Goal: Task Accomplishment & Management: Manage account settings

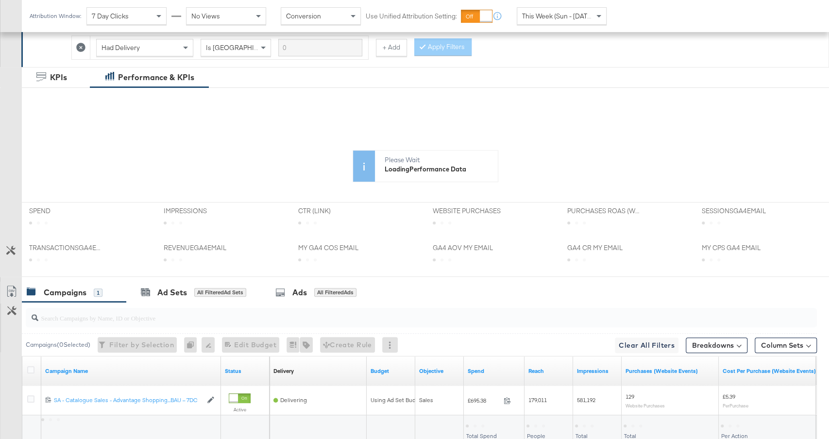
scroll to position [271, 0]
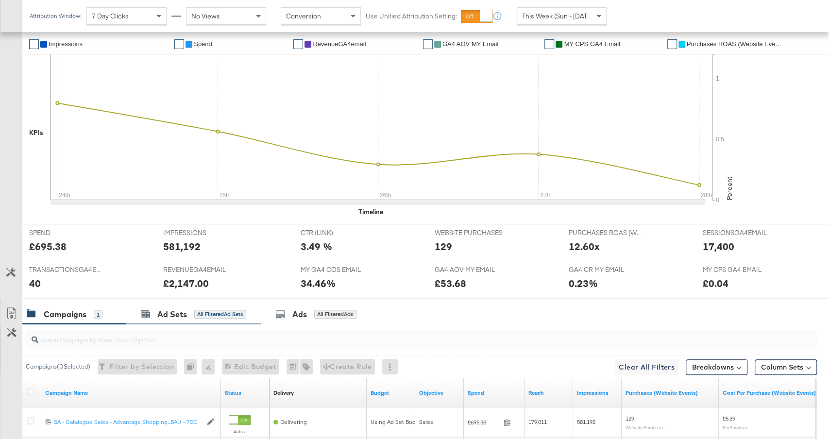
click at [212, 304] on div "Ad Sets All Filtered Ad Sets" at bounding box center [193, 314] width 134 height 21
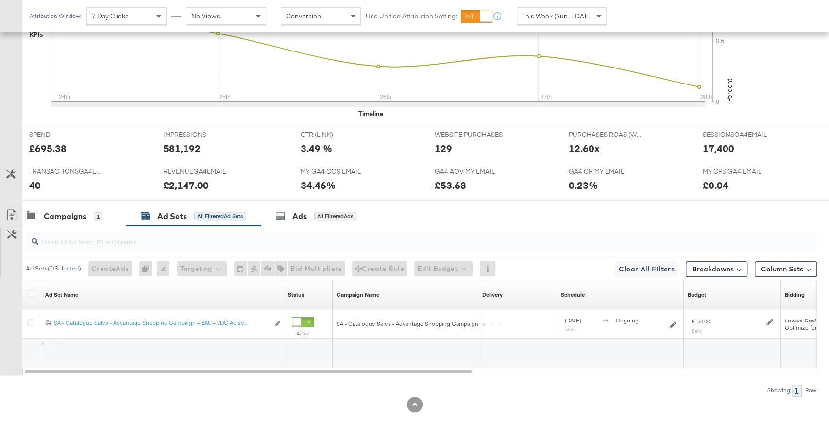
scroll to position [365, 0]
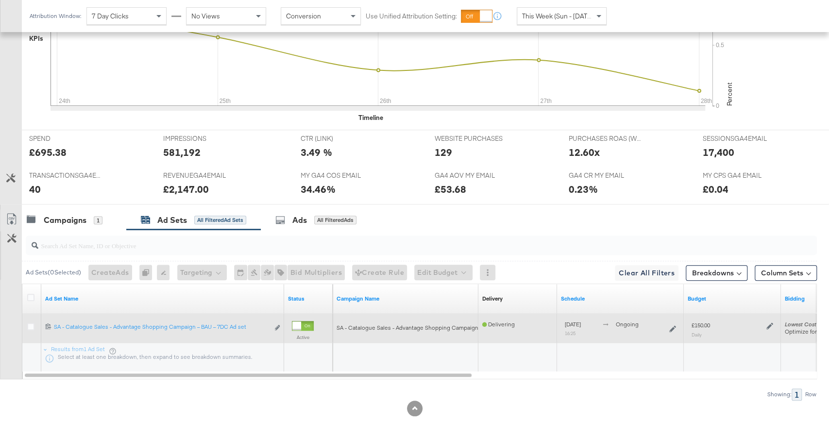
click at [769, 323] on icon at bounding box center [769, 326] width 7 height 7
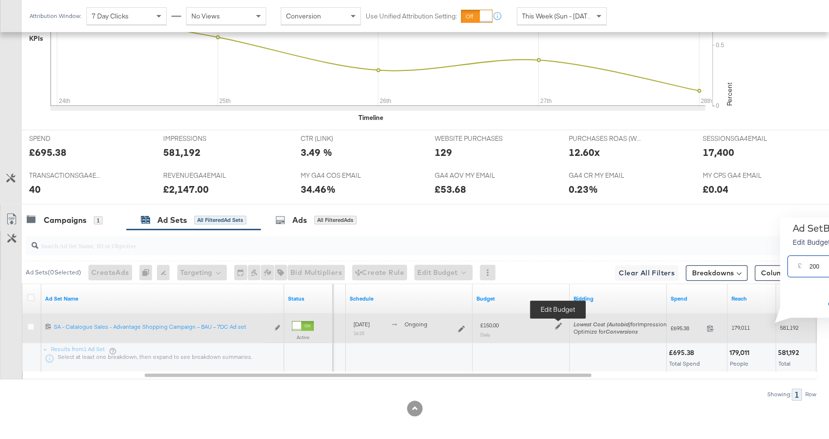
type input "200"
click at [559, 321] on div at bounding box center [556, 325] width 9 height 8
click at [559, 322] on icon at bounding box center [558, 325] width 7 height 7
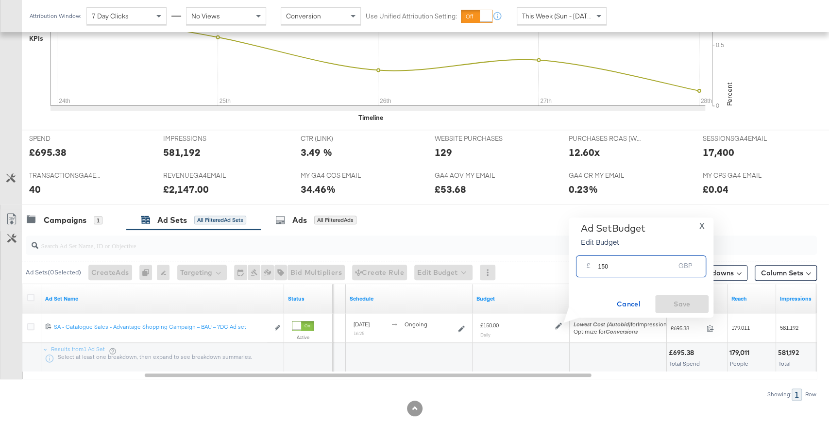
click at [611, 267] on input "150" at bounding box center [635, 262] width 77 height 21
type input "200"
click at [674, 300] on span "Save" at bounding box center [682, 304] width 46 height 12
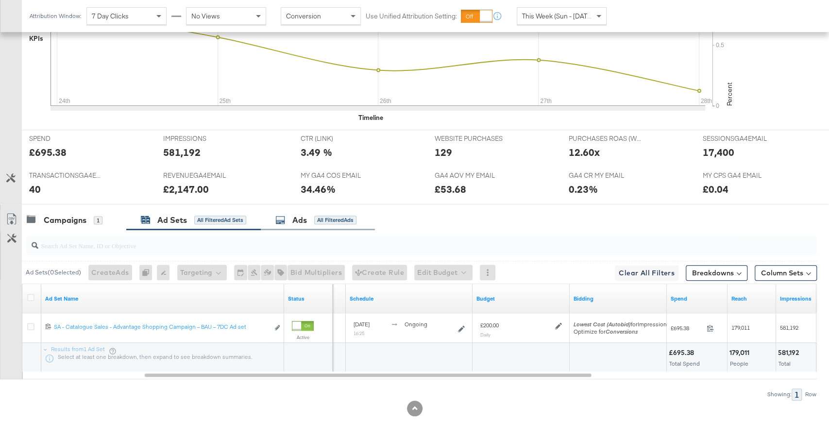
click at [316, 210] on div "Ads All Filtered Ads" at bounding box center [318, 220] width 114 height 21
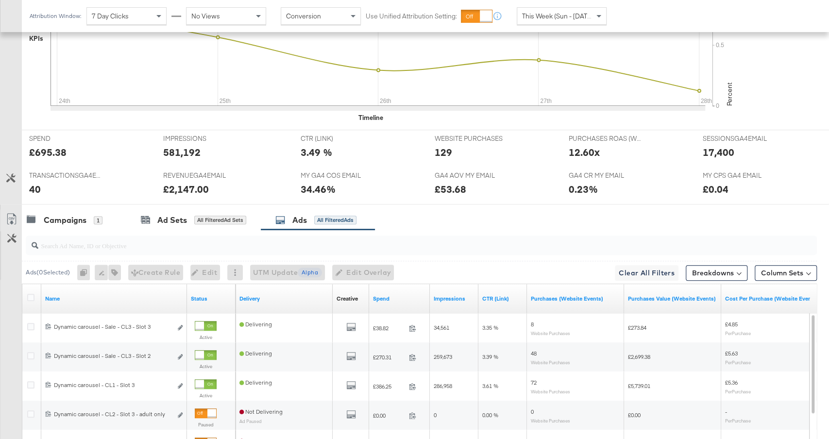
click at [394, 291] on div "Spend" at bounding box center [399, 299] width 61 height 16
click at [394, 295] on link "Spend" at bounding box center [399, 299] width 53 height 8
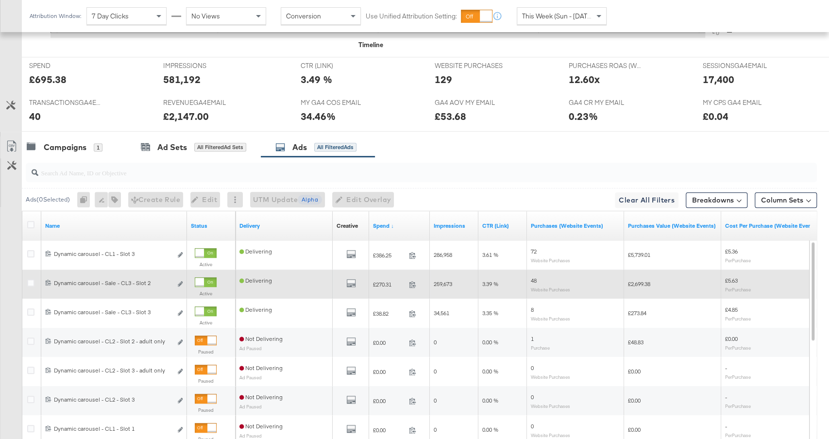
scroll to position [492, 0]
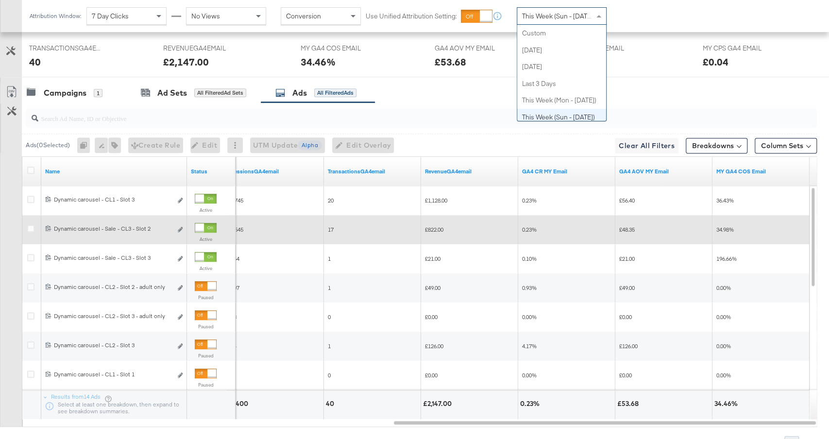
click at [551, 9] on div "This Week (Sun - [DATE])" at bounding box center [561, 16] width 89 height 17
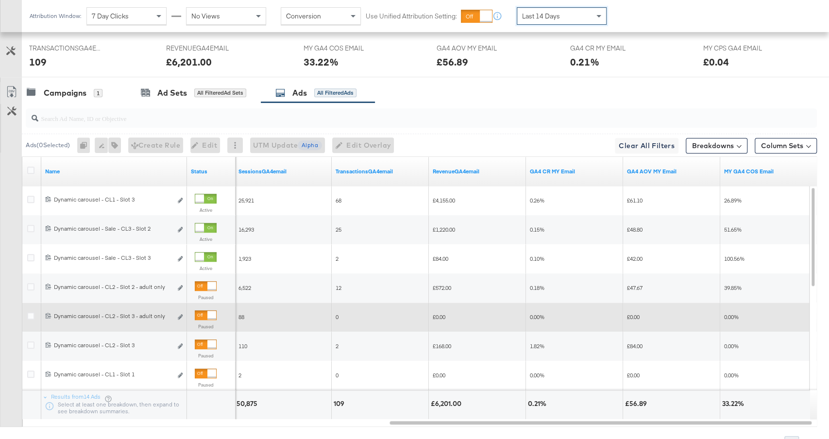
click at [207, 311] on div at bounding box center [211, 315] width 9 height 9
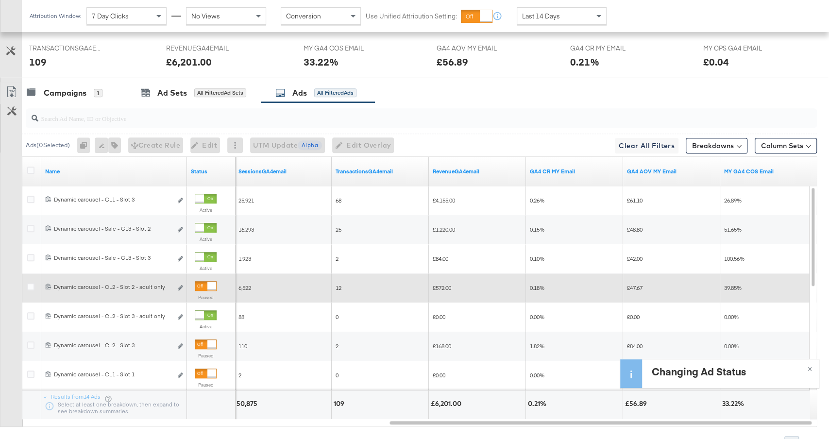
click at [207, 282] on div at bounding box center [211, 286] width 9 height 9
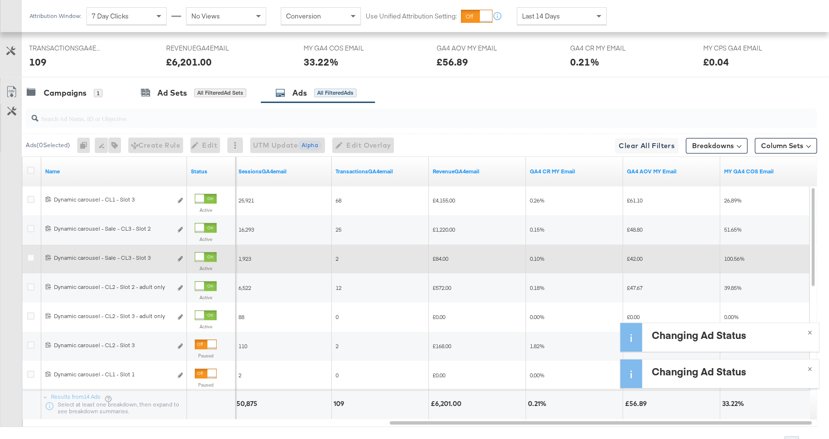
click at [202, 253] on div at bounding box center [199, 256] width 9 height 9
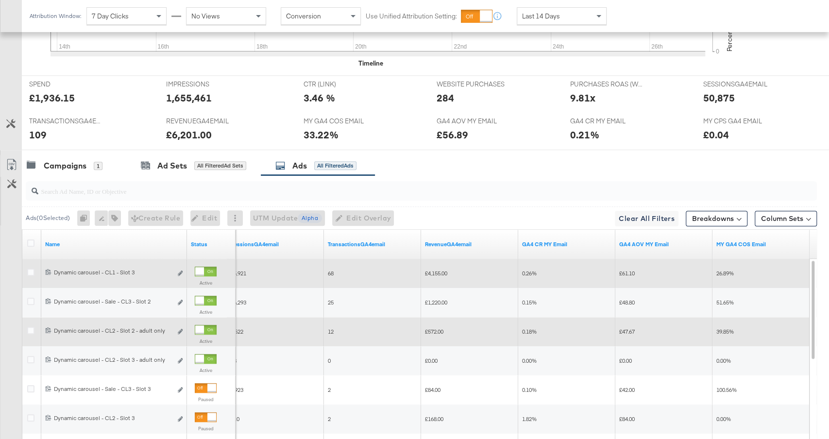
scroll to position [405, 0]
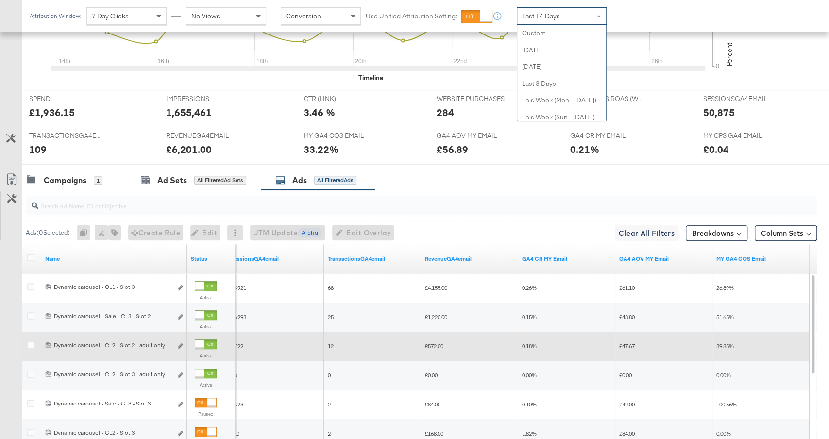
click at [547, 19] on span "Last 14 Days" at bounding box center [541, 16] width 38 height 9
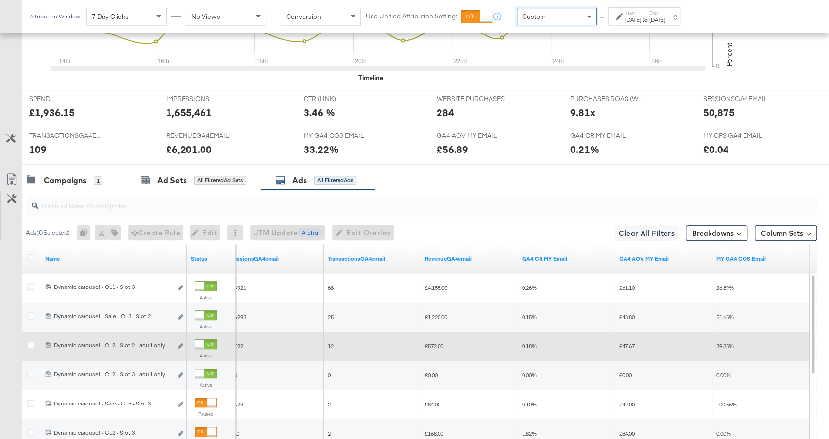
click at [641, 22] on div "Aug 28th 2025" at bounding box center [633, 20] width 16 height 8
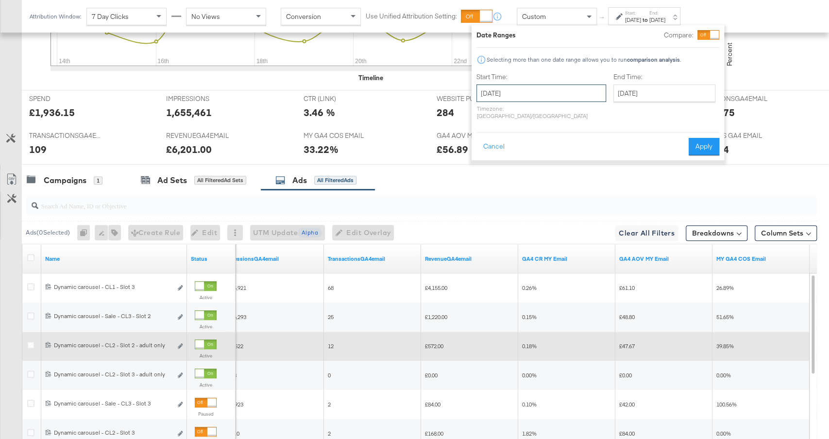
click at [500, 98] on input "August 28th 2025" at bounding box center [541, 92] width 130 height 17
click at [485, 195] on td "24" at bounding box center [487, 197] width 17 height 14
type input "August 24th 2025"
click at [615, 90] on input "August 28th 2025" at bounding box center [664, 92] width 102 height 17
click at [665, 201] on td "27" at bounding box center [673, 197] width 17 height 14
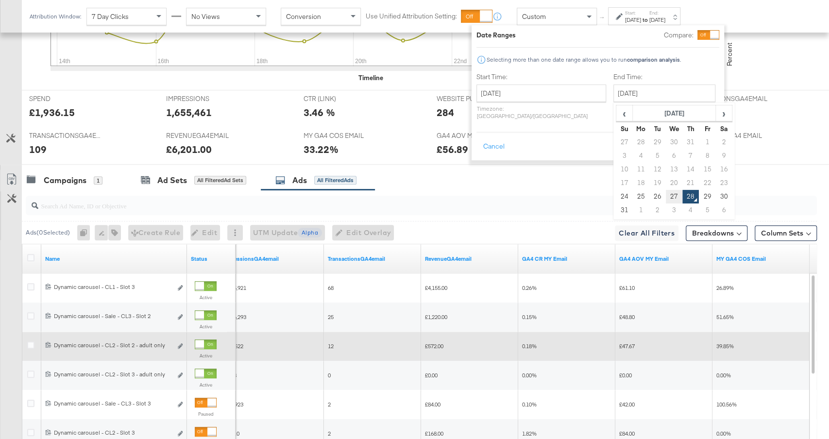
type input "August 27th 2025"
click at [713, 138] on button "Apply" at bounding box center [703, 146] width 31 height 17
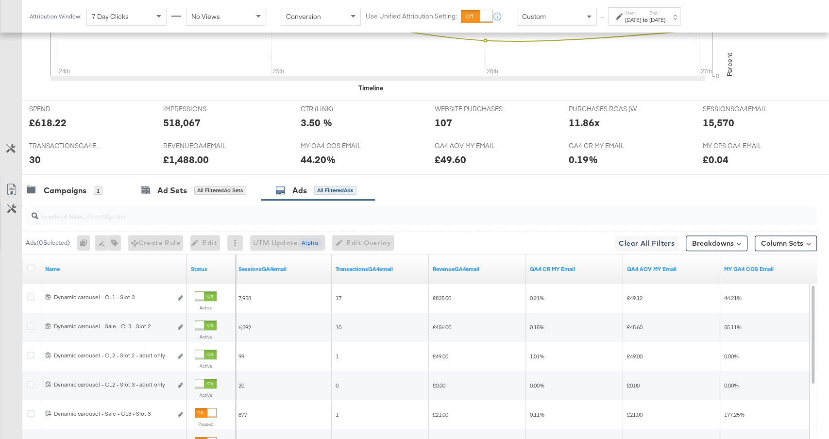
scroll to position [405, 0]
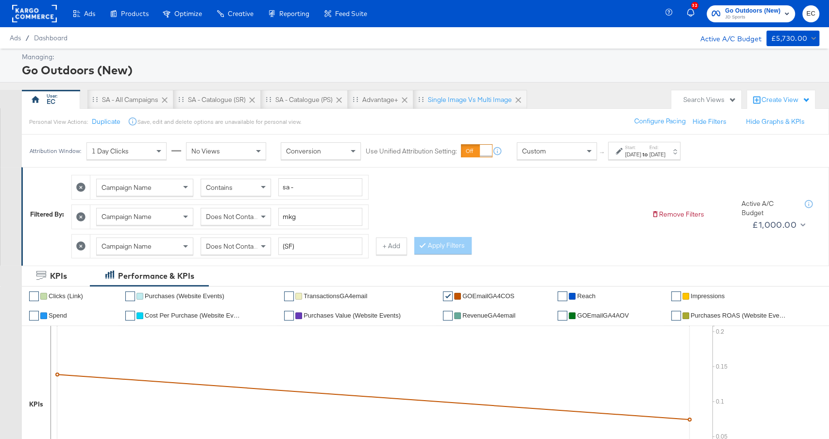
click at [641, 155] on div "[DATE]" at bounding box center [633, 154] width 16 height 8
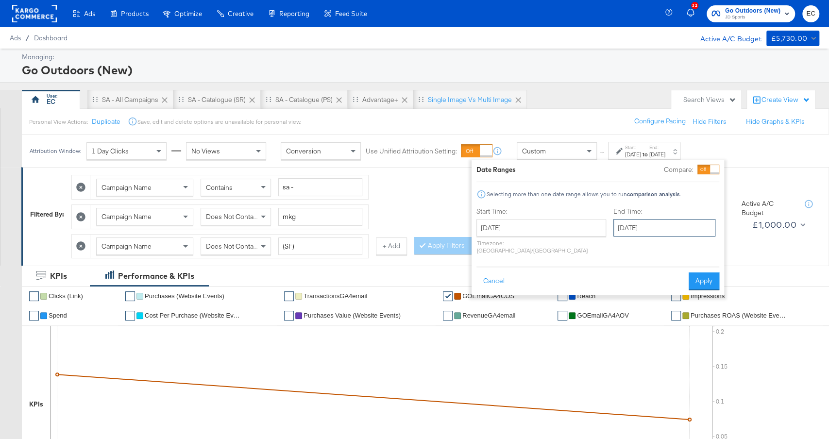
click at [622, 227] on input "August 25th 2025" at bounding box center [664, 227] width 102 height 17
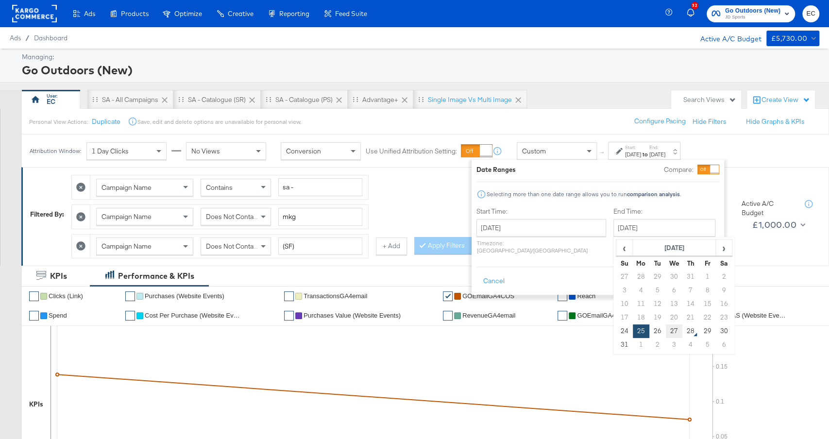
click at [665, 332] on td "27" at bounding box center [673, 331] width 17 height 14
type input "[DATE]"
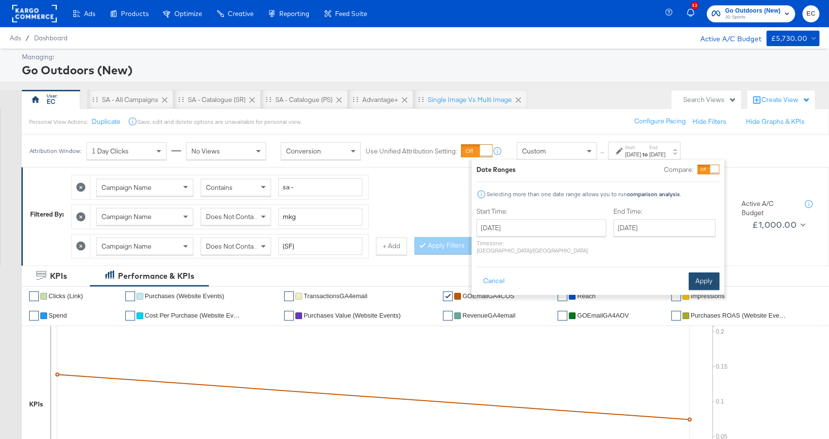
click at [713, 273] on button "Apply" at bounding box center [703, 280] width 31 height 17
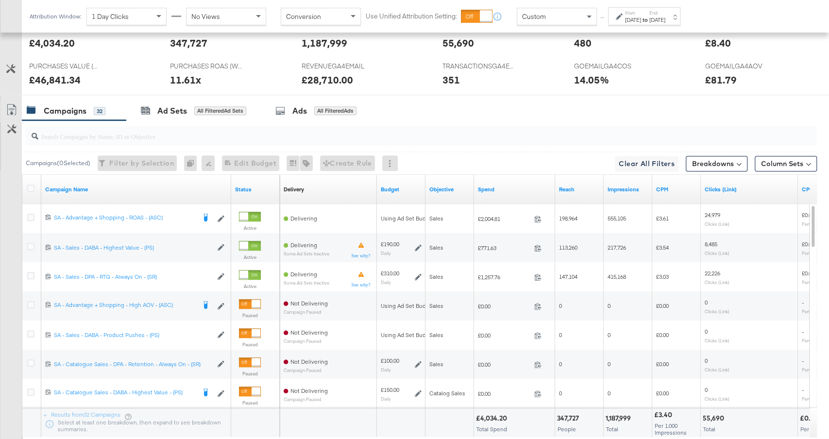
scroll to position [498, 0]
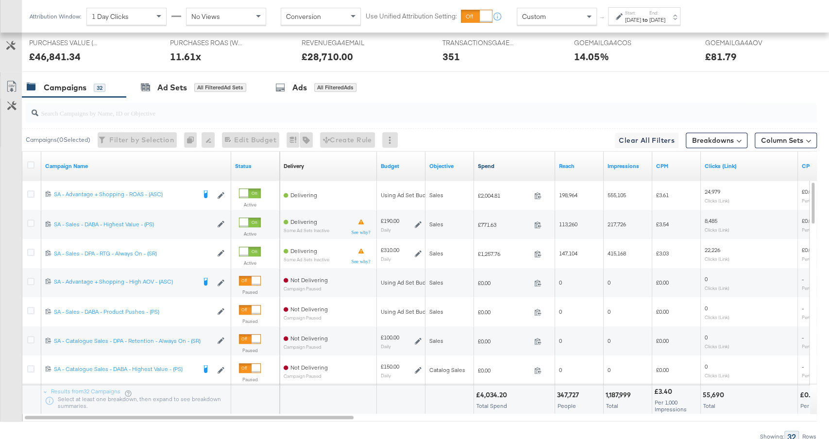
click at [512, 162] on link "Spend" at bounding box center [514, 166] width 73 height 8
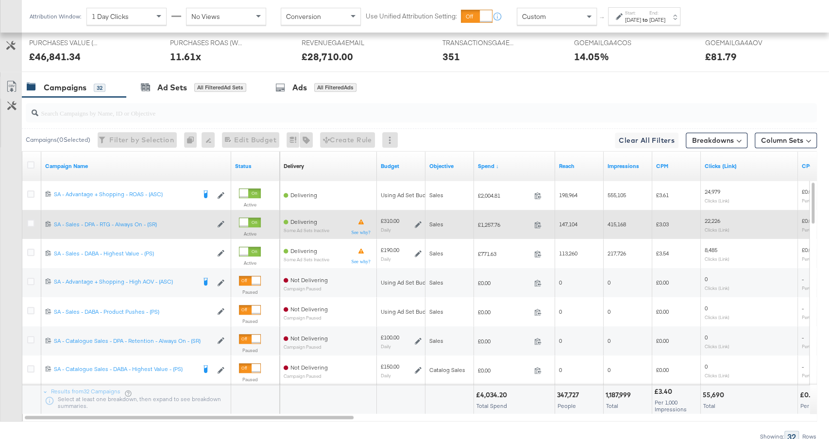
click at [486, 222] on span "£1,257.76" at bounding box center [504, 224] width 52 height 7
copy span "1,257.76"
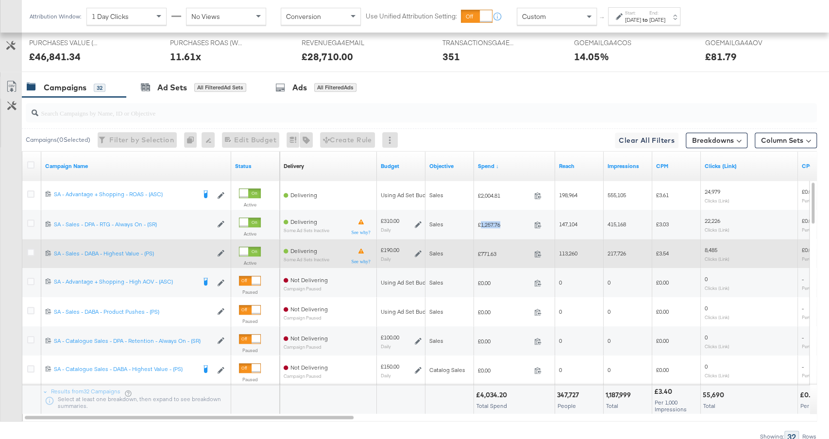
click at [487, 250] on span "£771.63" at bounding box center [504, 253] width 52 height 7
copy span "771.63"
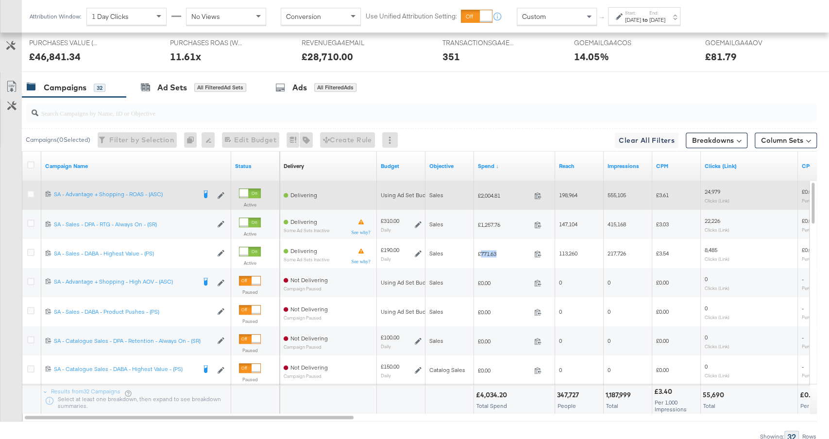
click at [489, 192] on span "£2,004.81" at bounding box center [504, 195] width 52 height 7
copy span "2,004.81"
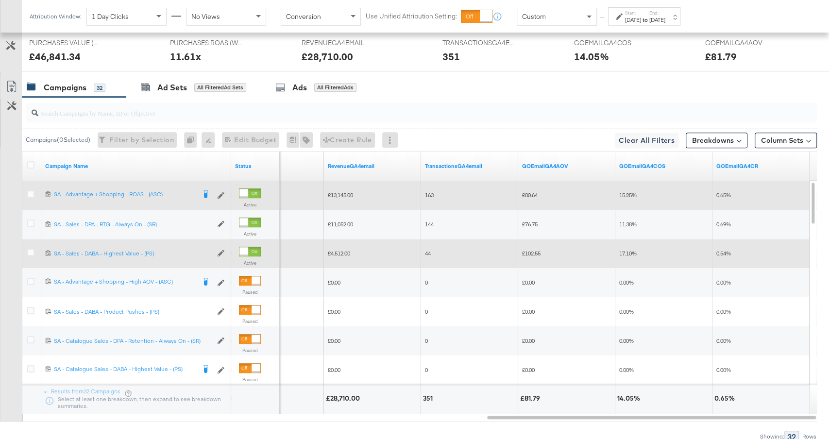
click at [345, 249] on span "£4,512.00" at bounding box center [339, 252] width 22 height 7
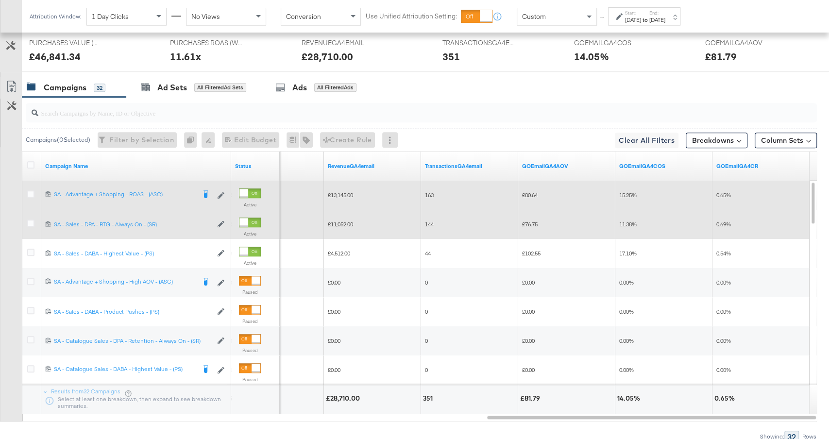
click at [341, 223] on span "£11,052.00" at bounding box center [340, 223] width 25 height 7
copy span "11,052.00"
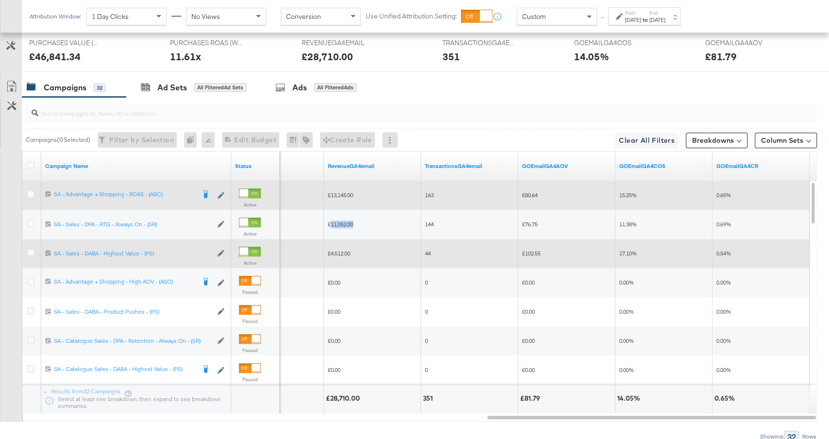
click at [344, 249] on span "£4,512.00" at bounding box center [339, 252] width 22 height 7
copy span "4,512.00"
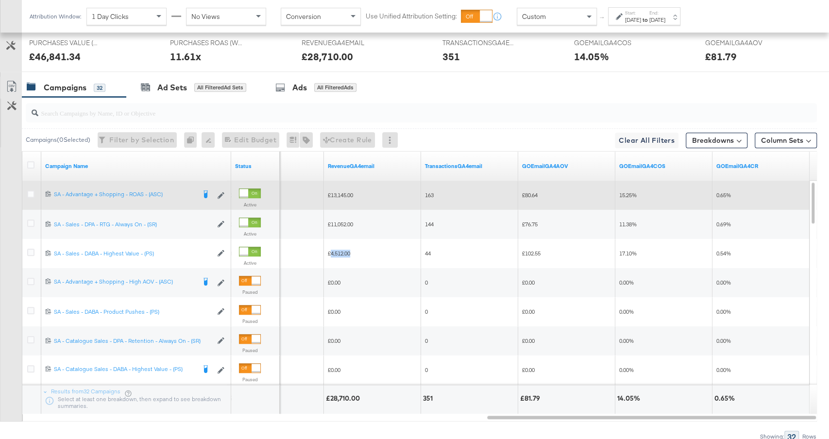
click at [340, 191] on span "£13,145.00" at bounding box center [340, 194] width 25 height 7
click at [342, 194] on span "£13,145.00" at bounding box center [340, 194] width 25 height 7
copy span "13,145.00"
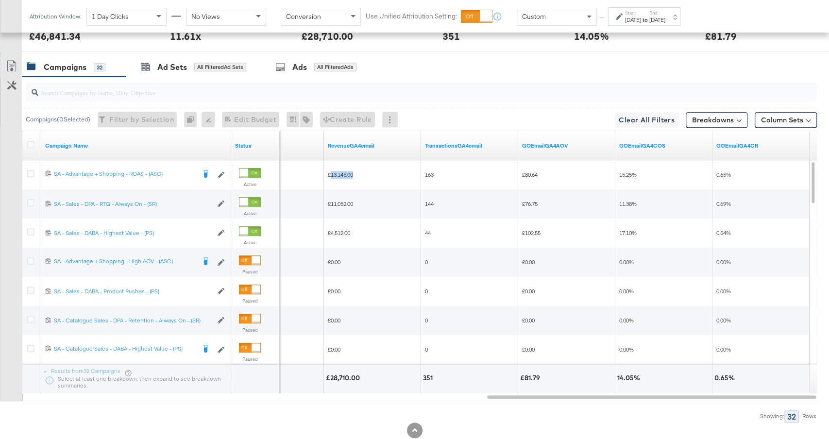
scroll to position [541, 0]
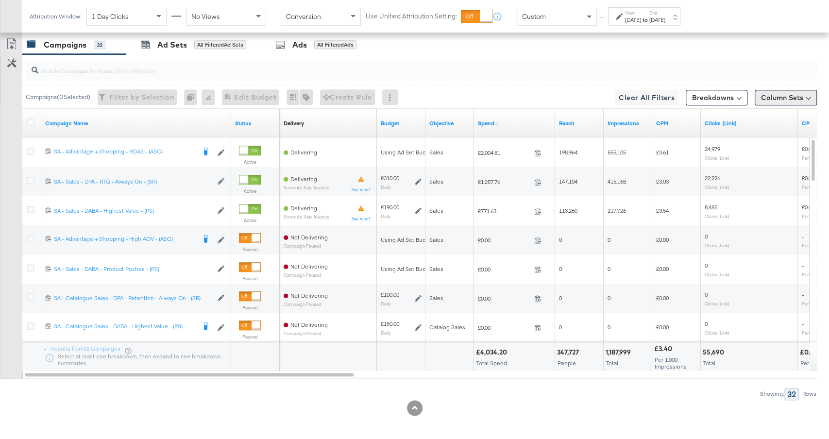
click at [780, 90] on button "Column Sets" at bounding box center [785, 98] width 62 height 16
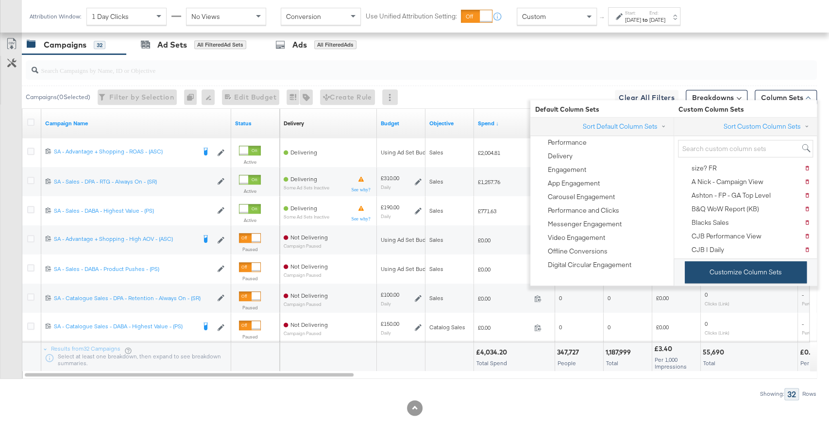
click at [735, 268] on button "Customize Column Sets" at bounding box center [745, 272] width 122 height 22
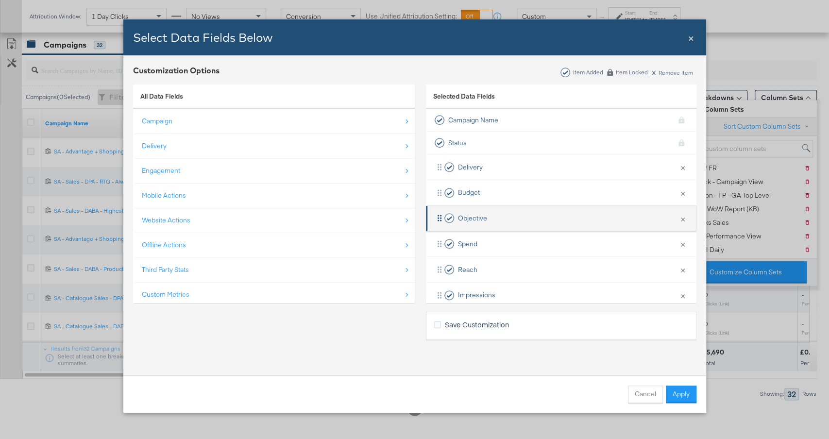
scroll to position [369, 0]
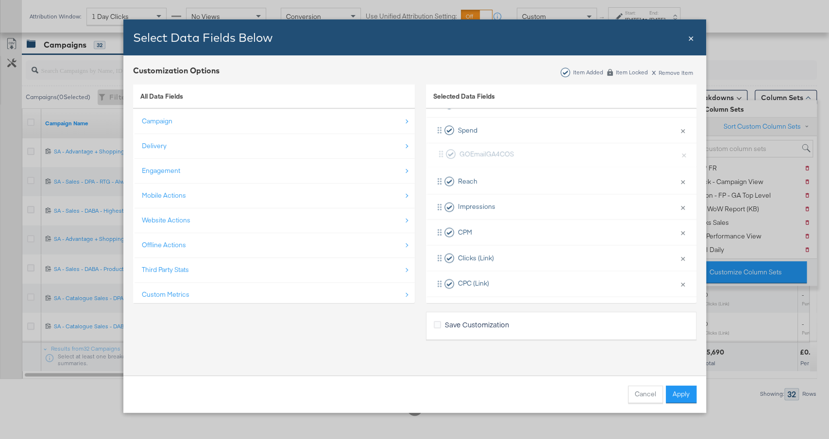
drag, startPoint x: 538, startPoint y: 255, endPoint x: 539, endPoint y: 146, distance: 108.7
click at [539, 146] on div "Delivery × Remove from KPIs Budget × Remove from KPIs Objective × Remove from K…" at bounding box center [561, 297] width 270 height 512
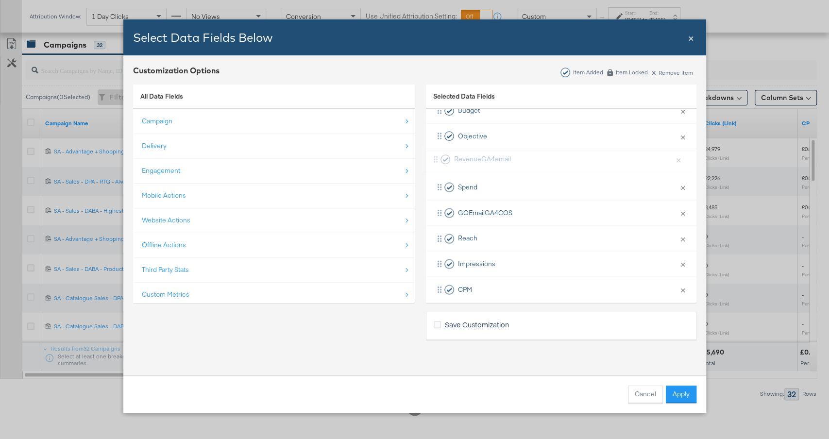
scroll to position [82, 0]
drag, startPoint x: 517, startPoint y: 209, endPoint x: 514, endPoint y: 178, distance: 31.7
click at [514, 178] on div "Delivery × Remove from KPIs Budget × Remove from KPIs Objective × Remove from K…" at bounding box center [561, 329] width 270 height 512
click at [676, 391] on button "Apply" at bounding box center [680, 393] width 31 height 17
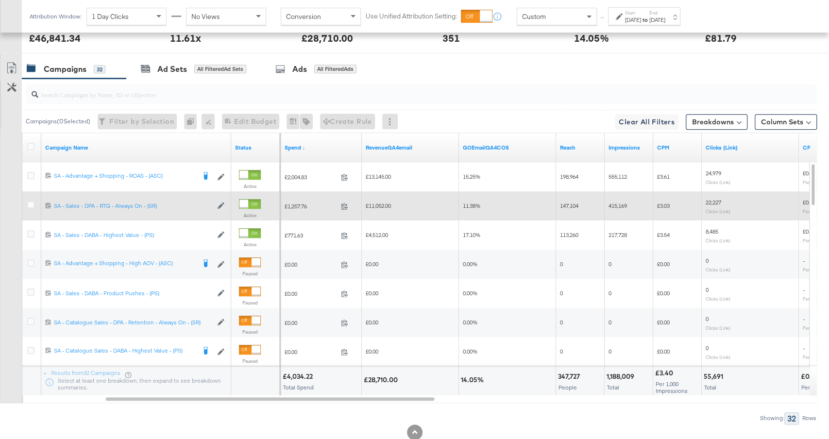
scroll to position [516, 0]
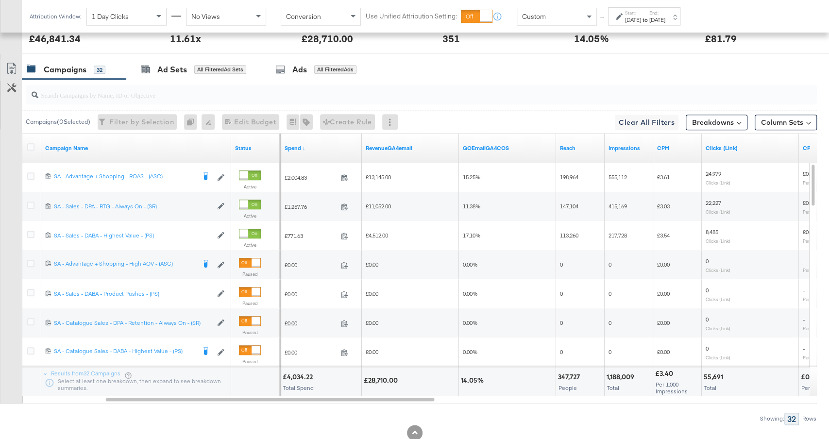
click at [664, 25] on div "Start: Aug 24th 2025 to End: Aug 27th 2025" at bounding box center [644, 16] width 72 height 18
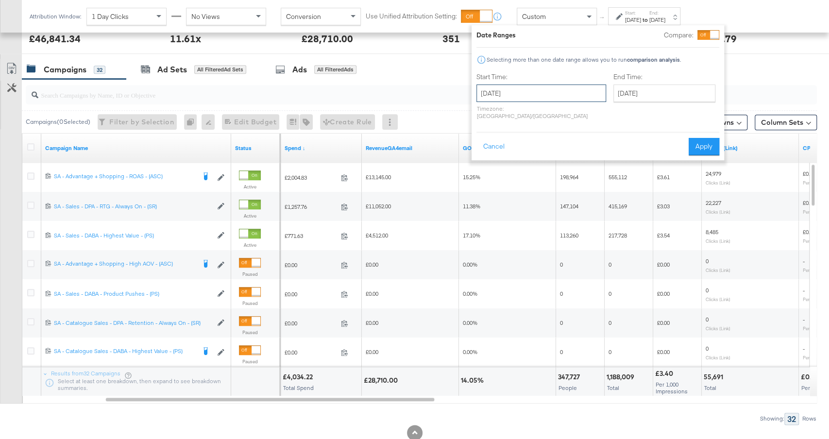
click at [559, 91] on input "August 24th 2025" at bounding box center [541, 92] width 130 height 17
click at [537, 198] on td "27" at bounding box center [537, 197] width 17 height 14
type input "August 27th 2025"
click at [697, 138] on button "Apply" at bounding box center [703, 146] width 31 height 17
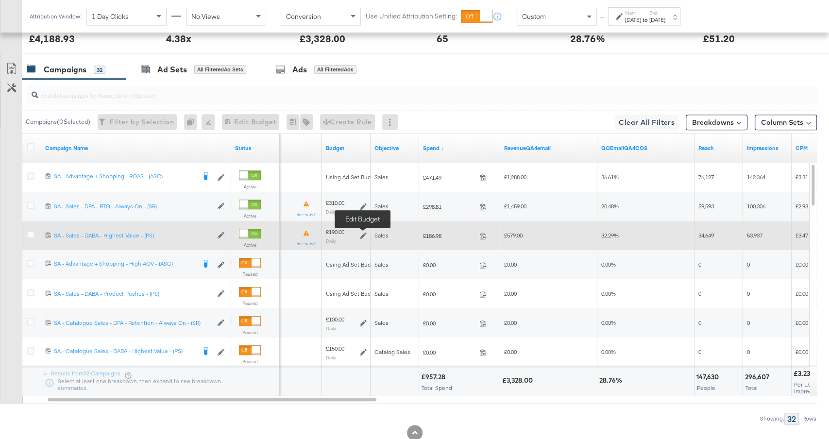
click at [363, 232] on icon at bounding box center [363, 235] width 7 height 7
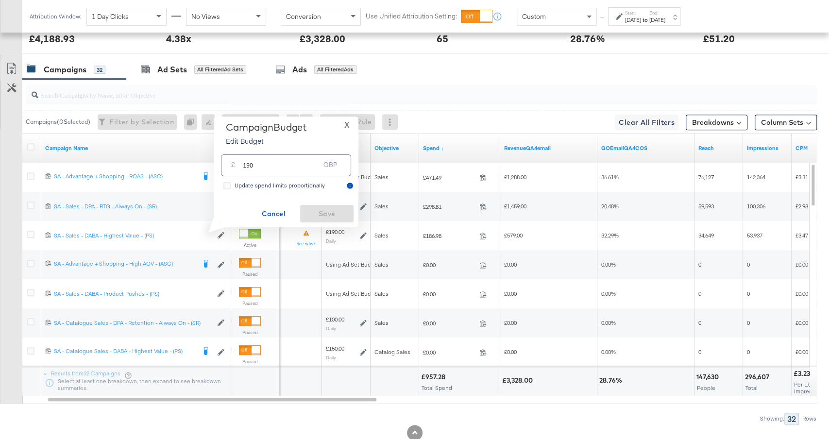
click at [249, 170] on input "190" at bounding box center [281, 161] width 77 height 21
type input "150"
click at [335, 211] on span "Save" at bounding box center [327, 214] width 46 height 12
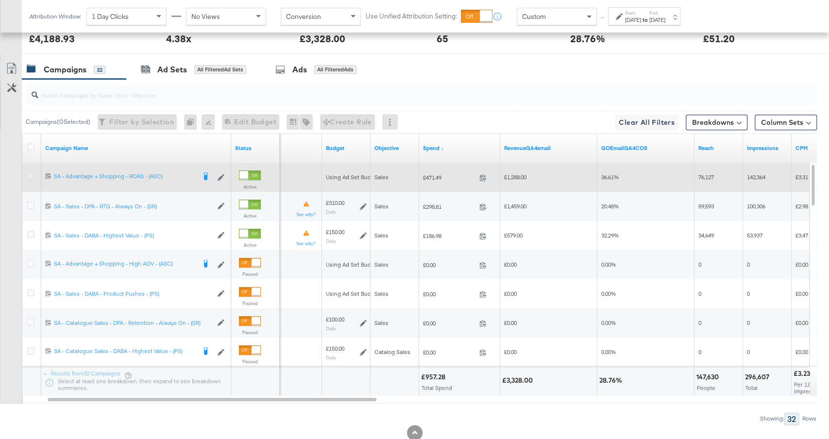
click at [31, 173] on icon at bounding box center [30, 175] width 7 height 7
click at [0, 0] on input "checkbox" at bounding box center [0, 0] width 0 height 0
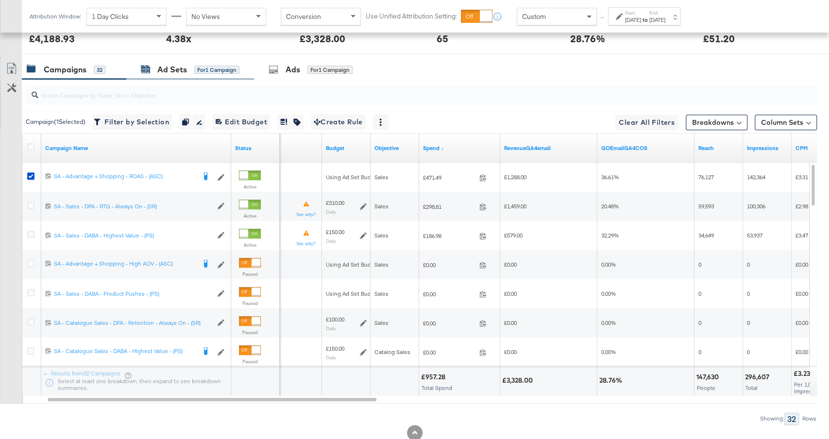
click at [202, 66] on div "for 1 Campaign" at bounding box center [216, 70] width 45 height 9
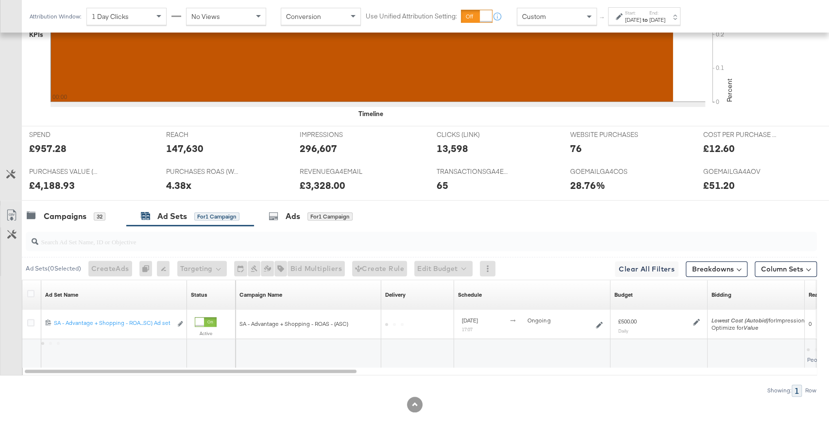
scroll to position [366, 0]
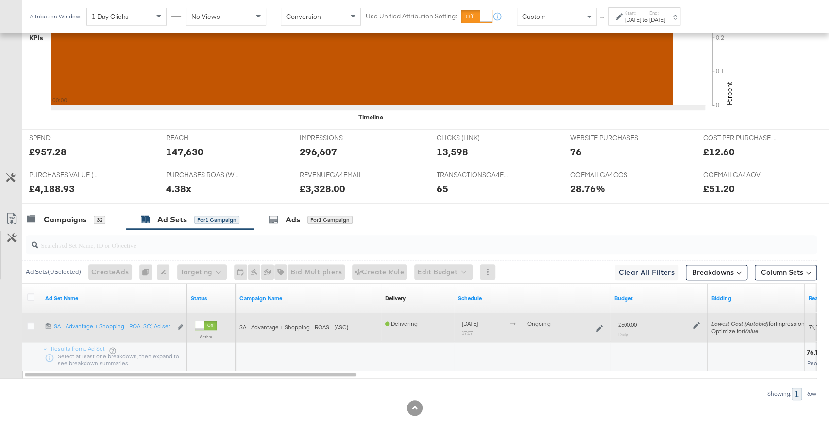
click at [697, 322] on icon at bounding box center [696, 325] width 7 height 7
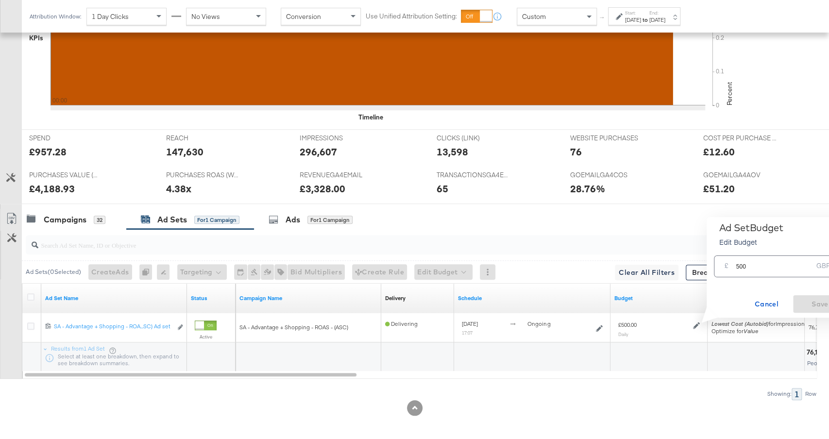
drag, startPoint x: 739, startPoint y: 266, endPoint x: 715, endPoint y: 266, distance: 24.3
click at [718, 266] on div "£ 500 GBP" at bounding box center [779, 266] width 130 height 22
type input "400"
click at [815, 303] on span "Save" at bounding box center [820, 304] width 46 height 12
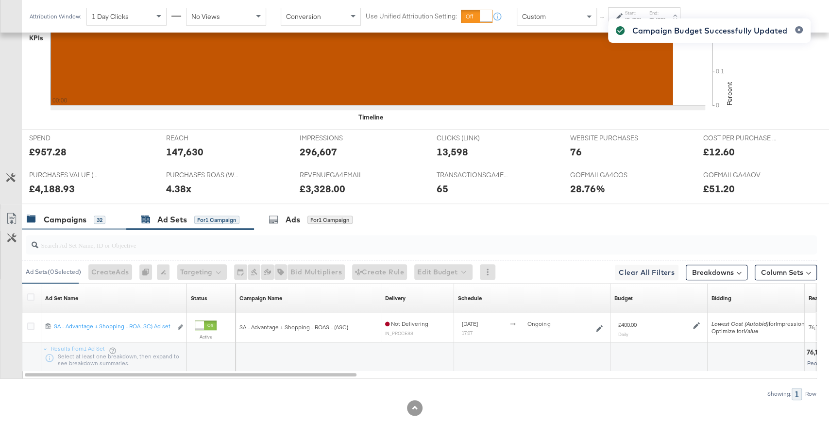
click at [82, 221] on div "Campaigns" at bounding box center [65, 219] width 43 height 11
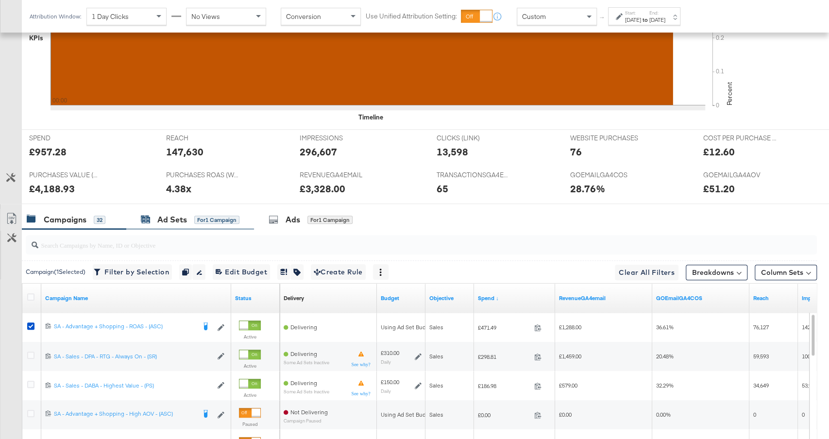
click at [211, 219] on div "for 1 Campaign" at bounding box center [216, 220] width 45 height 9
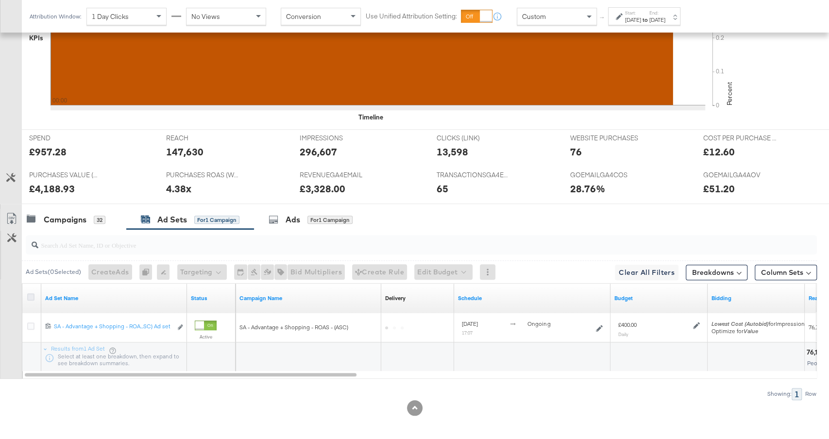
click at [32, 293] on icon at bounding box center [30, 296] width 7 height 7
click at [0, 0] on input "checkbox" at bounding box center [0, 0] width 0 height 0
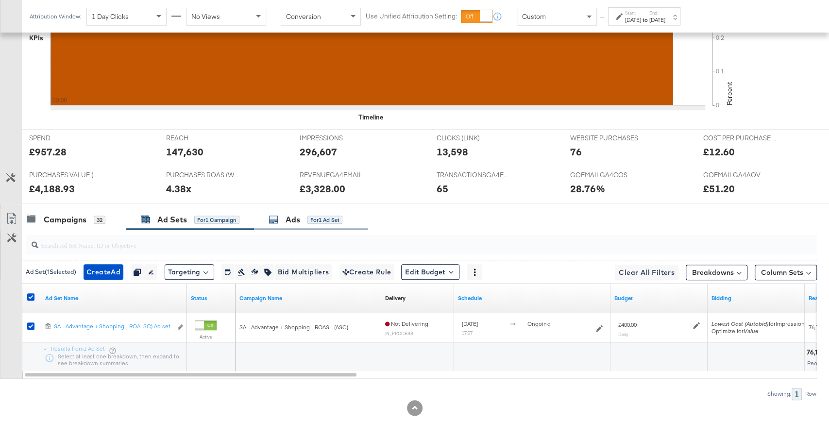
click at [293, 224] on div "Ads for 1 Ad Set" at bounding box center [311, 219] width 114 height 21
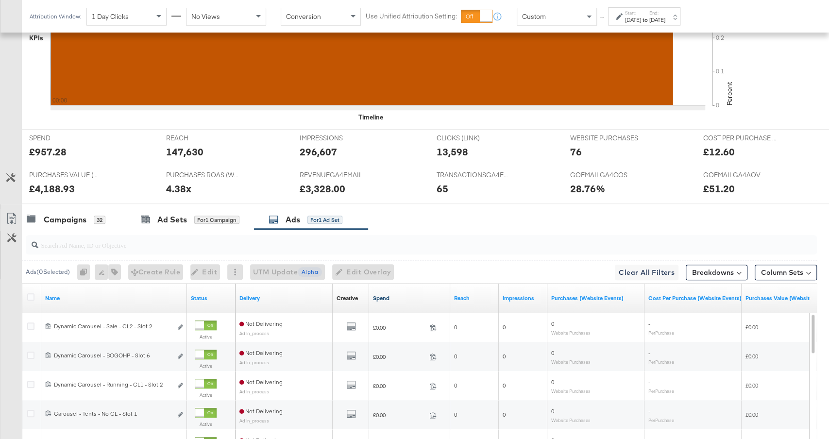
click at [391, 294] on link "Spend" at bounding box center [409, 298] width 73 height 8
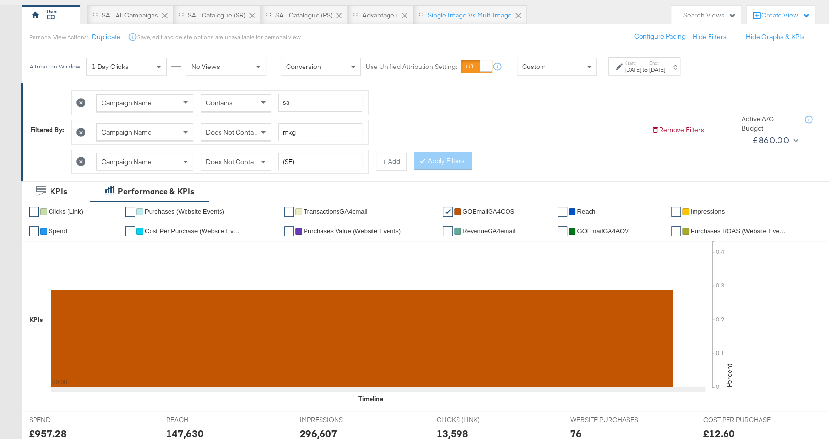
scroll to position [0, 0]
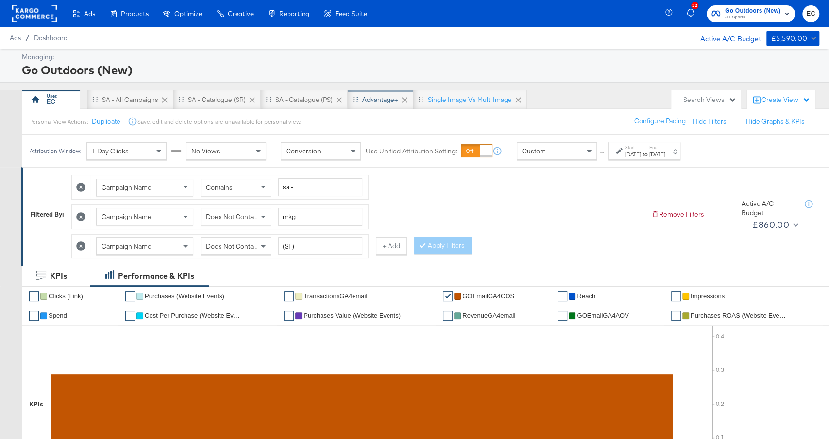
click at [381, 96] on div "Advantage+" at bounding box center [380, 99] width 36 height 9
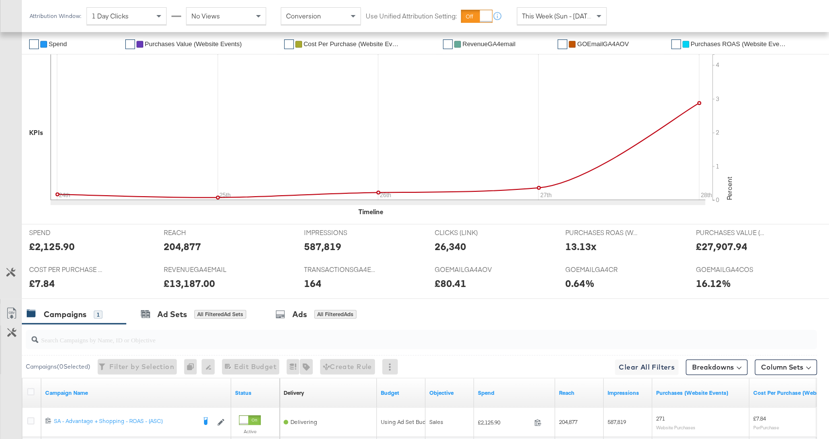
scroll to position [272, 0]
click at [320, 302] on div "Ads All Filtered Ads" at bounding box center [318, 312] width 114 height 21
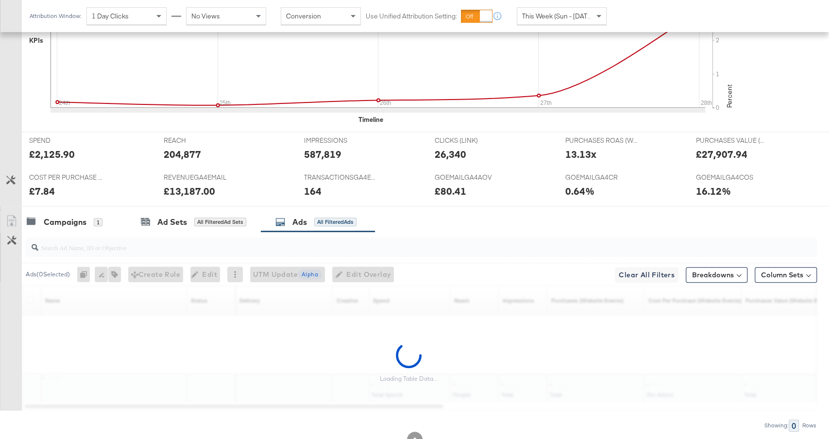
scroll to position [394, 0]
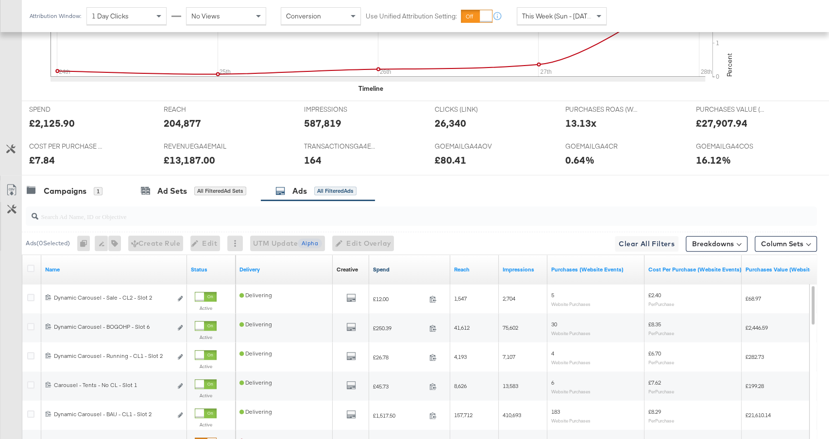
click at [408, 266] on link "Spend" at bounding box center [409, 270] width 73 height 8
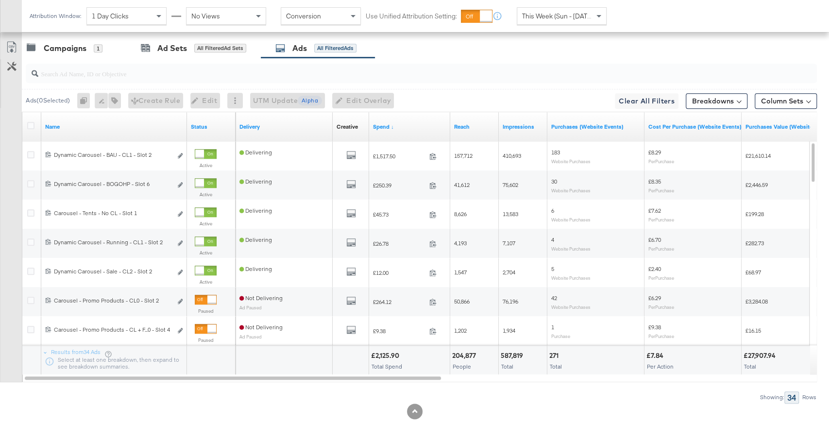
scroll to position [540, 0]
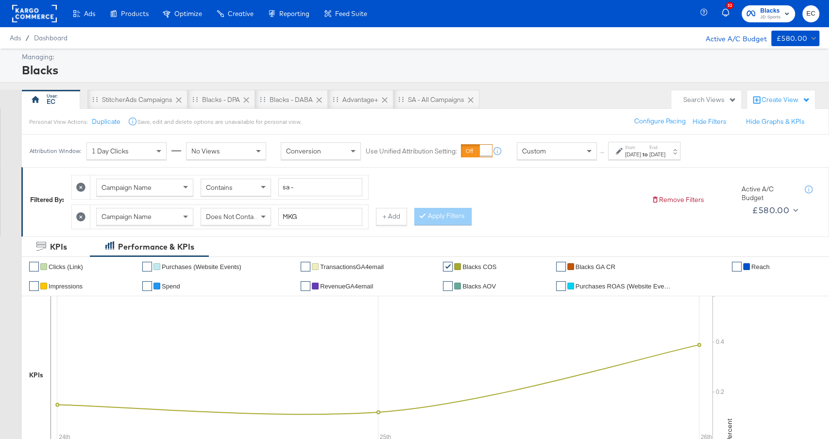
click at [665, 146] on div "Start: Aug 24th 2025 to End: Aug 26th 2025" at bounding box center [645, 151] width 40 height 14
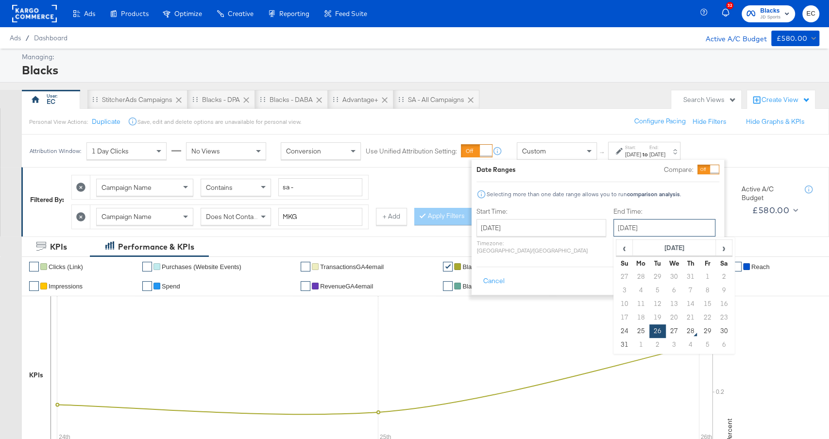
click at [649, 227] on input "August 26th 2025" at bounding box center [664, 227] width 102 height 17
click at [665, 325] on td "27" at bounding box center [673, 331] width 17 height 14
type input "[DATE]"
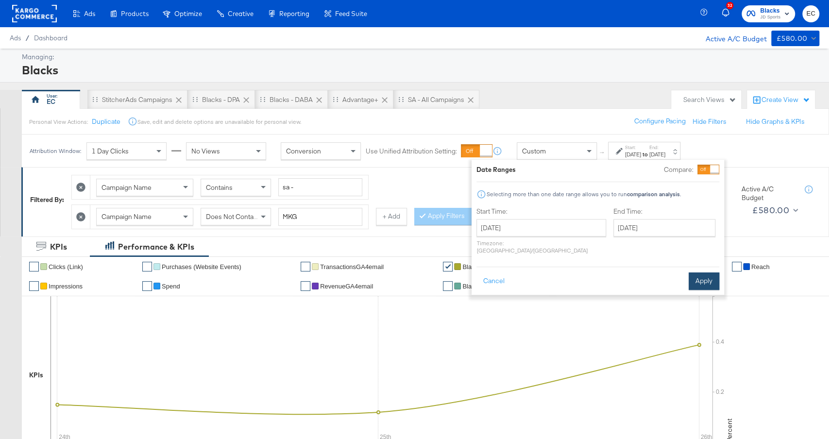
click at [701, 275] on button "Apply" at bounding box center [703, 280] width 31 height 17
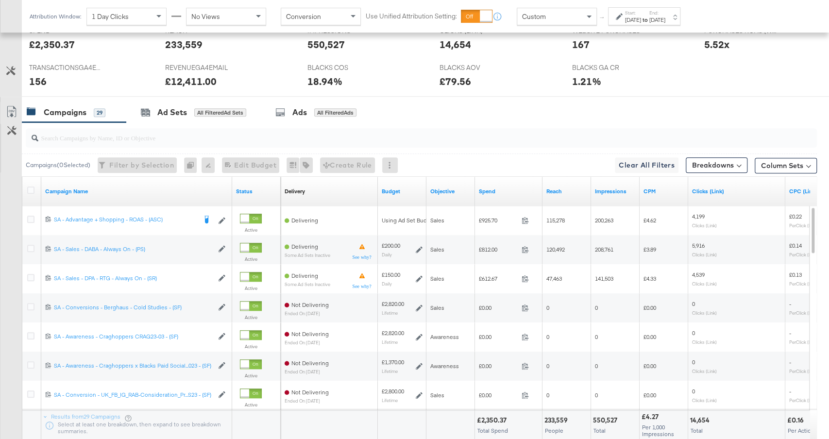
scroll to position [462, 0]
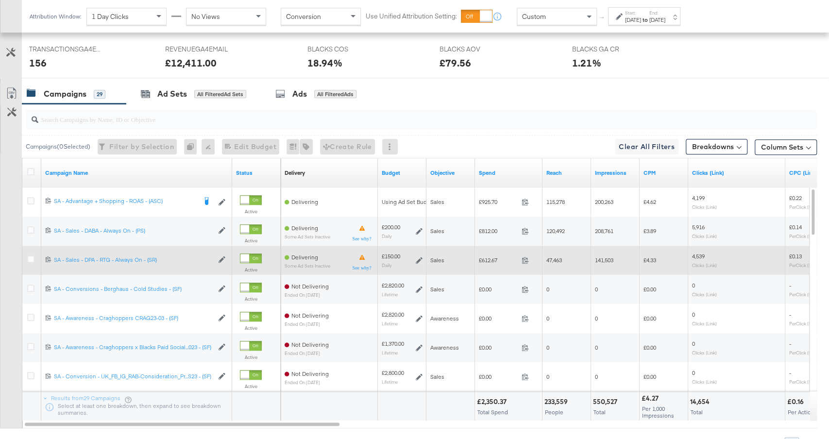
click at [486, 259] on span "£612.67" at bounding box center [498, 259] width 39 height 7
copy span "612.67"
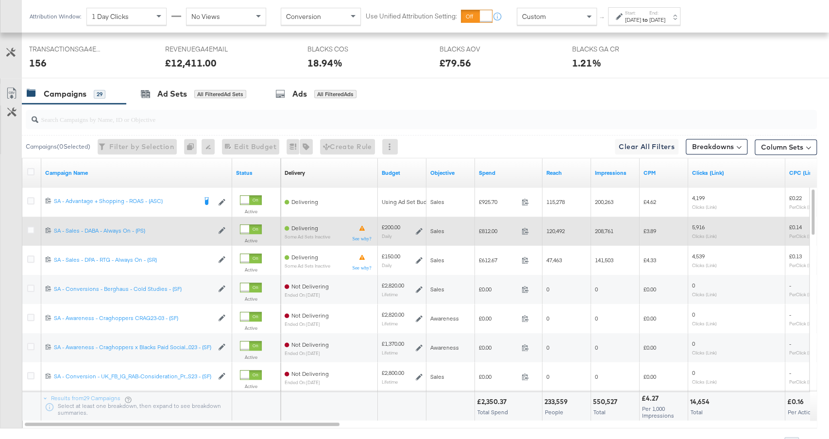
click at [474, 231] on div "Sales" at bounding box center [450, 231] width 49 height 16
click at [491, 231] on span "£812.00" at bounding box center [498, 230] width 39 height 7
copy span "812.00"
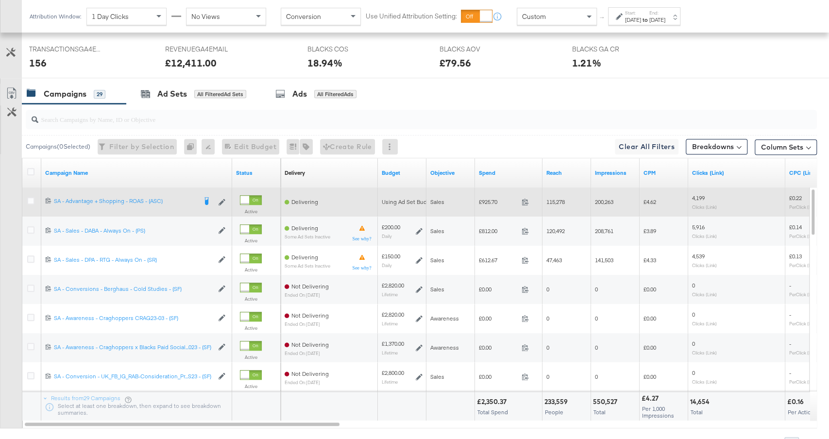
click at [493, 199] on span "£925.70" at bounding box center [498, 201] width 39 height 7
copy span "925.70"
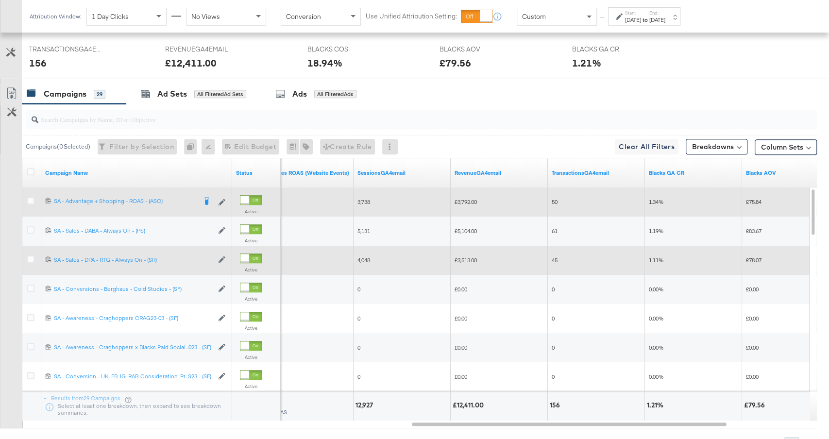
click at [464, 259] on span "£3,513.00" at bounding box center [465, 259] width 22 height 7
copy span "3,513.00"
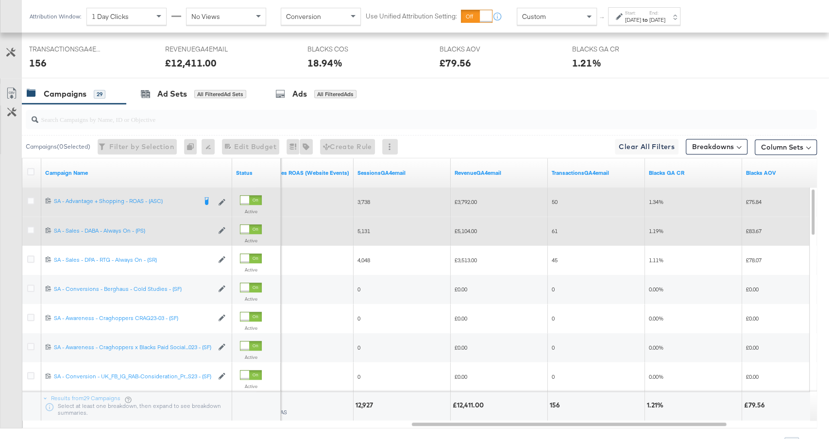
click at [473, 231] on span "£5,104.00" at bounding box center [465, 230] width 22 height 7
copy span "5,104.00"
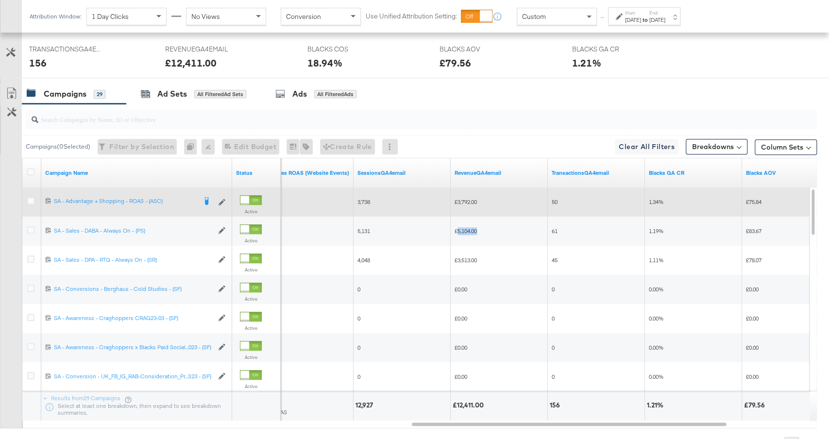
click at [465, 198] on span "£3,792.00" at bounding box center [465, 201] width 22 height 7
copy span "3,792.00"
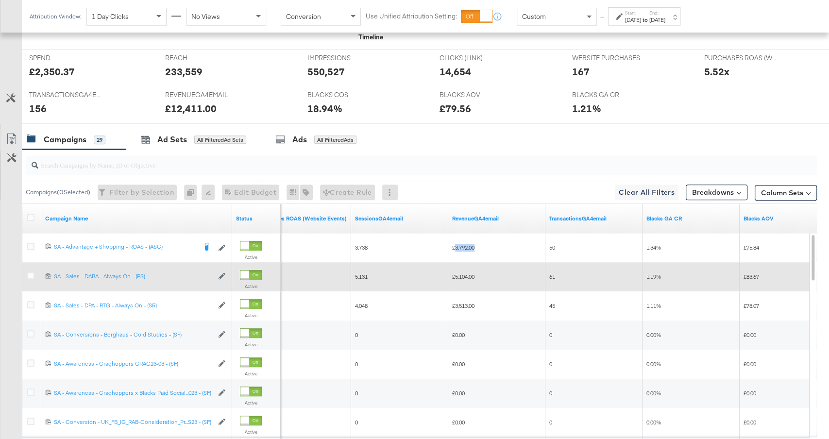
scroll to position [475, 0]
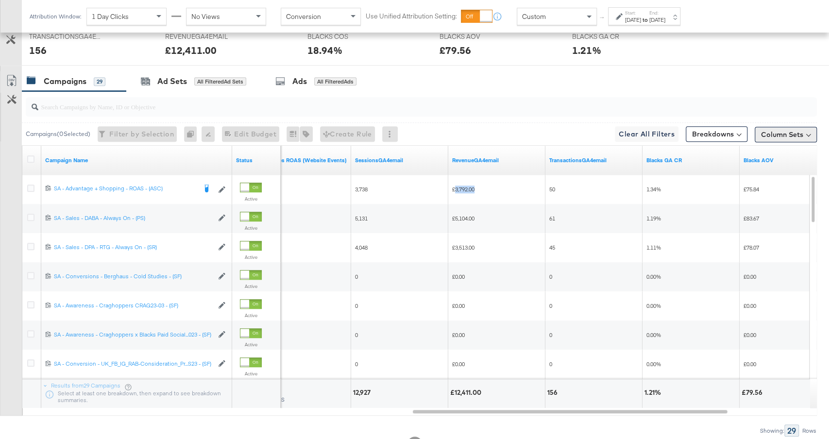
click at [798, 132] on button "Column Sets" at bounding box center [785, 135] width 62 height 16
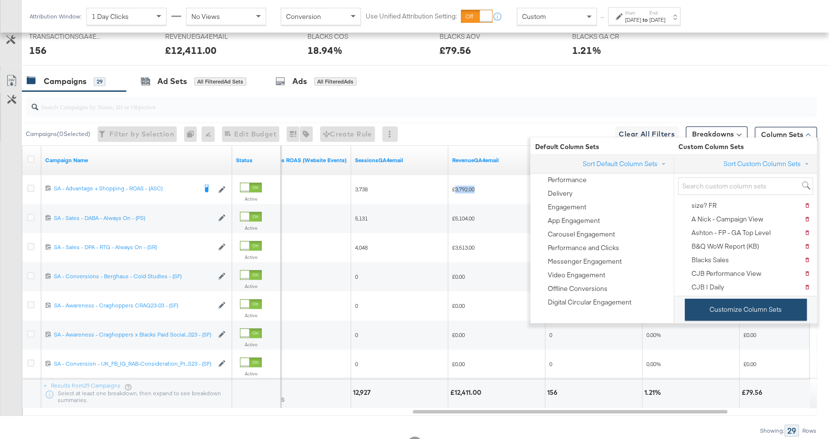
click at [732, 304] on button "Customize Column Sets" at bounding box center [745, 310] width 122 height 22
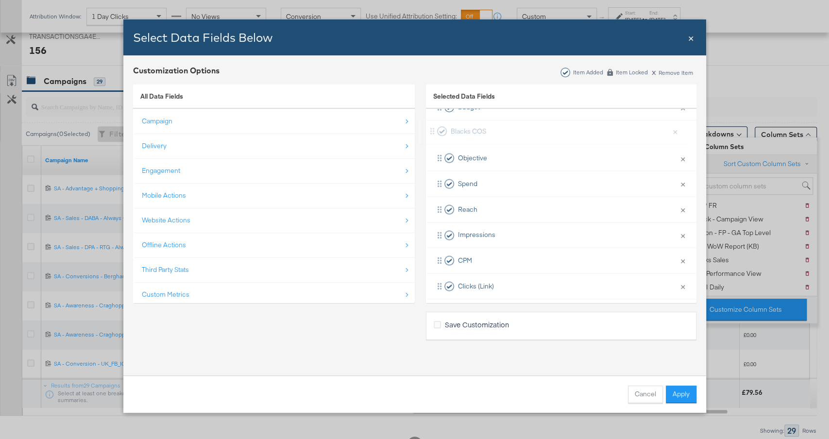
scroll to position [83, 0]
drag, startPoint x: 522, startPoint y: 251, endPoint x: 515, endPoint y: 169, distance: 82.8
click at [515, 169] on div "Delivery × Remove from KPIs Budget × Remove from KPIs Objective × Remove from K…" at bounding box center [561, 340] width 270 height 537
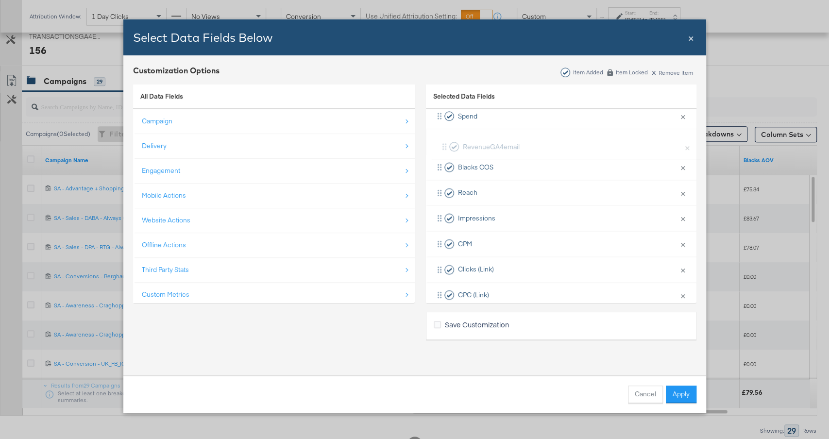
scroll to position [111, 0]
drag, startPoint x: 518, startPoint y: 248, endPoint x: 518, endPoint y: 156, distance: 91.7
click at [519, 156] on div "Delivery × Remove from KPIs Budget × Remove from KPIs Objective × Remove from K…" at bounding box center [561, 312] width 270 height 537
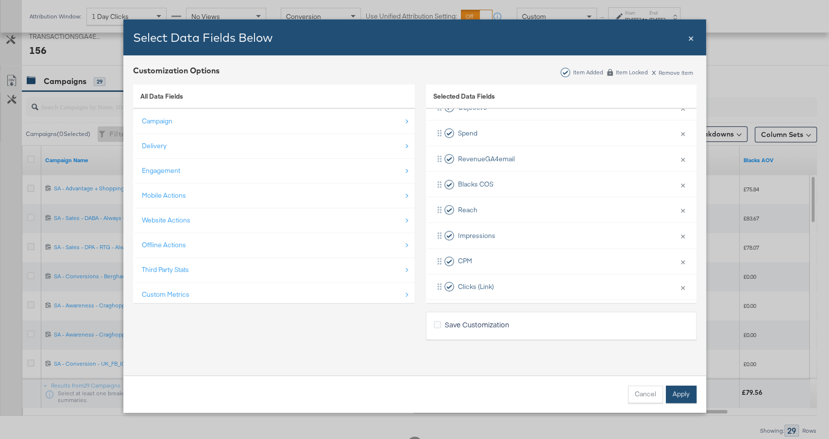
click at [680, 394] on button "Apply" at bounding box center [680, 393] width 31 height 17
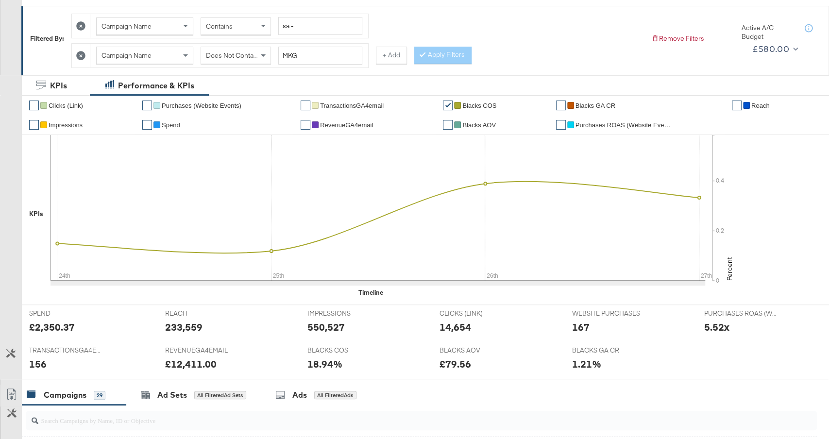
scroll to position [0, 0]
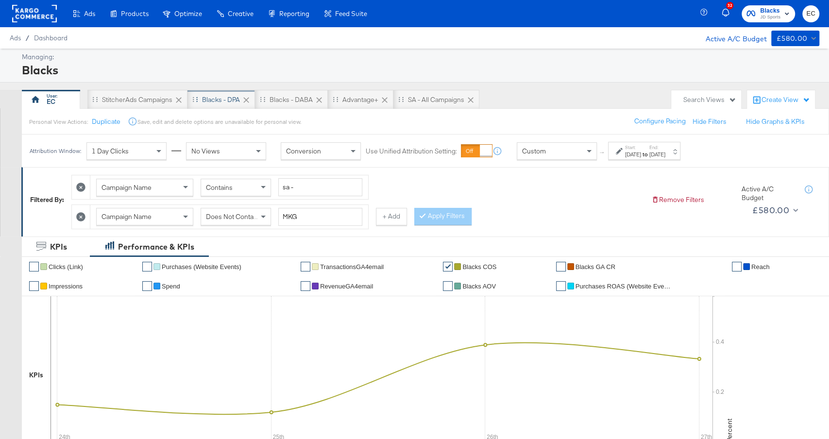
click at [218, 95] on div "Blacks - DPA" at bounding box center [221, 99] width 38 height 9
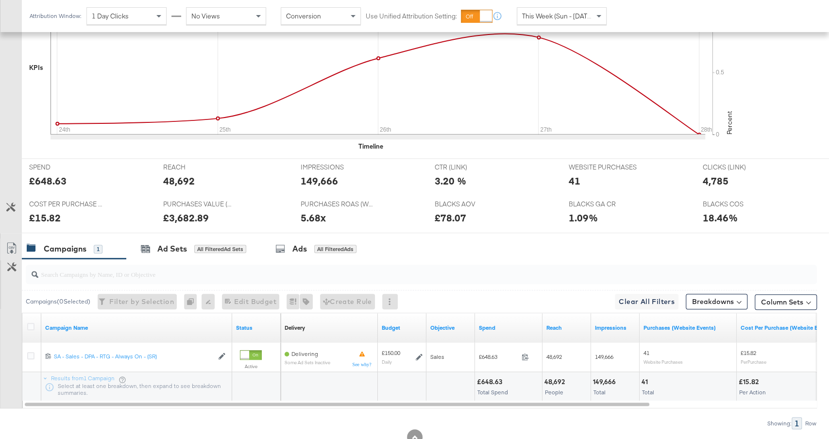
scroll to position [336, 0]
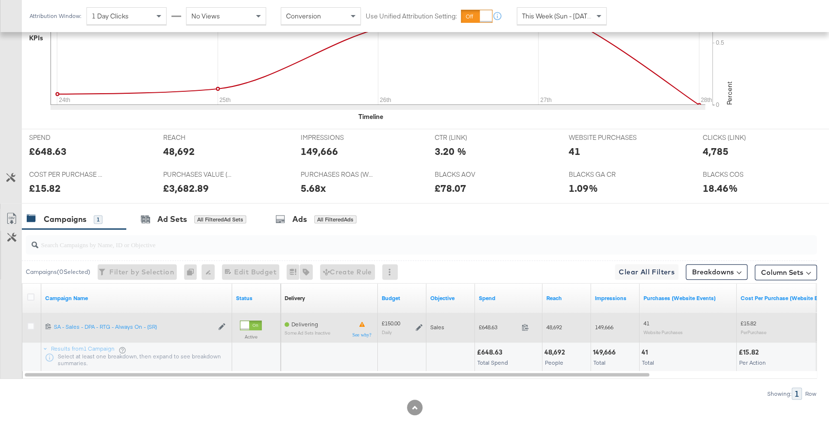
click at [418, 326] on icon at bounding box center [418, 327] width 7 height 7
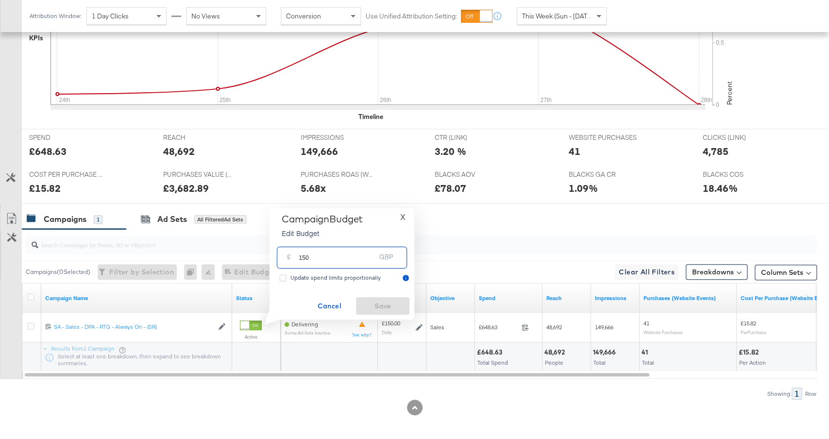
click at [306, 259] on input "150" at bounding box center [337, 253] width 77 height 21
type input "100"
click at [389, 306] on span "Save" at bounding box center [383, 306] width 46 height 12
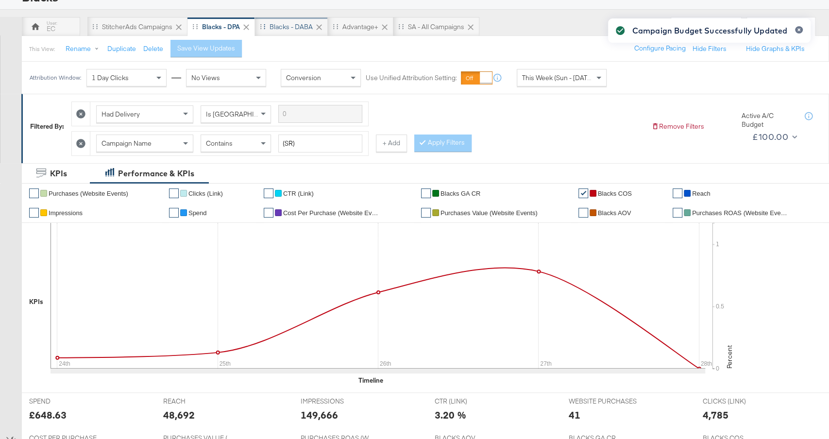
scroll to position [63, 0]
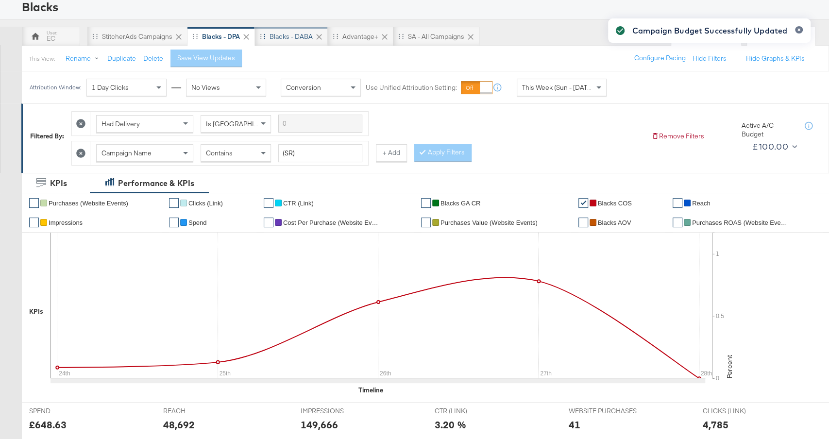
click at [287, 34] on div "Blacks - DABA" at bounding box center [290, 36] width 43 height 9
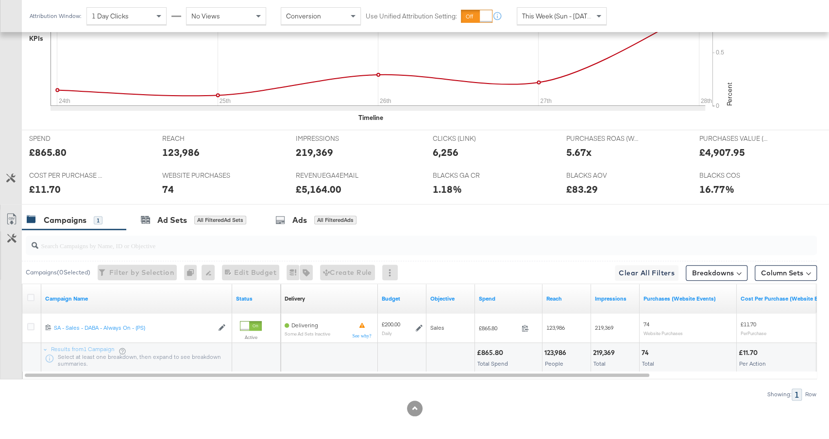
scroll to position [365, 0]
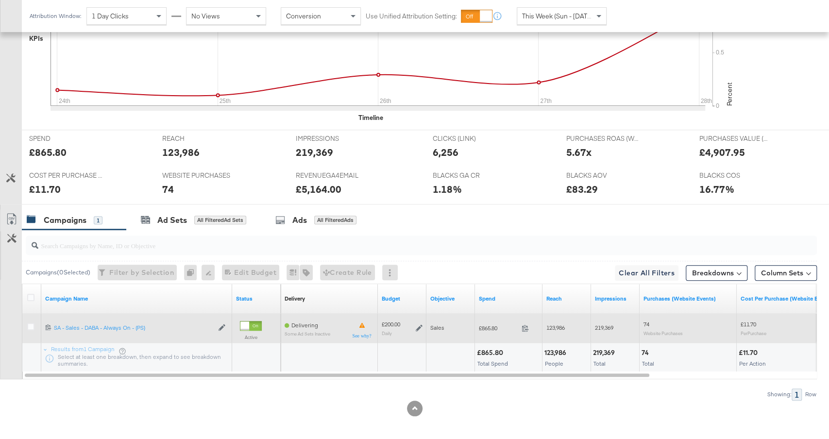
click at [417, 325] on icon at bounding box center [418, 328] width 7 height 7
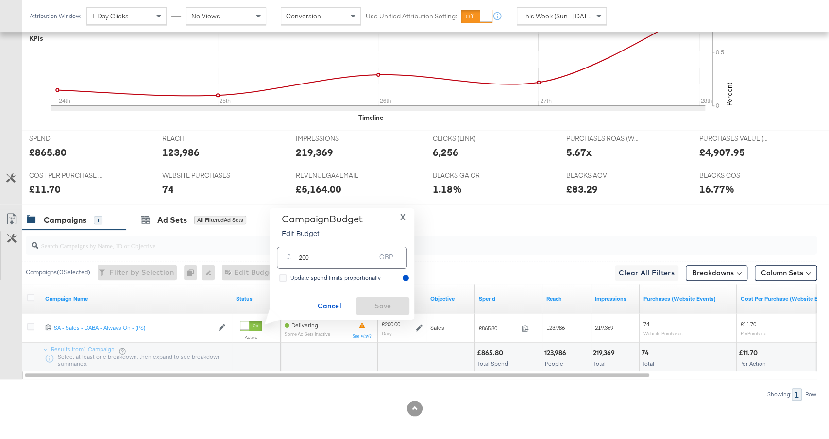
click at [333, 266] on div "£ 200 GBP" at bounding box center [342, 258] width 130 height 22
drag, startPoint x: 315, startPoint y: 262, endPoint x: 266, endPoint y: 261, distance: 48.5
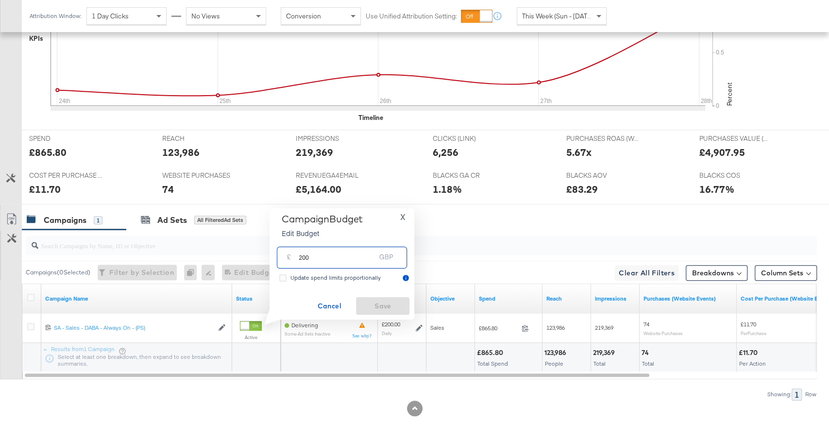
click at [266, 261] on div "Campaign Budget Edit Budget X £ 200 GBP Update spend limits proportionally Canc…" at bounding box center [338, 263] width 152 height 111
type input "180"
click at [395, 305] on span "Save" at bounding box center [383, 306] width 46 height 12
click at [216, 220] on div "Ad Sets All Filtered Ad Sets" at bounding box center [193, 220] width 105 height 11
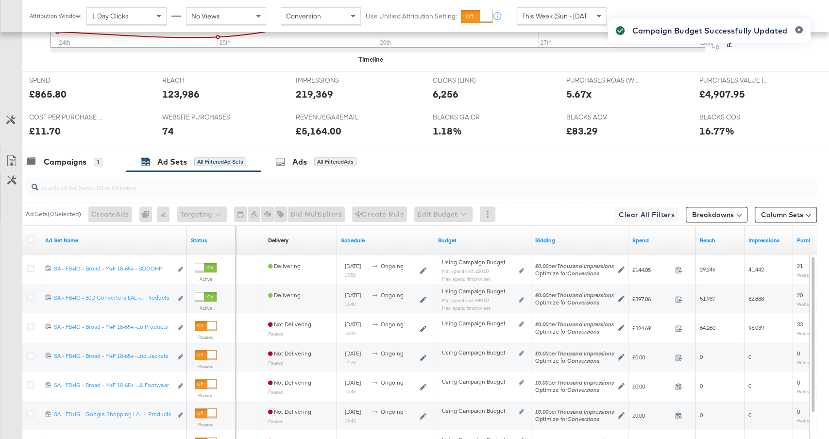
scroll to position [436, 0]
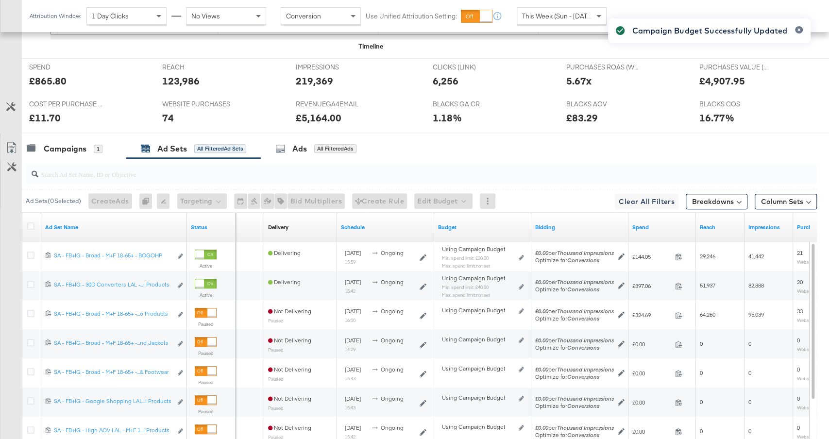
click at [661, 228] on div "Campaign Budget Successfully Updated" at bounding box center [709, 202] width 222 height 386
click at [656, 223] on link "Spend" at bounding box center [662, 227] width 60 height 8
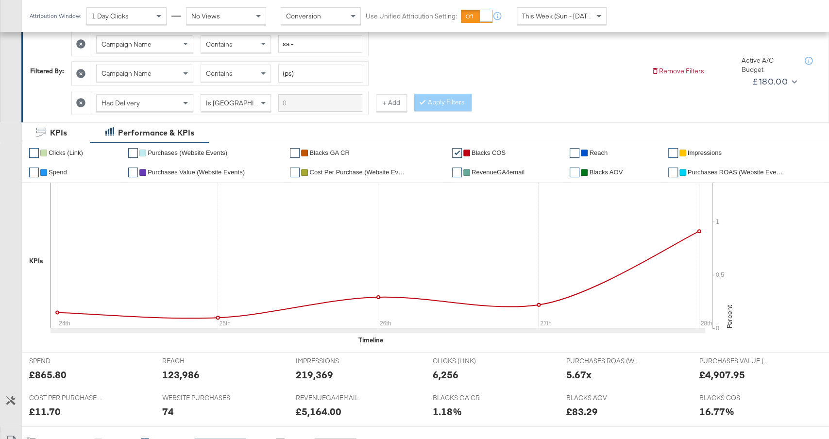
scroll to position [64, 0]
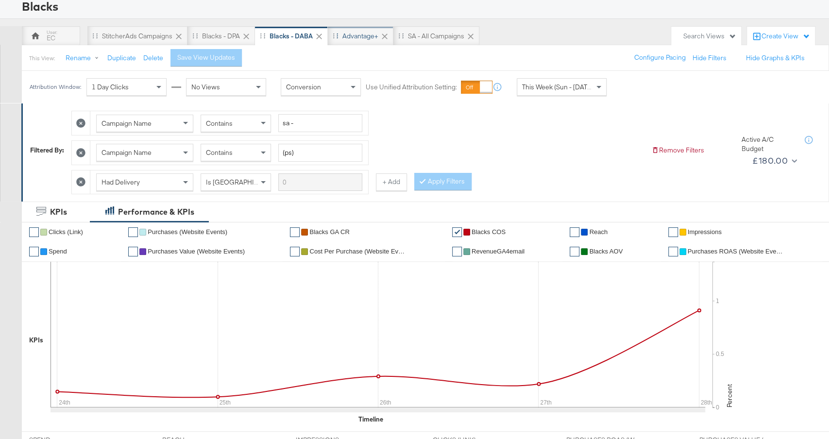
click at [357, 33] on div "Advantage+" at bounding box center [360, 36] width 36 height 9
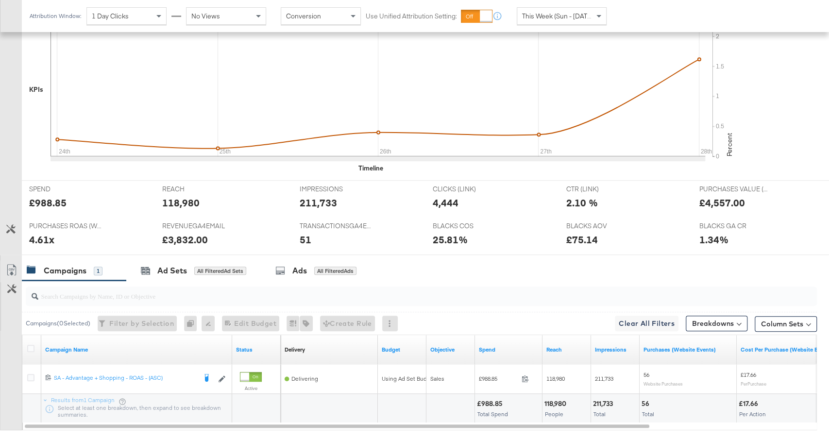
scroll to position [336, 0]
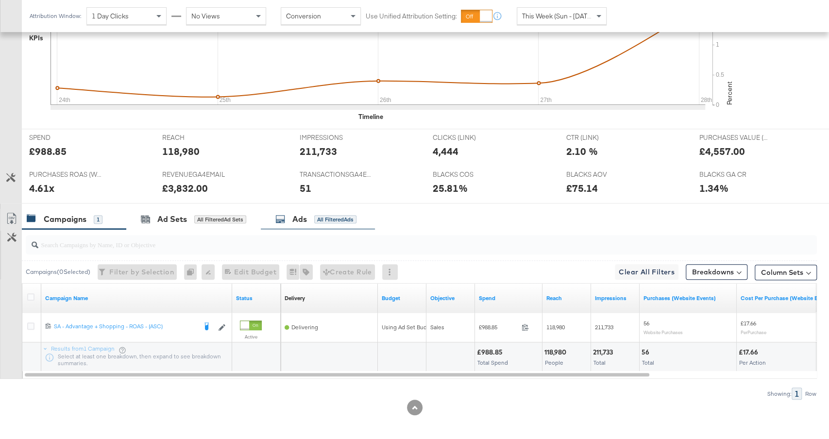
click at [319, 215] on div "All Filtered Ads" at bounding box center [335, 219] width 42 height 9
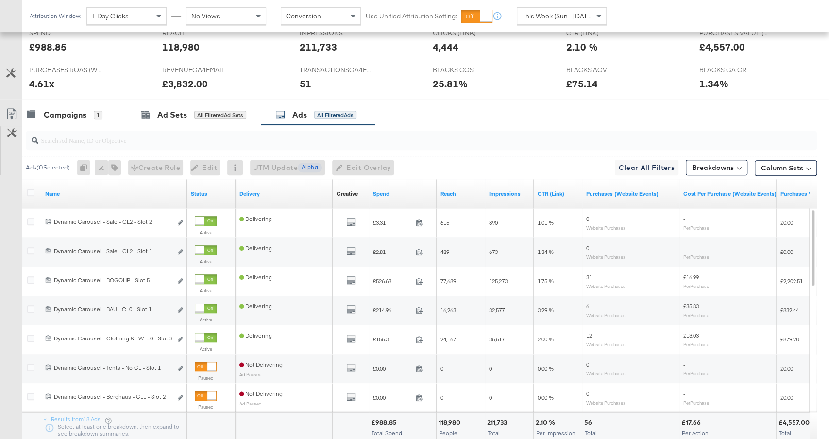
scroll to position [466, 0]
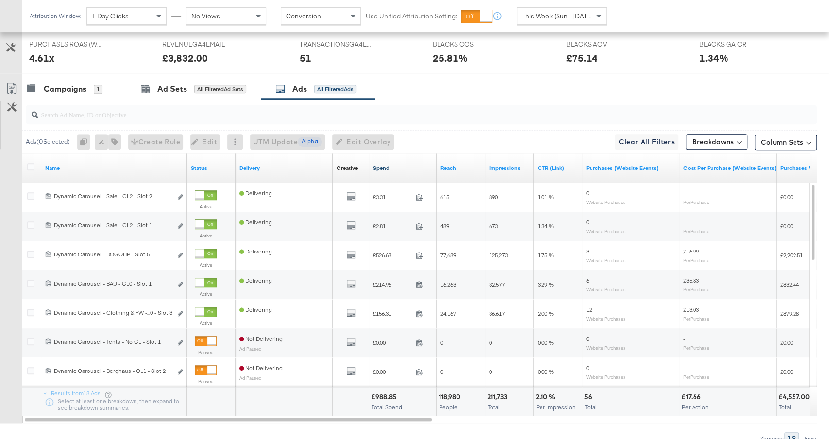
click at [396, 166] on link "Spend" at bounding box center [403, 168] width 60 height 8
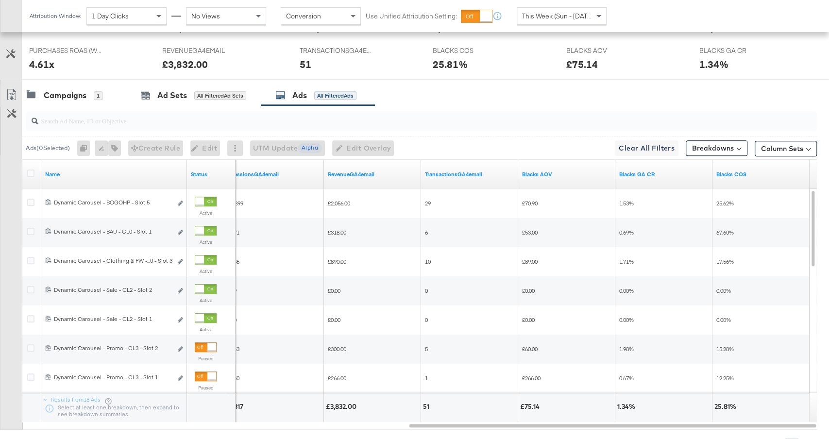
scroll to position [459, 0]
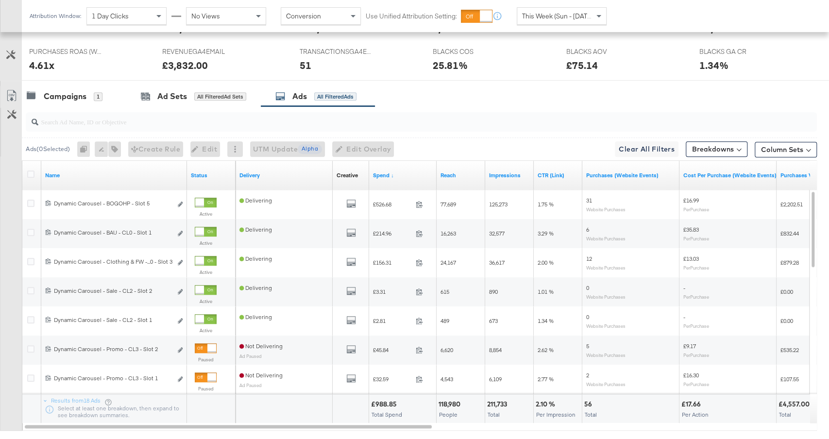
click at [357, 125] on div at bounding box center [421, 121] width 791 height 19
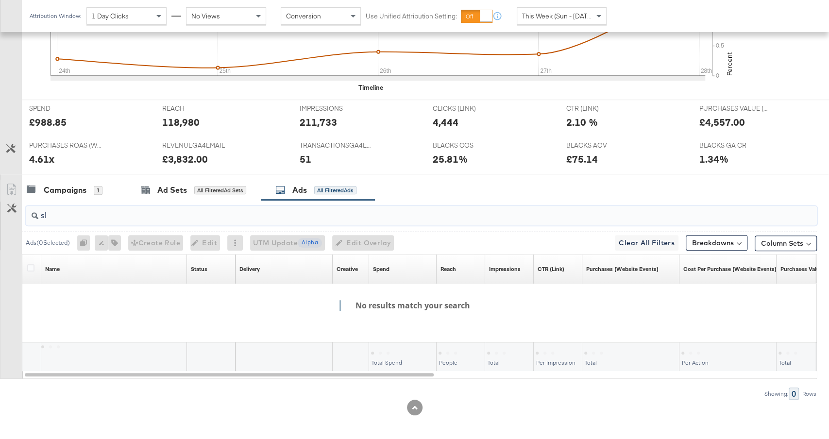
type input "s"
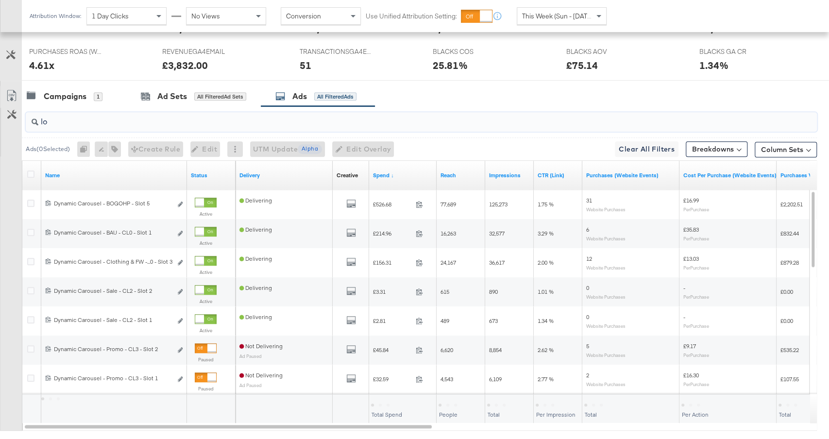
type input "l"
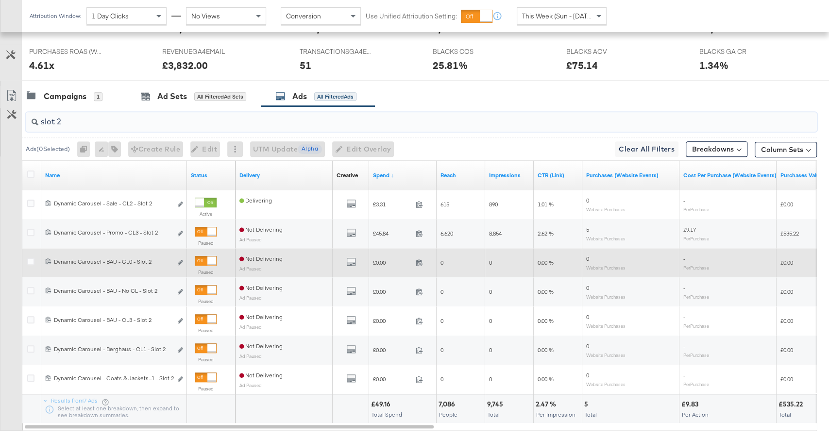
type input "slot 2"
click at [203, 258] on div at bounding box center [206, 261] width 22 height 10
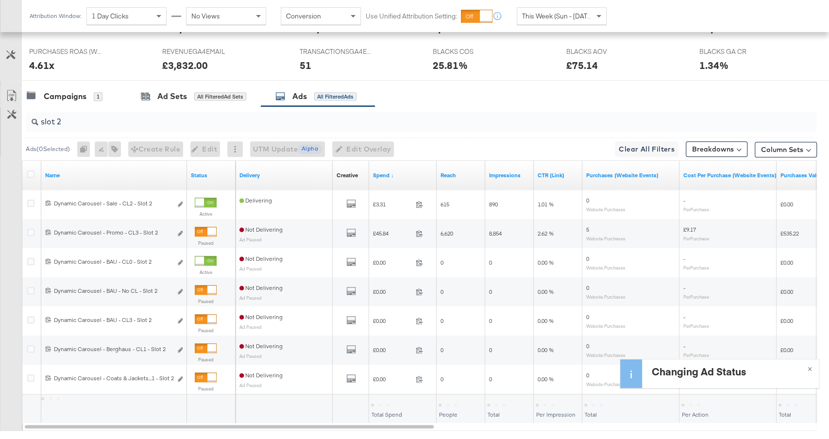
click at [180, 119] on input "slot 2" at bounding box center [391, 117] width 706 height 19
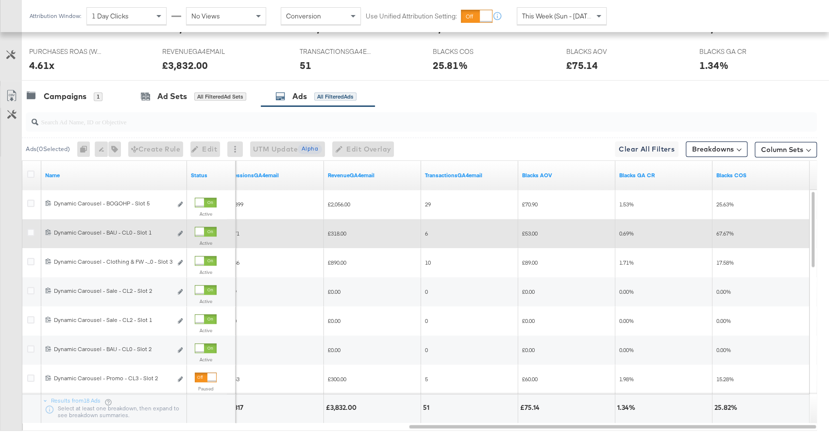
click at [204, 227] on div at bounding box center [199, 231] width 9 height 9
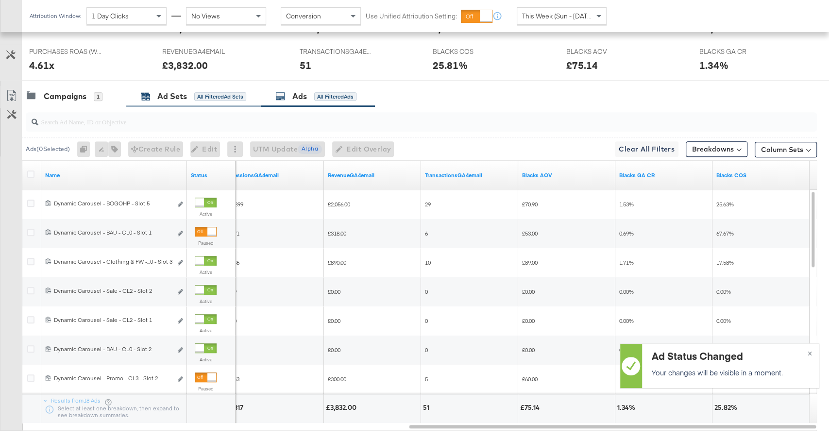
click at [196, 98] on div "Ad Sets All Filtered Ad Sets" at bounding box center [193, 96] width 105 height 11
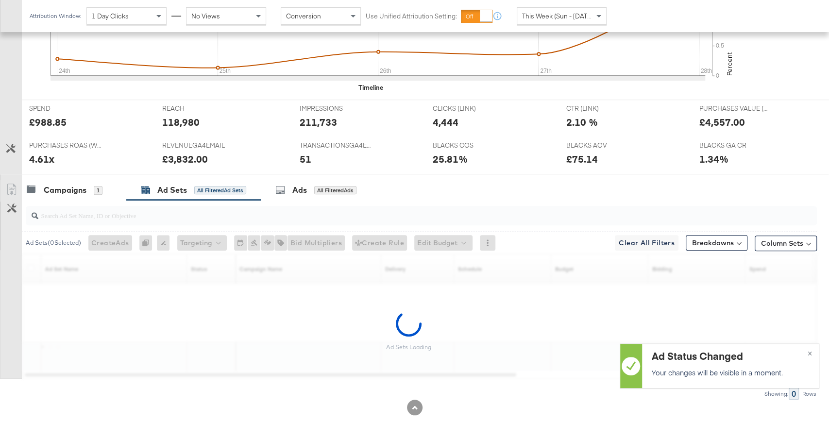
scroll to position [336, 0]
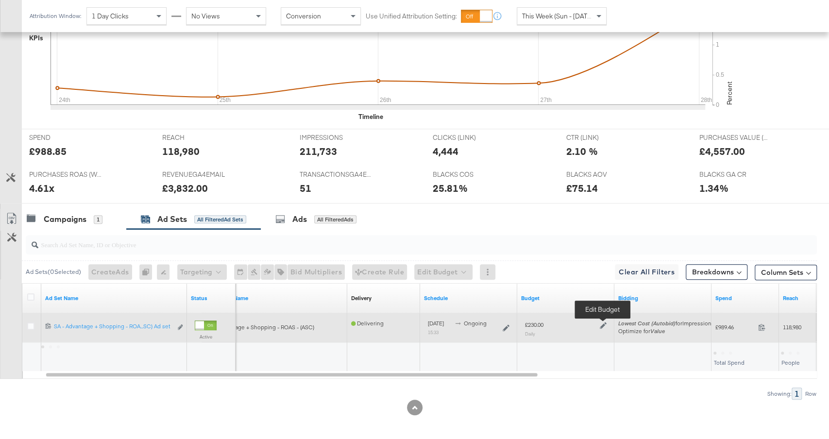
click at [604, 322] on icon at bounding box center [602, 325] width 7 height 7
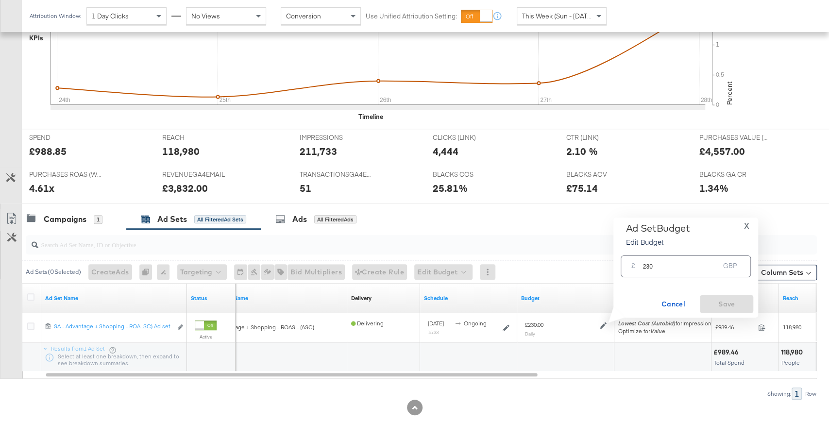
click at [668, 261] on input "230" at bounding box center [680, 262] width 77 height 21
type input "180"
click at [736, 308] on span "Save" at bounding box center [726, 304] width 46 height 12
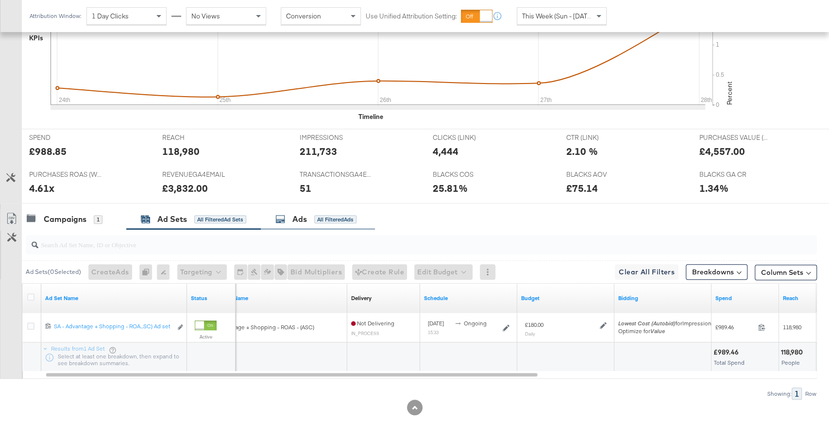
click at [316, 218] on div "All Filtered Ads" at bounding box center [335, 219] width 42 height 9
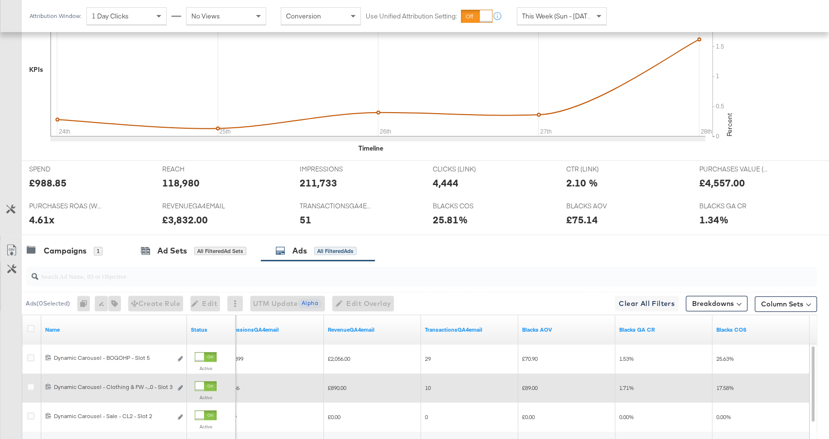
scroll to position [51, 0]
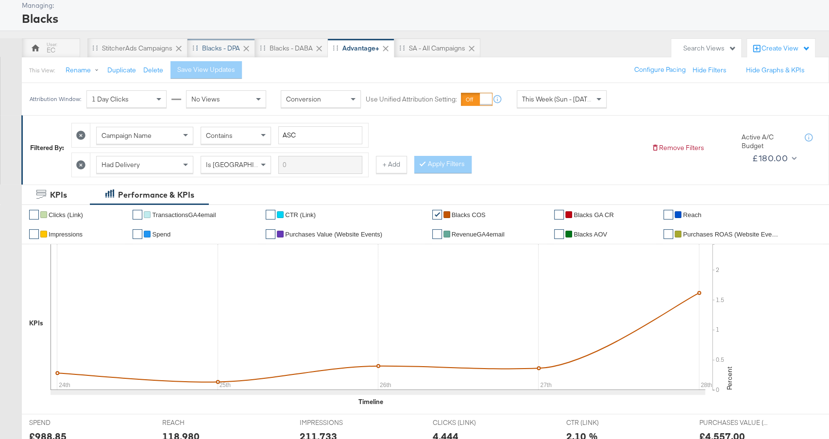
click at [208, 49] on div "Blacks - DPA" at bounding box center [221, 48] width 38 height 9
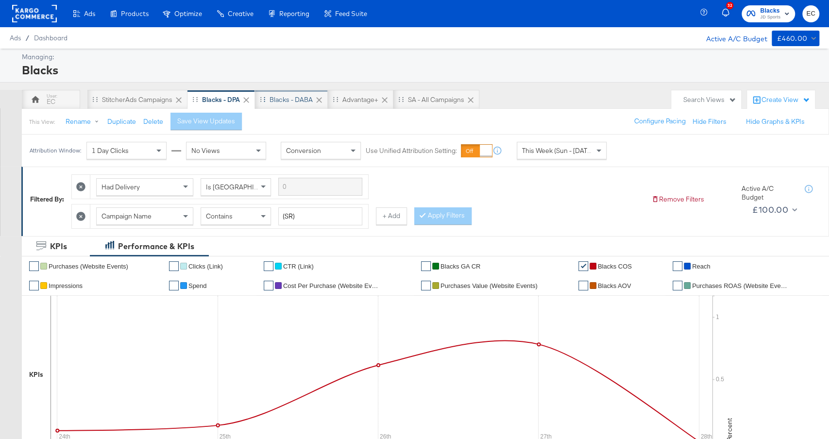
click at [278, 99] on div "Blacks - DABA" at bounding box center [290, 99] width 43 height 9
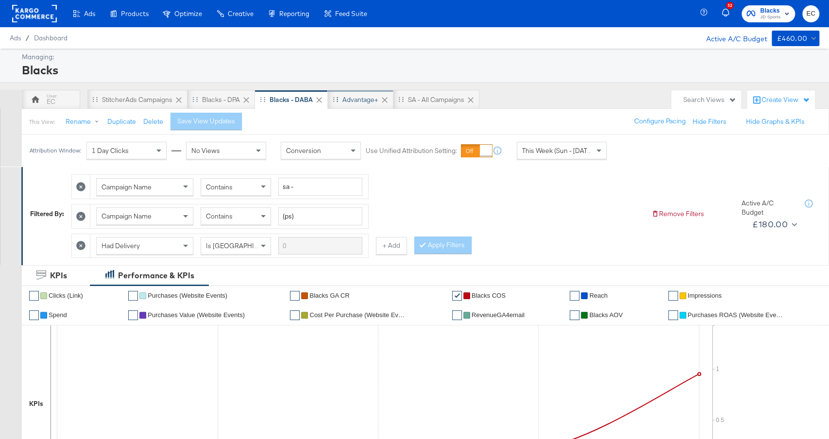
click at [373, 105] on div "Advantage+" at bounding box center [361, 99] width 66 height 19
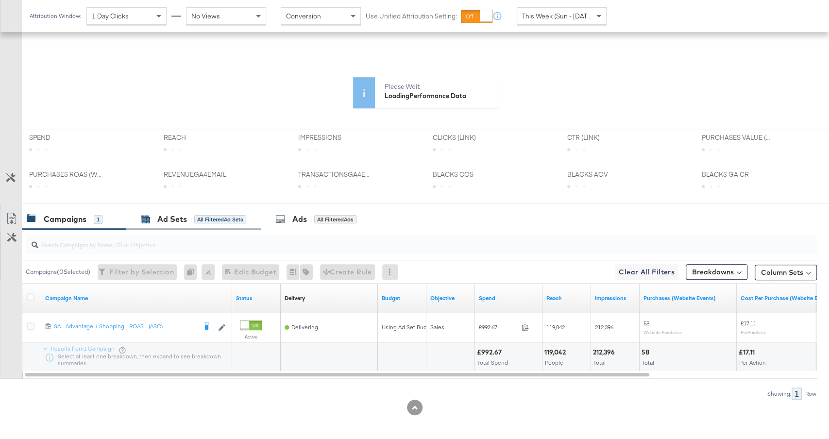
click at [213, 215] on div "All Filtered Ad Sets" at bounding box center [220, 219] width 52 height 9
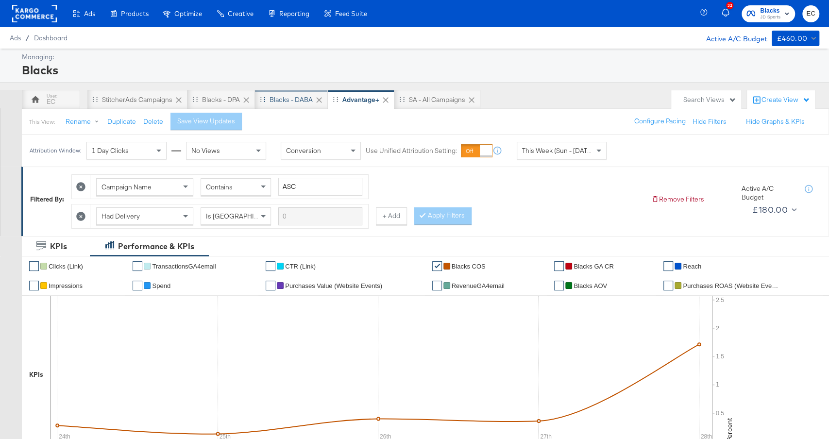
click at [282, 91] on div "Blacks - DABA" at bounding box center [291, 99] width 73 height 19
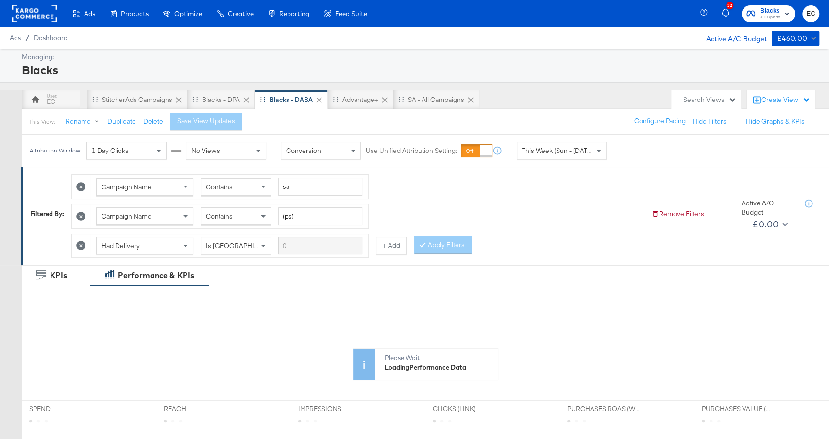
scroll to position [271, 0]
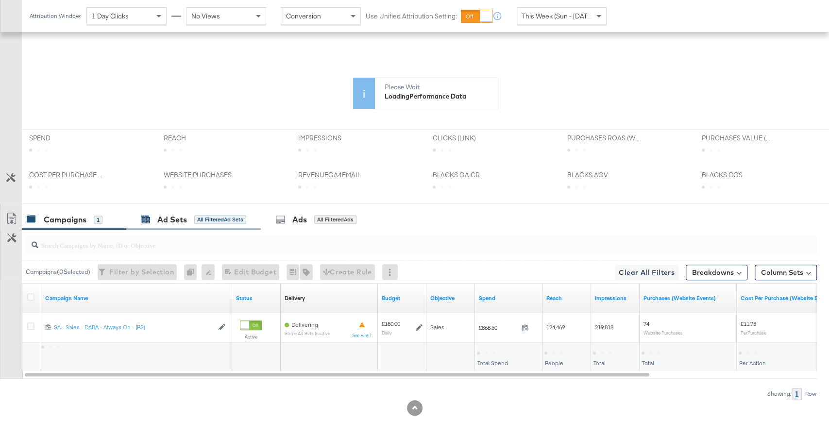
click at [225, 216] on div "All Filtered Ad Sets" at bounding box center [220, 219] width 52 height 9
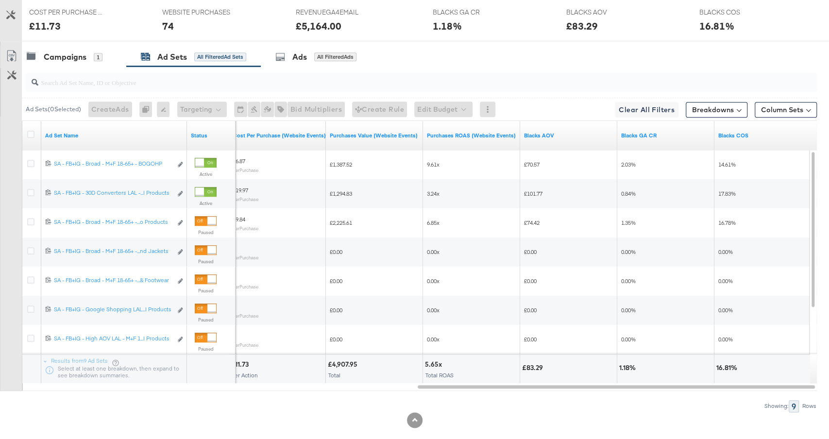
scroll to position [0, 0]
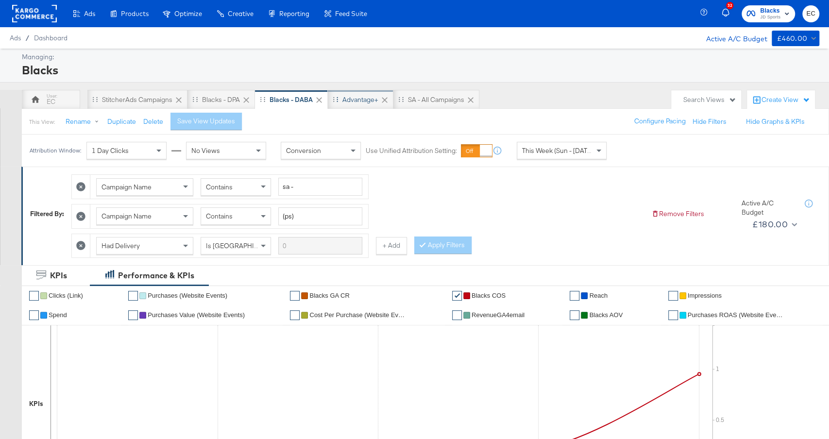
click at [366, 103] on div "Advantage+" at bounding box center [360, 99] width 36 height 9
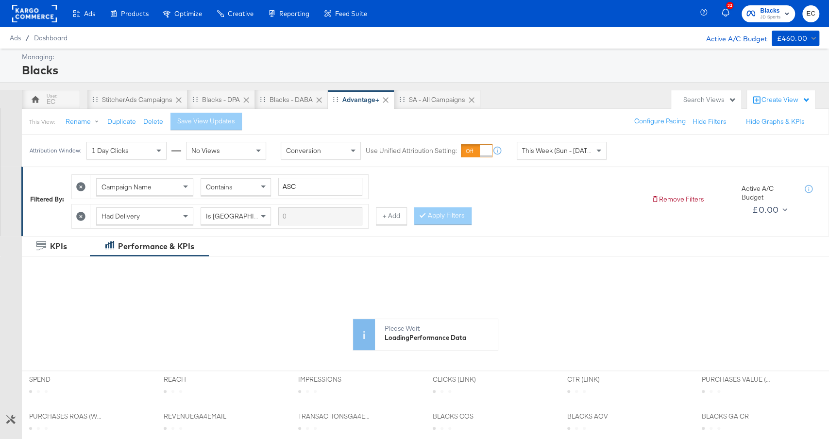
scroll to position [242, 0]
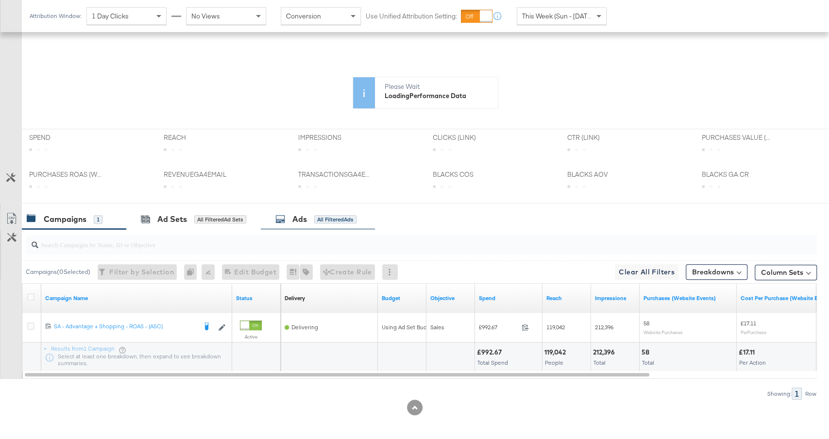
click at [329, 223] on div "Ads All Filtered Ads" at bounding box center [318, 219] width 114 height 21
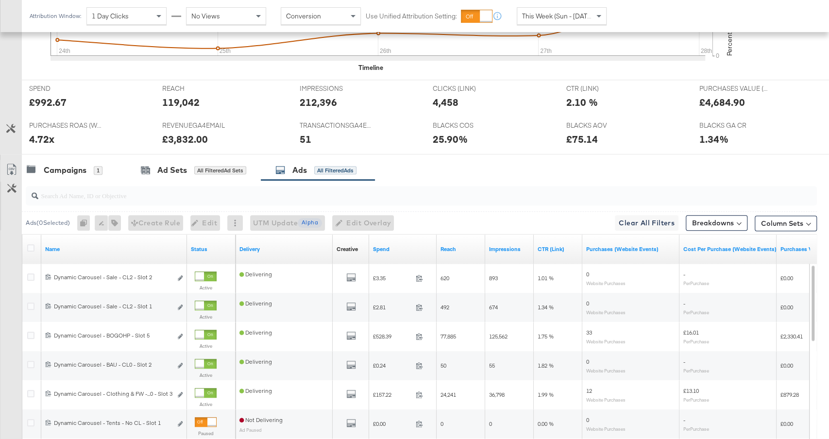
scroll to position [386, 0]
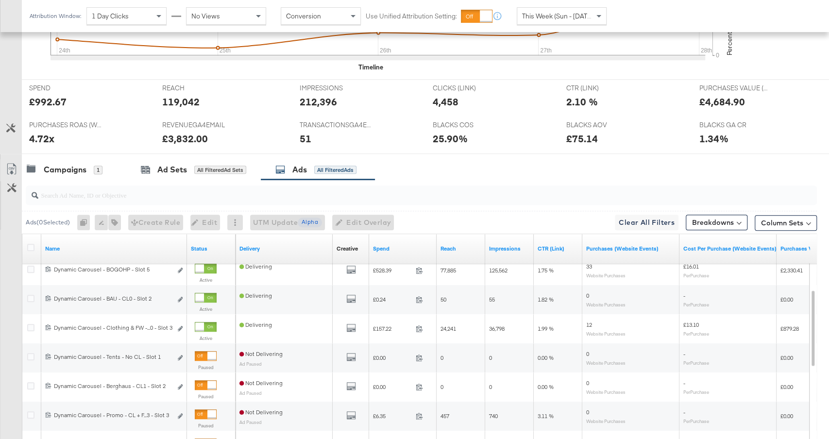
click at [414, 253] on div "Spend" at bounding box center [402, 249] width 67 height 16
click at [409, 247] on link "Spend" at bounding box center [403, 249] width 60 height 8
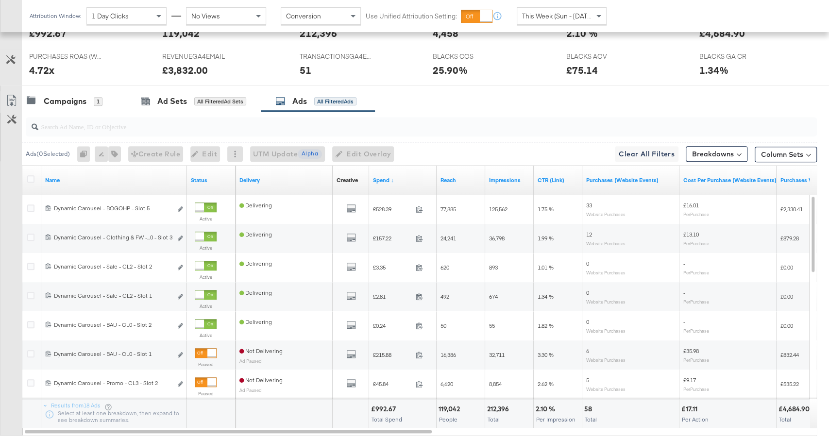
scroll to position [511, 0]
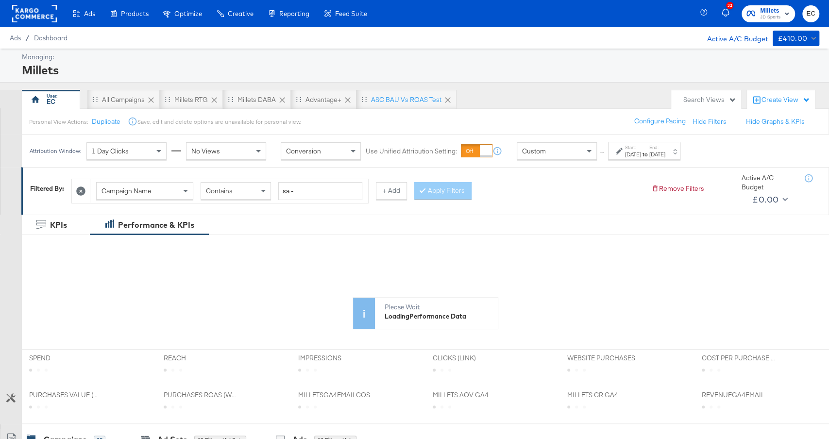
click at [658, 157] on div "Start: [DATE] to End: [DATE]" at bounding box center [644, 151] width 72 height 18
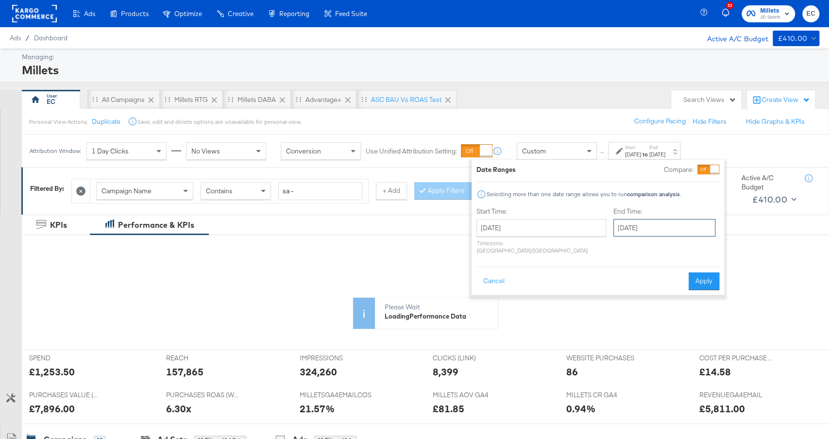
click at [646, 226] on input "August 26th 2025" at bounding box center [664, 227] width 102 height 17
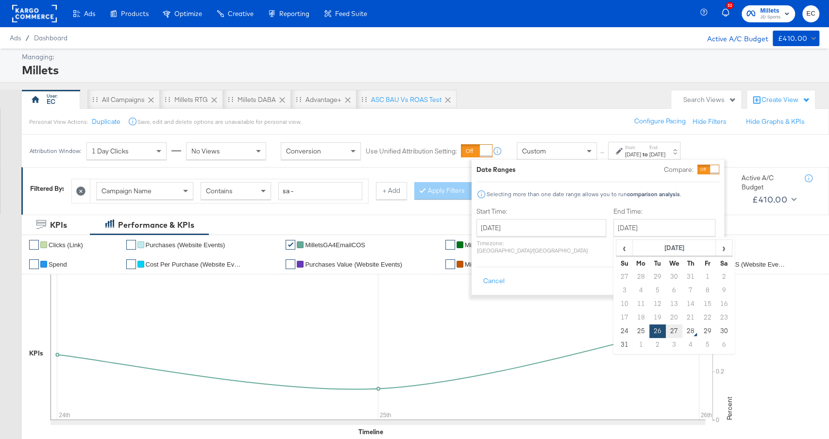
click at [665, 330] on td "27" at bounding box center [673, 331] width 17 height 14
type input "[DATE]"
click at [706, 274] on button "Apply" at bounding box center [703, 280] width 31 height 17
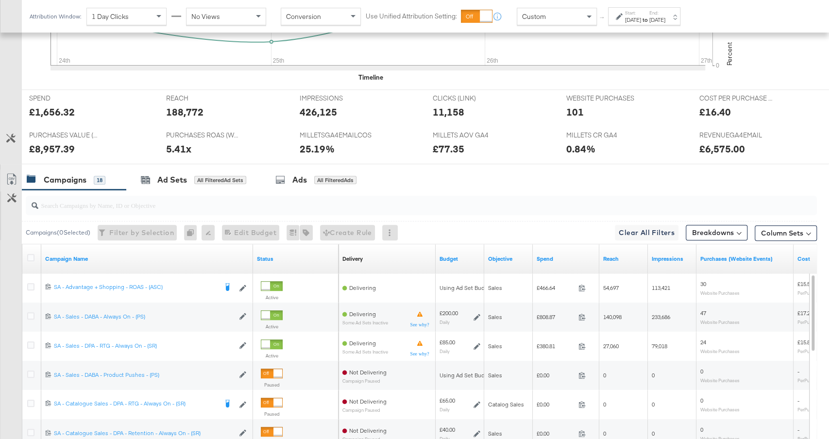
scroll to position [376, 0]
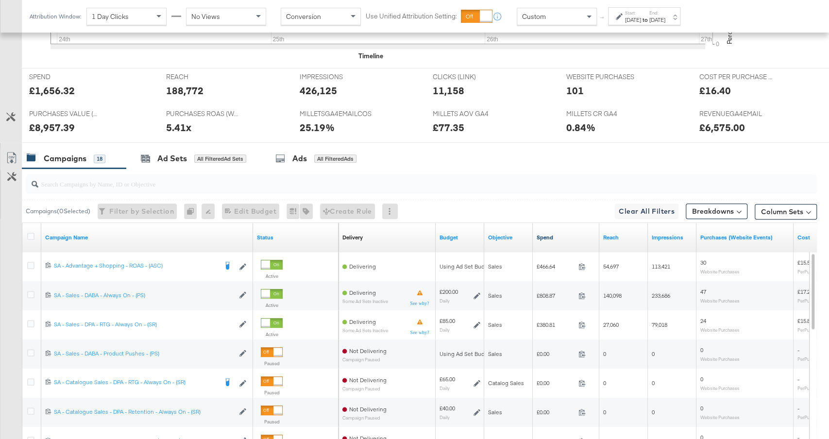
click at [559, 237] on link "Spend" at bounding box center [565, 237] width 59 height 8
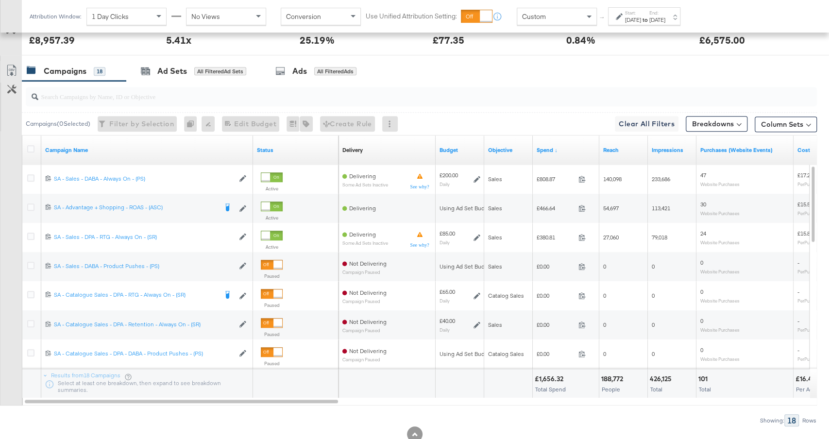
scroll to position [482, 0]
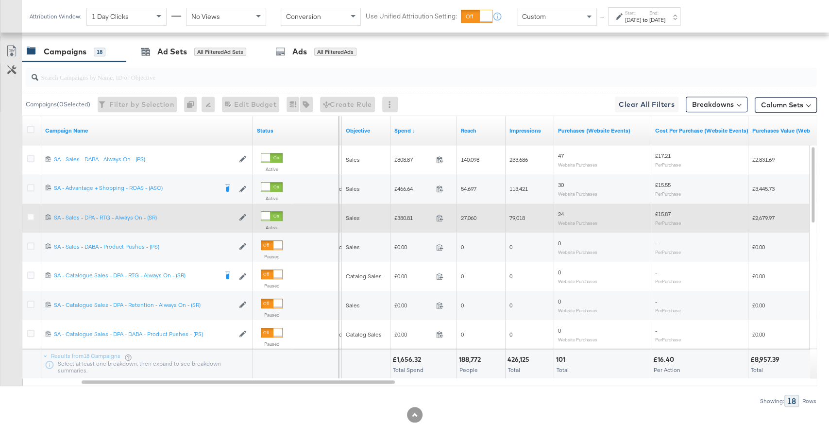
click at [405, 215] on span "£380.81" at bounding box center [413, 217] width 38 height 7
copy span "380.81"
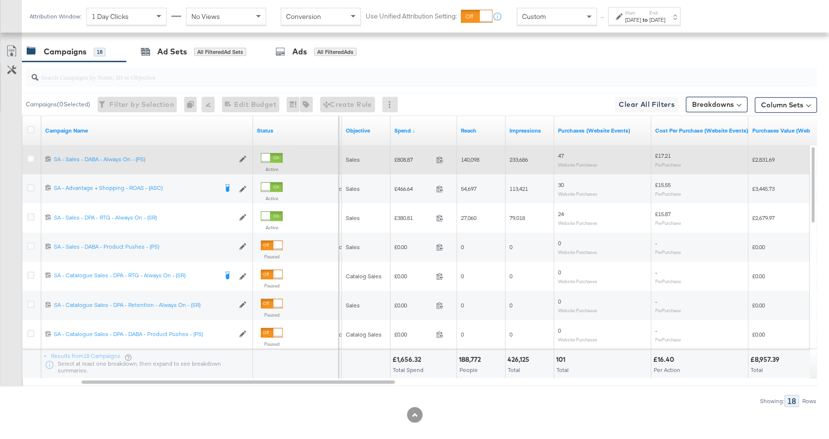
click at [407, 153] on div "£808.87 808.87" at bounding box center [423, 159] width 66 height 15
click at [407, 156] on span "£808.87" at bounding box center [413, 159] width 38 height 7
copy span "808.87"
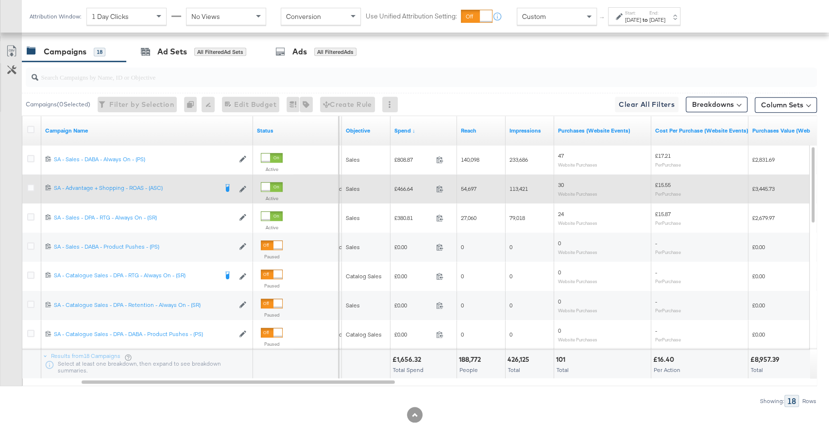
click at [399, 188] on span "£466.64" at bounding box center [413, 188] width 38 height 7
copy span "466.64"
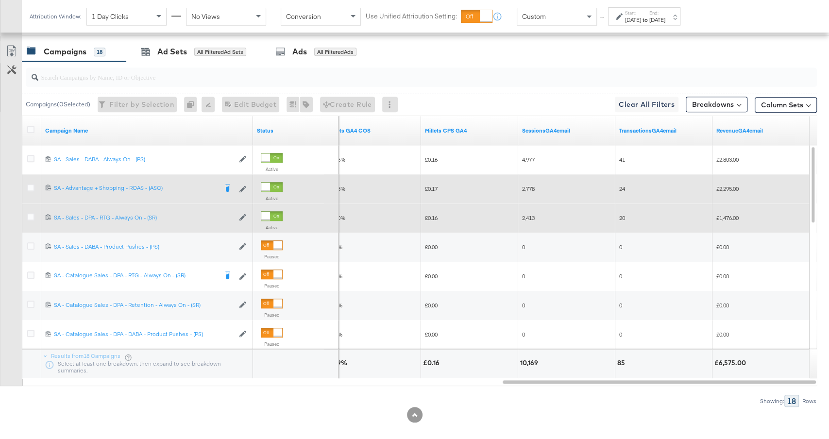
click at [728, 215] on span "£1,476.00" at bounding box center [727, 217] width 22 height 7
copy span "1,476.00"
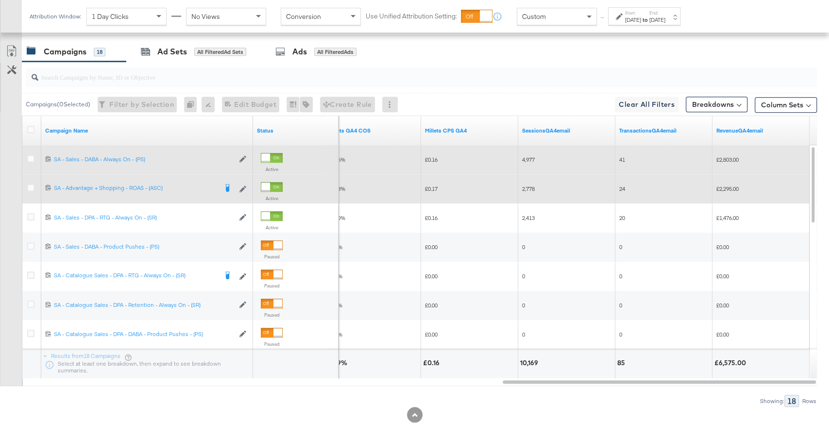
click at [726, 158] on span "£2,803.00" at bounding box center [727, 159] width 22 height 7
copy span "2,803.00"
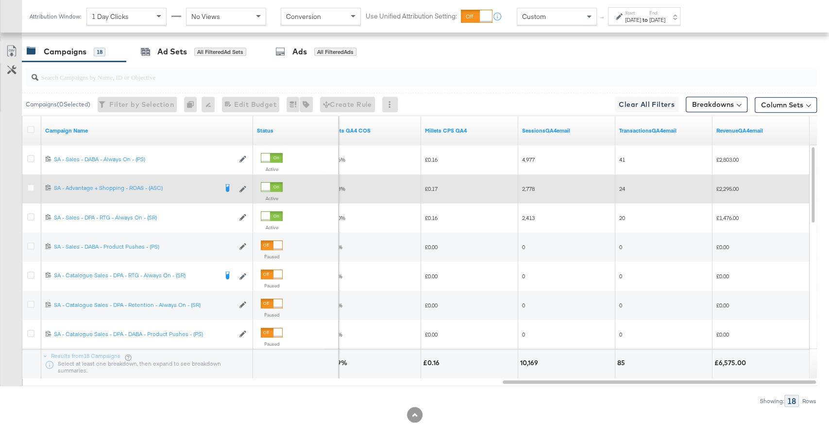
click at [727, 187] on span "£2,295.00" at bounding box center [727, 188] width 22 height 7
copy span "2,295.00"
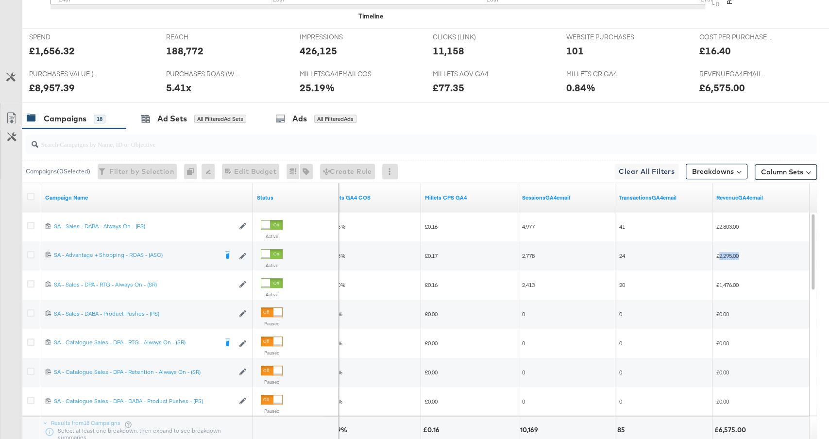
scroll to position [0, 0]
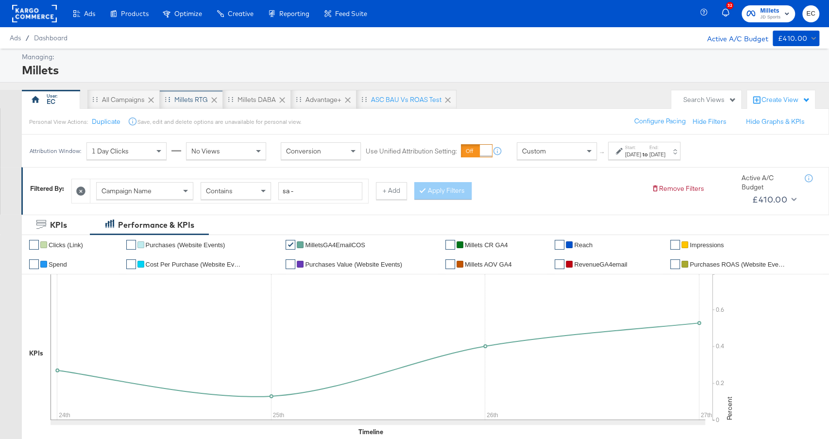
click at [174, 95] on div "Millets RTG" at bounding box center [191, 99] width 63 height 19
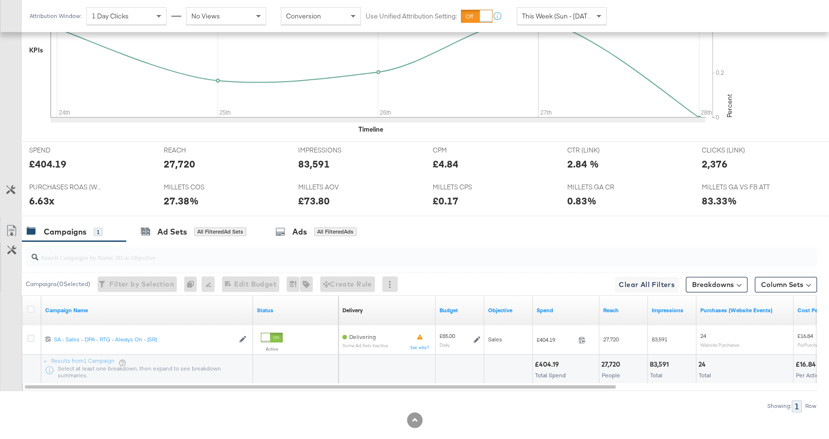
scroll to position [365, 0]
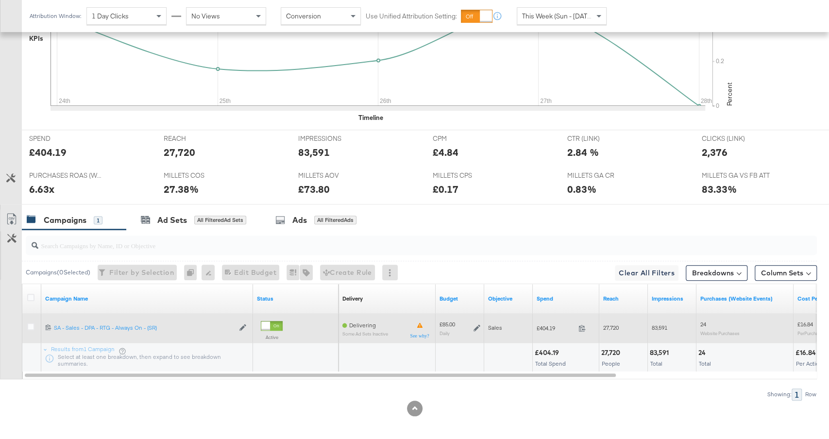
click at [478, 325] on icon at bounding box center [476, 328] width 7 height 7
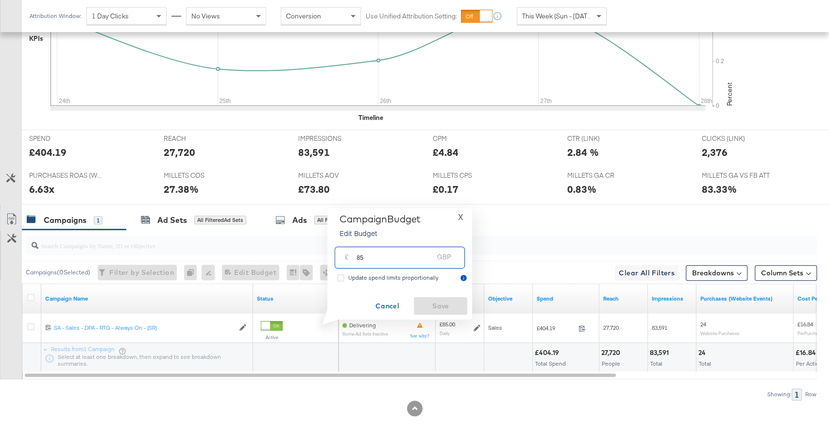
click at [389, 261] on input "85" at bounding box center [394, 253] width 77 height 21
type input "60"
click at [446, 305] on span "Save" at bounding box center [440, 306] width 46 height 12
click at [218, 219] on div "All Filtered Ad Sets" at bounding box center [220, 220] width 52 height 9
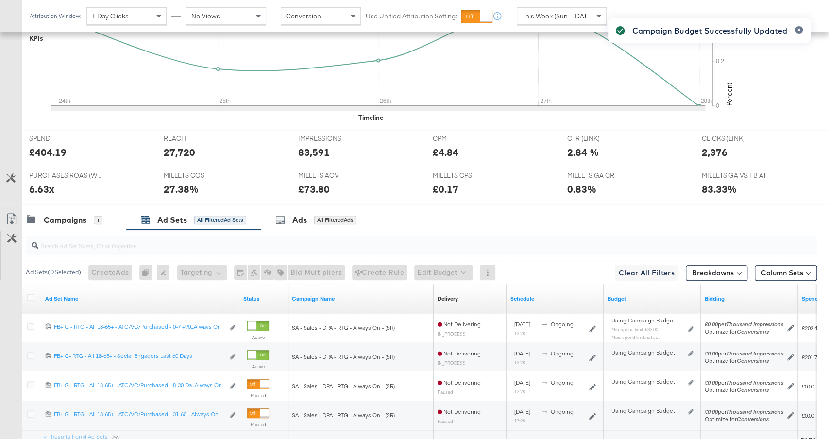
scroll to position [382, 0]
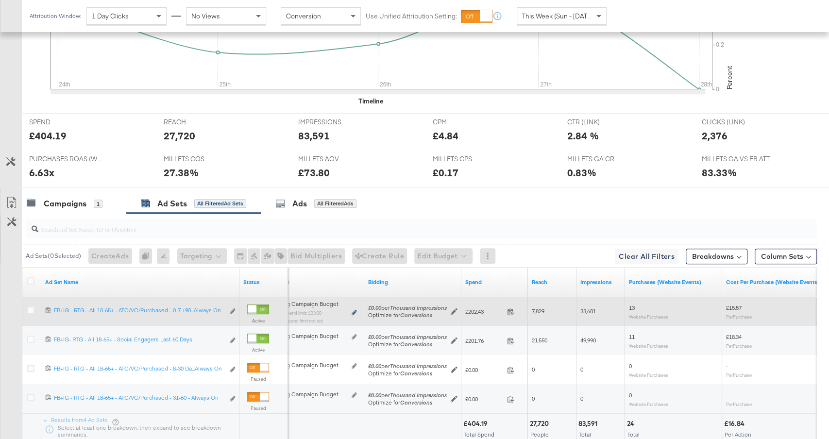
click at [354, 310] on icon at bounding box center [353, 312] width 5 height 5
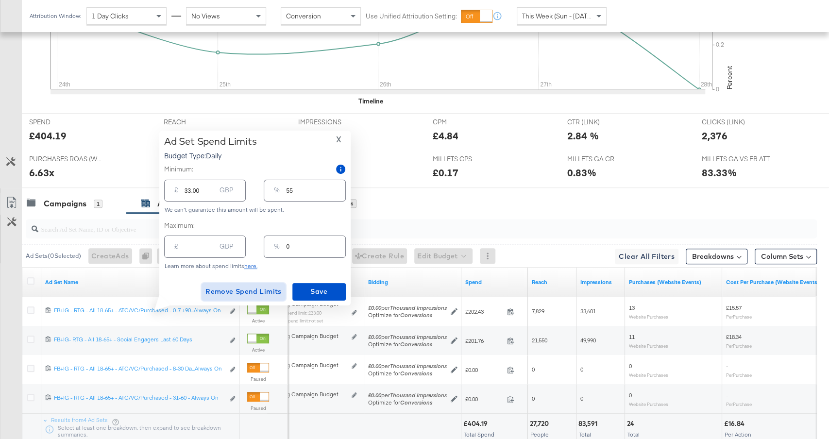
click at [263, 289] on span "Remove Spend Limits" at bounding box center [243, 291] width 76 height 12
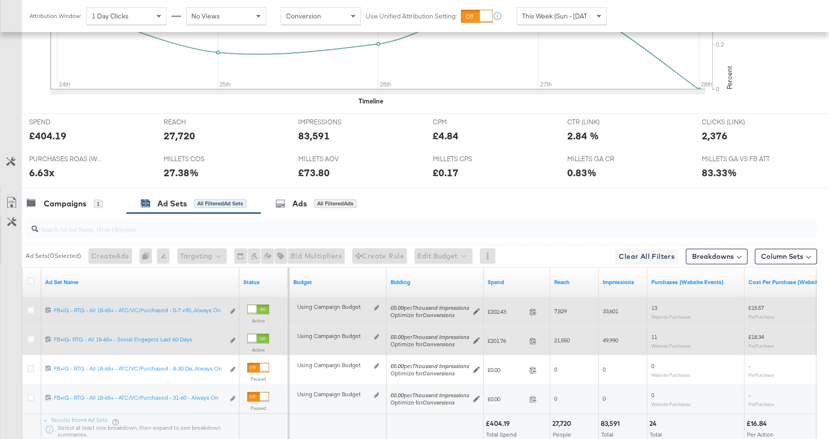
click at [375, 336] on div "Using Campaign Budget Edit spend limits" at bounding box center [338, 340] width 82 height 8
click at [376, 334] on icon at bounding box center [376, 336] width 5 height 5
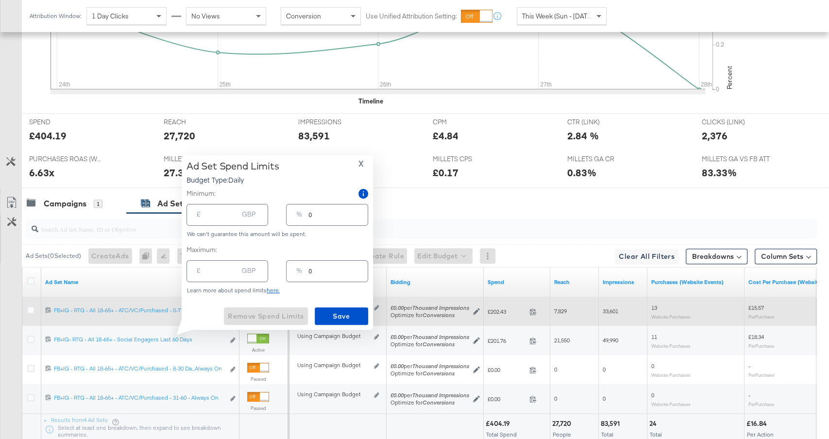
click at [315, 211] on input "0" at bounding box center [337, 210] width 59 height 21
type input "10"
type input "6.00"
type input "0"
type input "20"
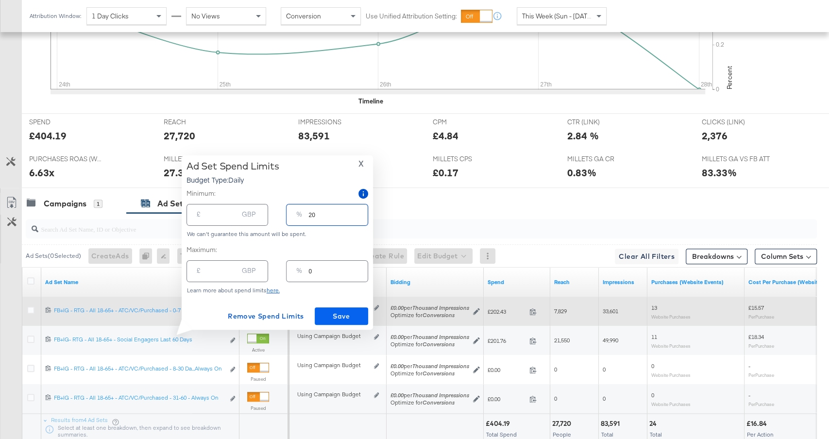
type input "12.00"
type input "20"
click at [349, 318] on span "Save" at bounding box center [341, 316] width 46 height 12
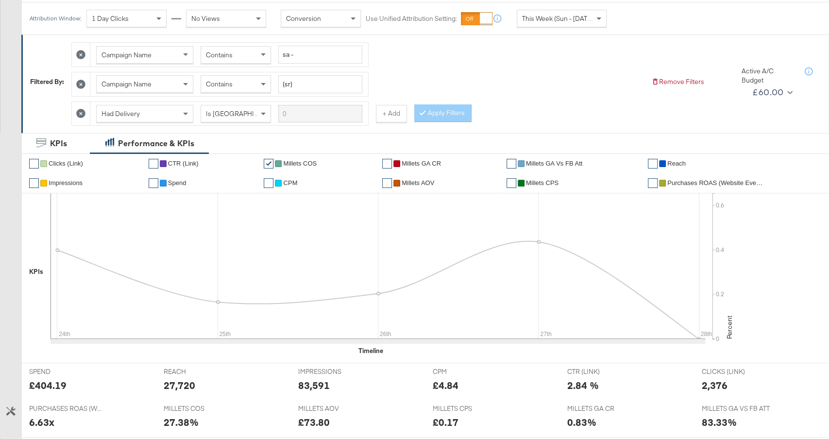
scroll to position [0, 0]
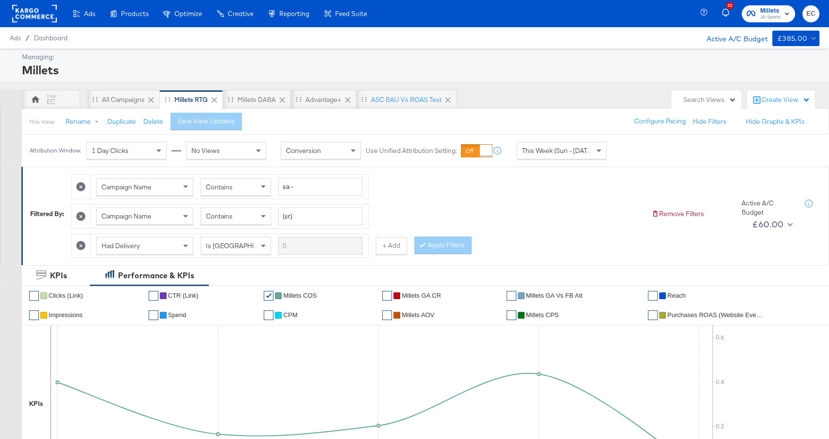
click at [256, 95] on div "Millets DABA" at bounding box center [256, 99] width 38 height 9
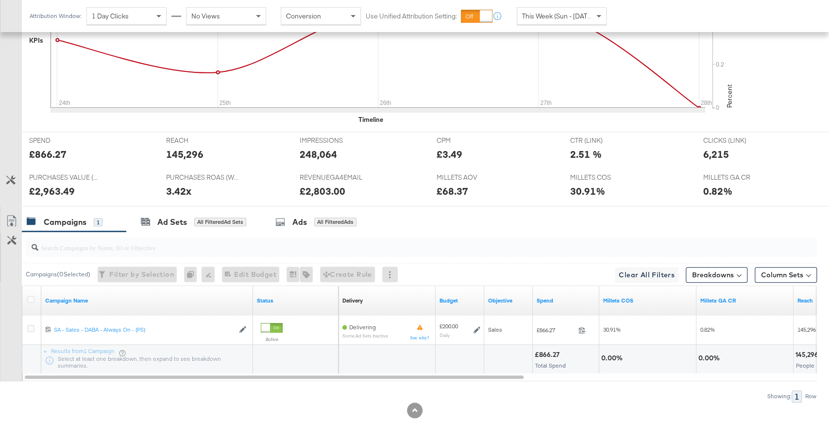
scroll to position [365, 0]
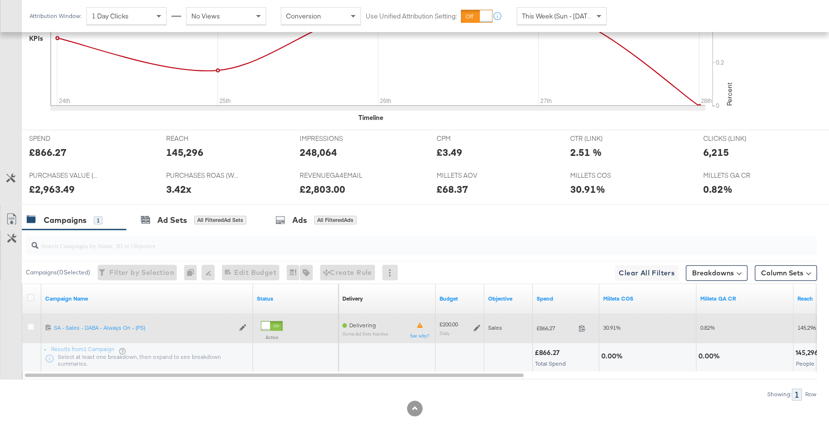
click at [477, 325] on icon at bounding box center [476, 327] width 7 height 7
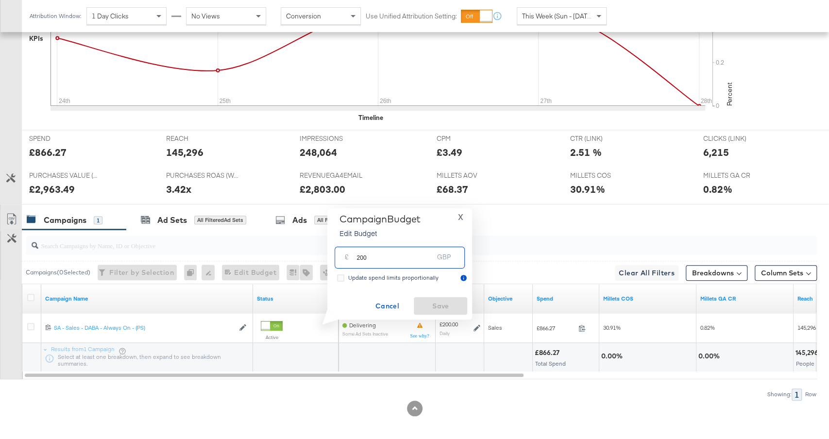
click at [392, 255] on input "200" at bounding box center [394, 253] width 77 height 21
type input "140"
click at [442, 307] on span "Save" at bounding box center [440, 306] width 46 height 12
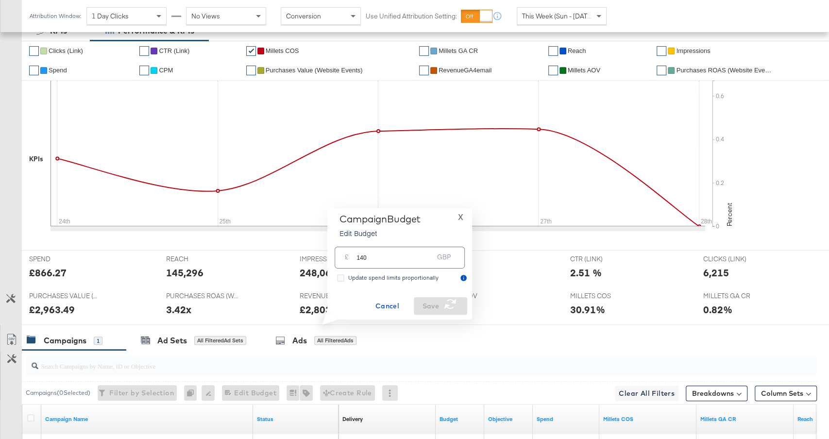
scroll to position [351, 0]
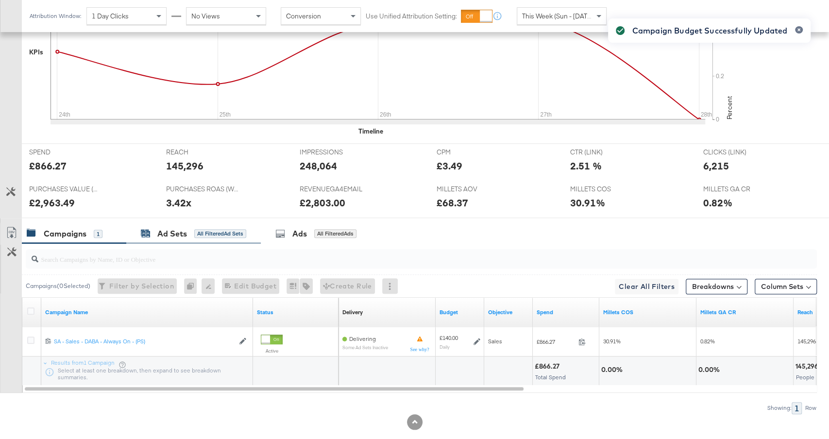
click at [230, 229] on div "All Filtered Ad Sets" at bounding box center [220, 233] width 52 height 9
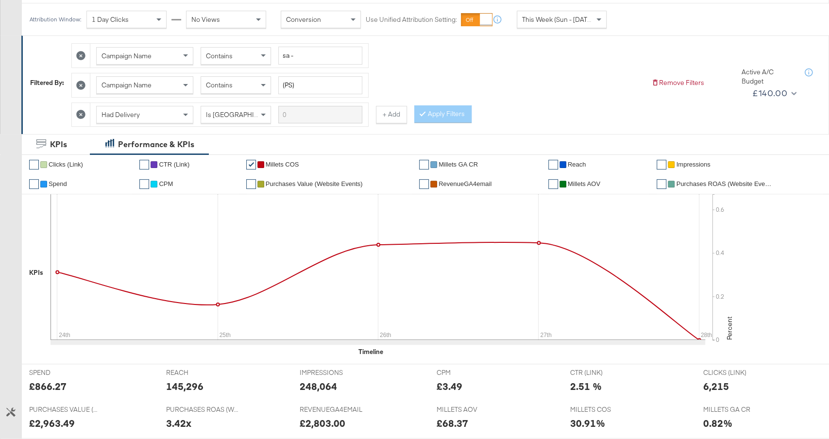
scroll to position [40, 0]
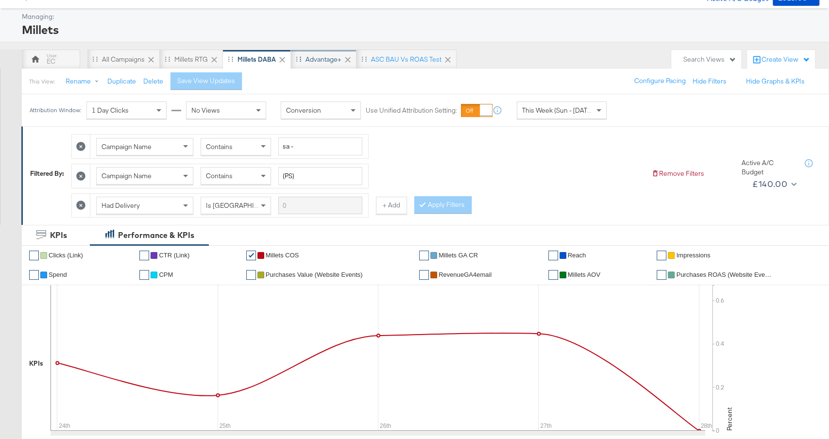
click at [326, 63] on div "Advantage+" at bounding box center [323, 59] width 36 height 9
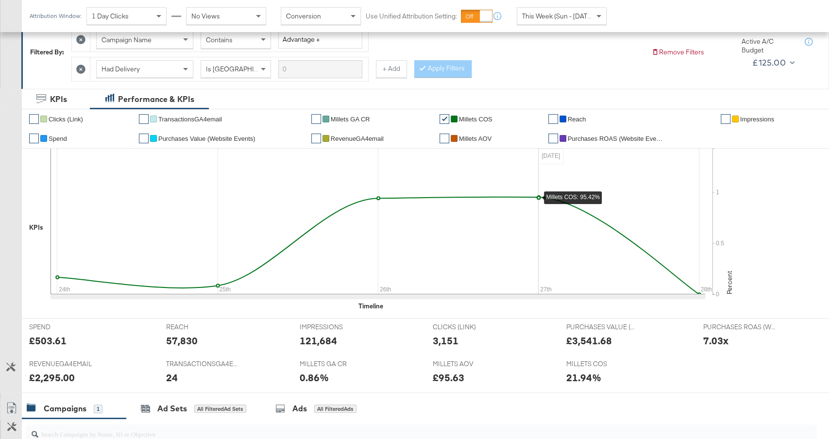
scroll to position [336, 0]
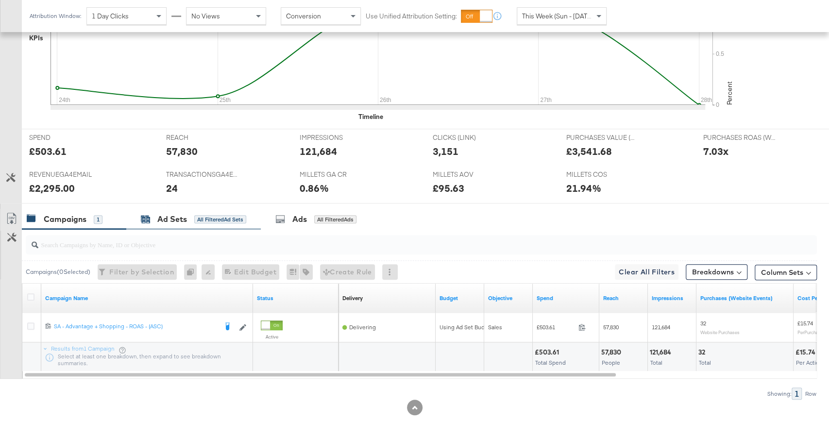
click at [233, 220] on div "All Filtered Ad Sets" at bounding box center [220, 219] width 52 height 9
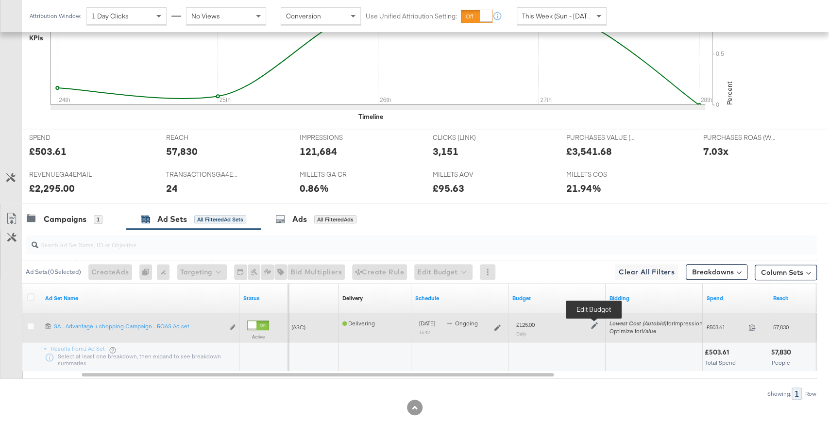
click at [596, 322] on icon at bounding box center [594, 325] width 7 height 7
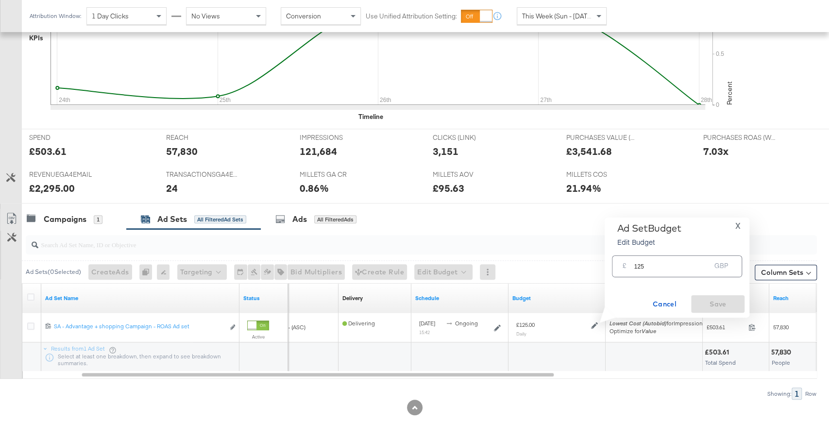
click at [665, 263] on input "125" at bounding box center [671, 262] width 77 height 21
type input "100"
click at [722, 302] on span "Save" at bounding box center [718, 304] width 46 height 12
click at [351, 209] on div "Ads All Filtered Ads" at bounding box center [318, 219] width 114 height 21
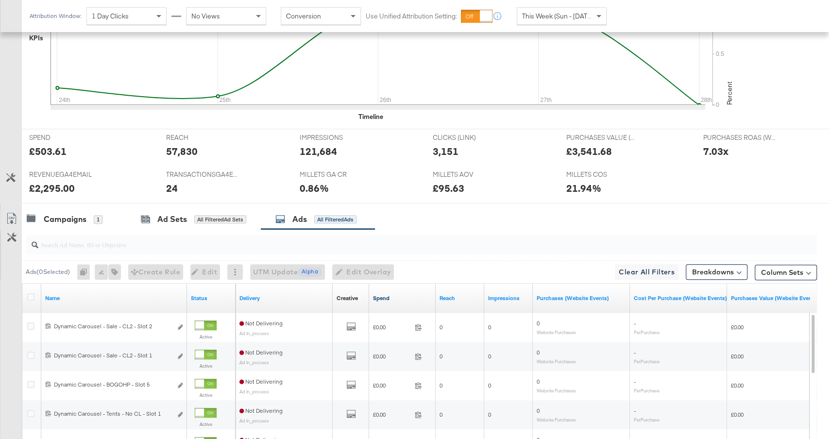
click at [402, 297] on link "Spend" at bounding box center [402, 298] width 59 height 8
click at [404, 290] on div "Spend ↓" at bounding box center [402, 298] width 66 height 16
click at [403, 300] on div "Spend ↓" at bounding box center [402, 298] width 66 height 16
click at [404, 294] on link "Spend ↓" at bounding box center [402, 298] width 59 height 8
click at [404, 294] on link "Spend ↑" at bounding box center [402, 298] width 59 height 8
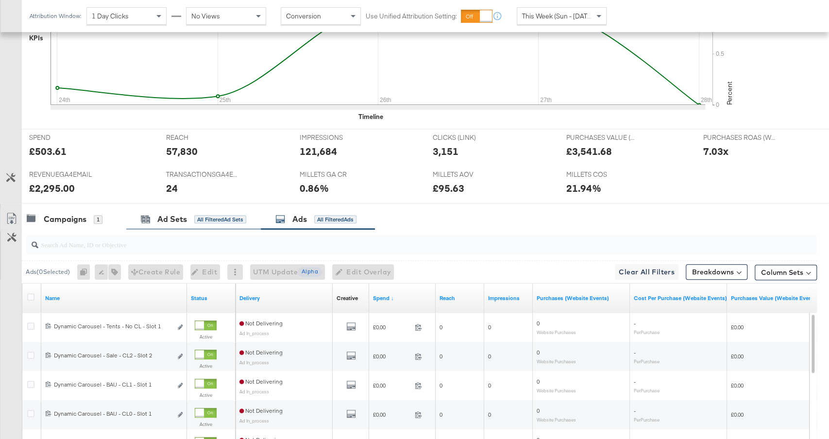
click at [205, 209] on div "Ad Sets All Filtered Ad Sets" at bounding box center [193, 219] width 134 height 21
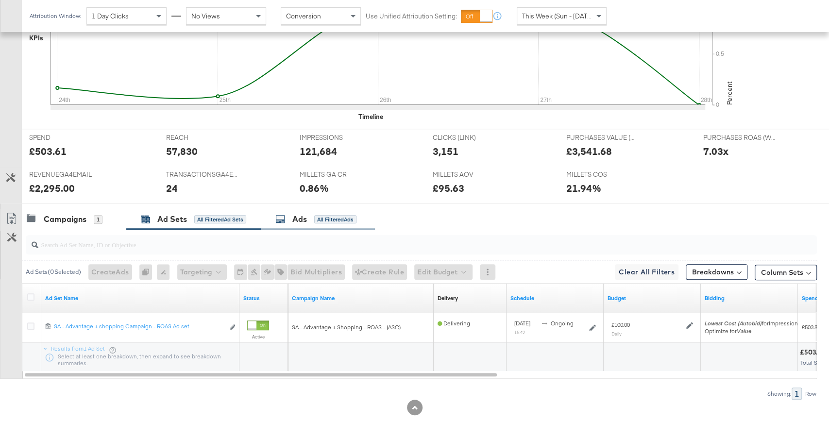
click at [309, 219] on div "Ads All Filtered Ads" at bounding box center [315, 219] width 81 height 11
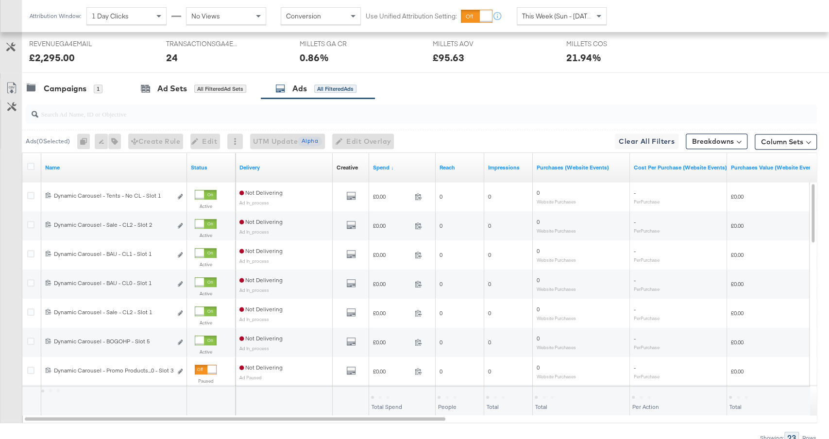
scroll to position [511, 0]
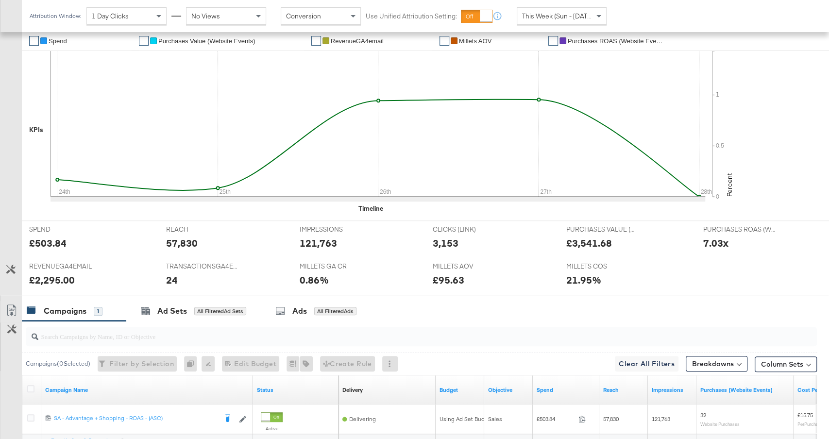
scroll to position [245, 0]
click at [319, 306] on div "All Filtered Ads" at bounding box center [335, 310] width 42 height 9
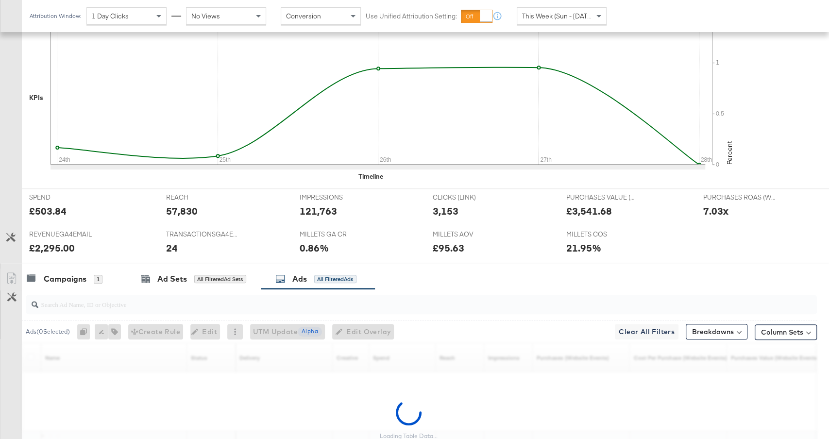
scroll to position [365, 0]
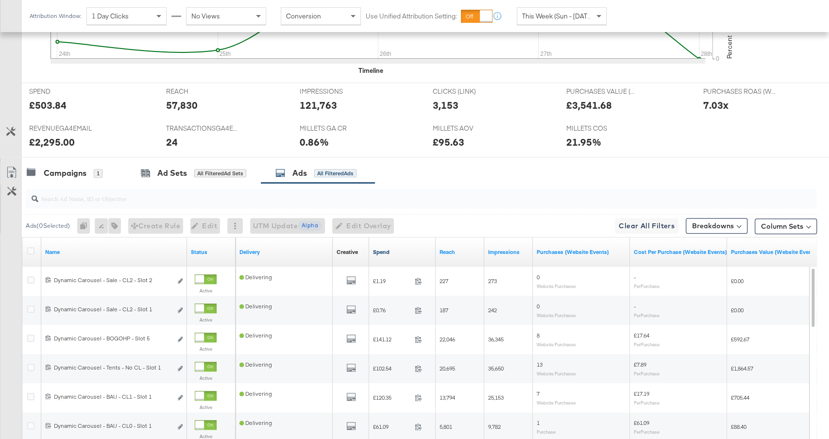
click at [412, 248] on link "Spend" at bounding box center [402, 252] width 59 height 8
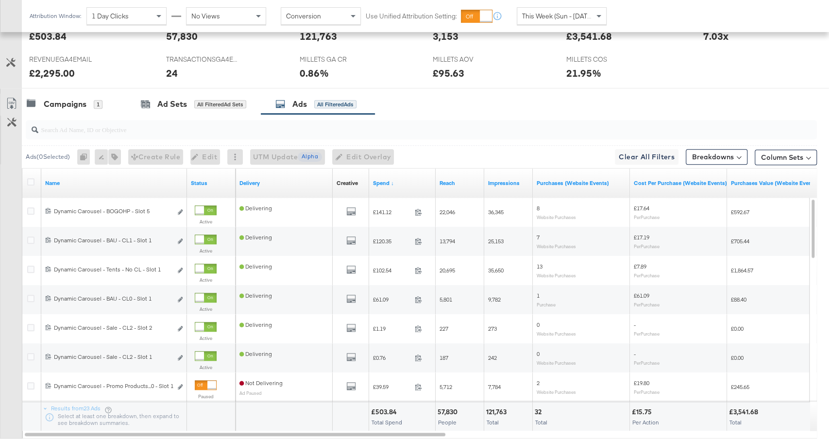
scroll to position [511, 0]
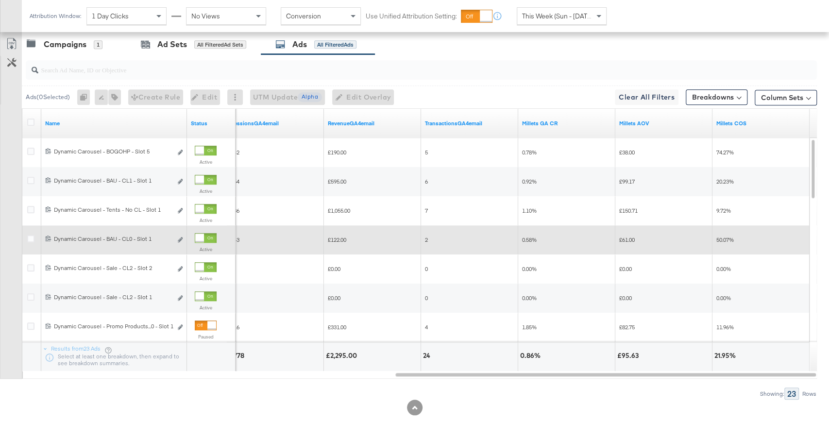
click at [204, 237] on div at bounding box center [199, 237] width 9 height 9
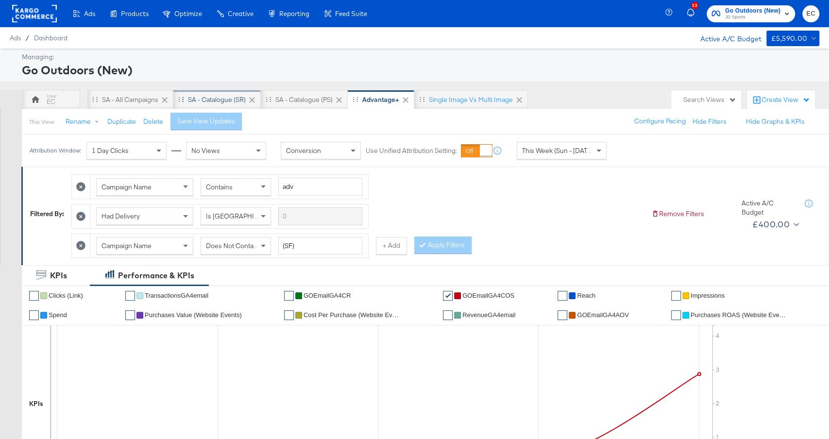
click at [206, 95] on div "SA - Catalogue (SR)" at bounding box center [217, 99] width 58 height 9
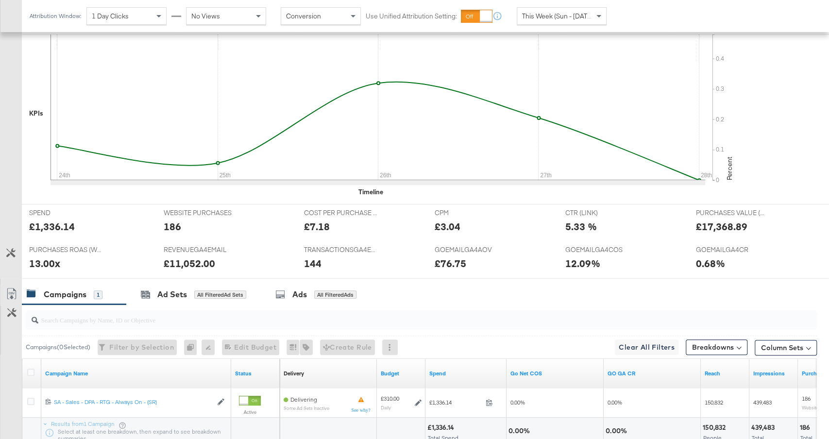
scroll to position [336, 0]
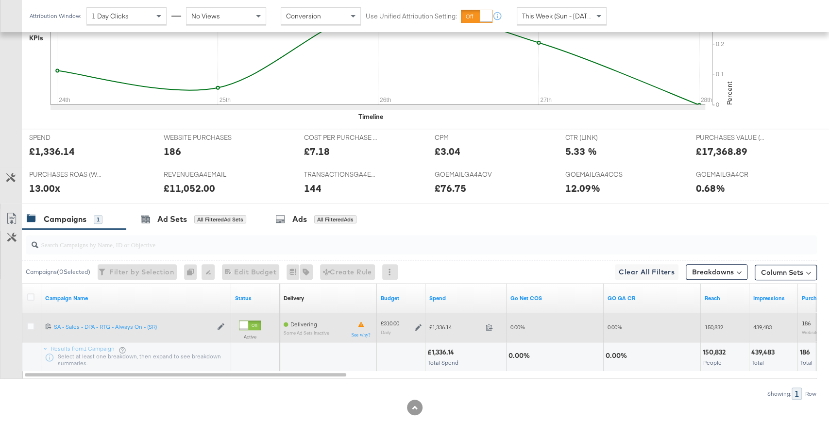
click at [416, 324] on icon at bounding box center [418, 327] width 7 height 7
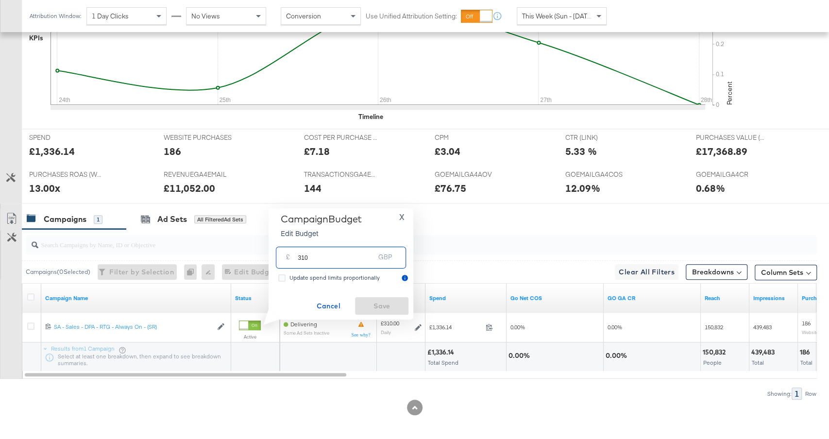
click at [349, 262] on input "310" at bounding box center [336, 253] width 77 height 21
type input "280"
click at [372, 306] on span "Save" at bounding box center [382, 306] width 46 height 12
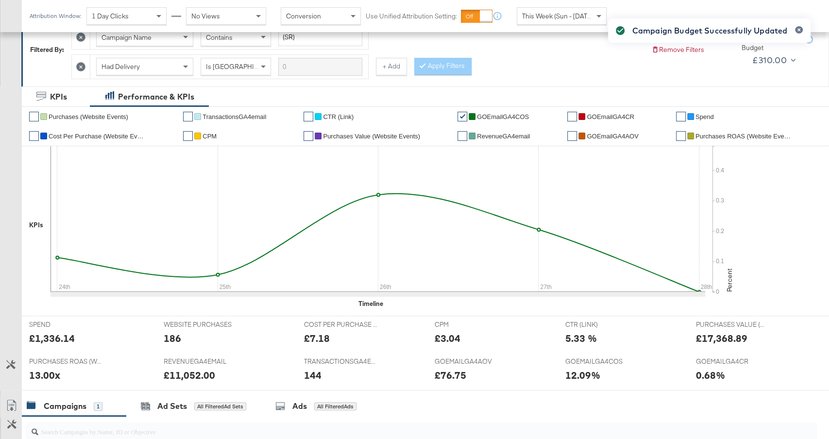
scroll to position [0, 0]
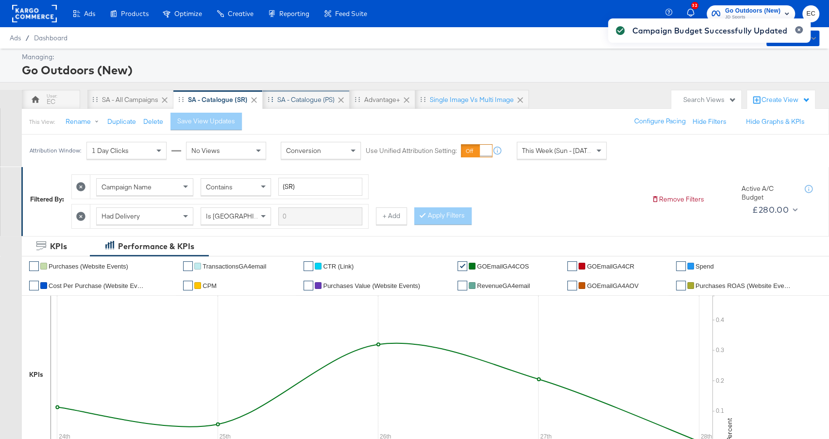
click at [312, 104] on div "SA - Catalogue (PS)" at bounding box center [306, 99] width 87 height 19
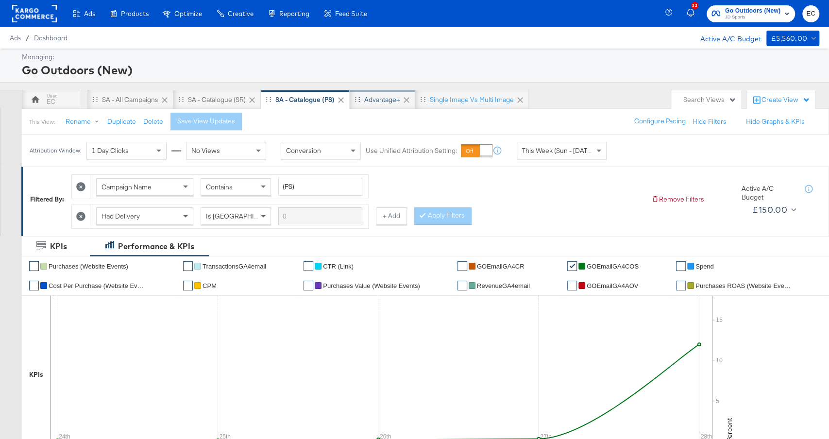
click at [371, 101] on div "Advantage+" at bounding box center [382, 99] width 36 height 9
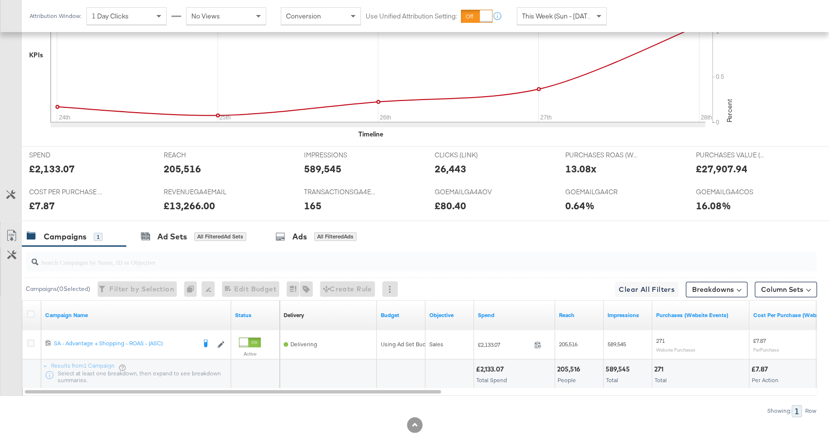
scroll to position [365, 0]
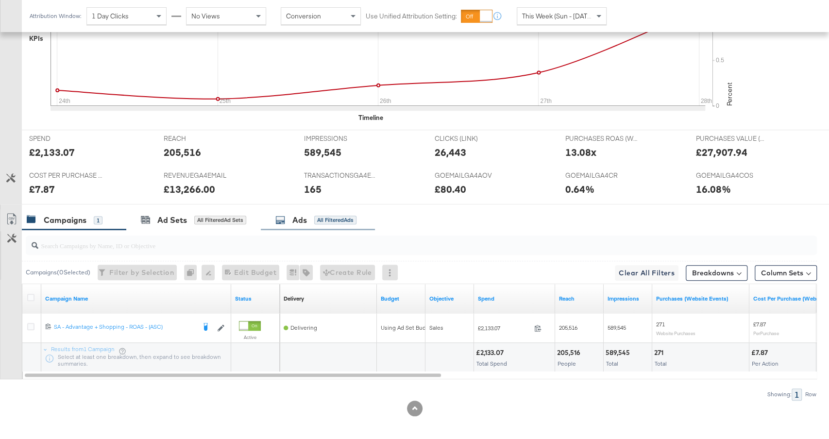
click at [298, 217] on div "Ads" at bounding box center [299, 220] width 15 height 11
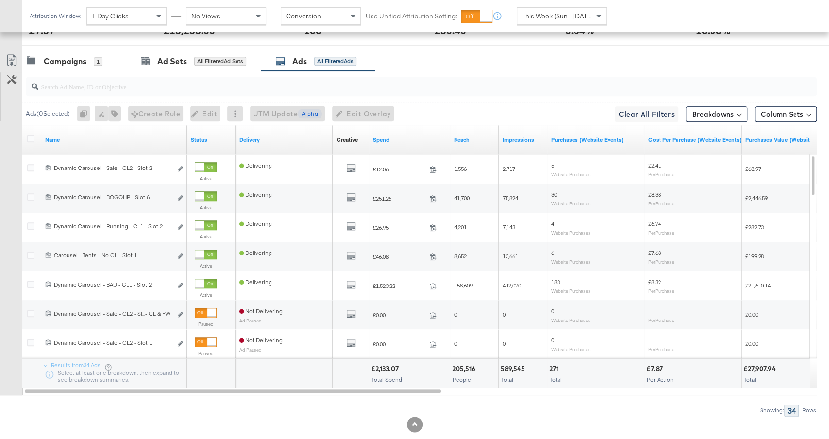
scroll to position [540, 0]
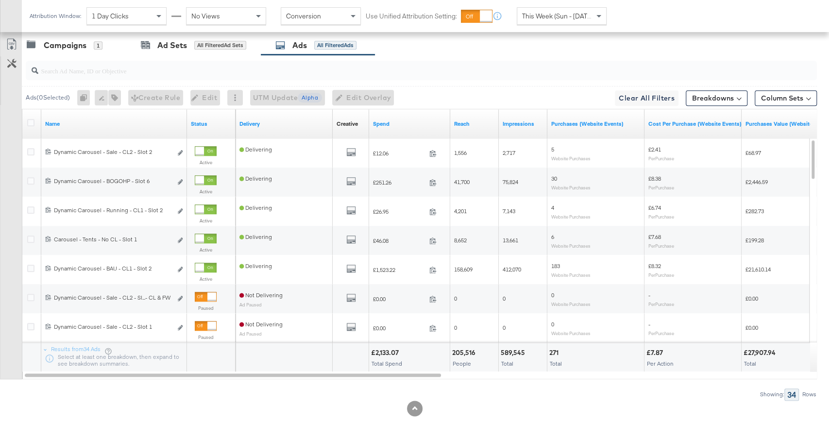
click at [398, 125] on div "Spend" at bounding box center [409, 124] width 81 height 16
click at [396, 122] on link "Spend" at bounding box center [409, 124] width 73 height 8
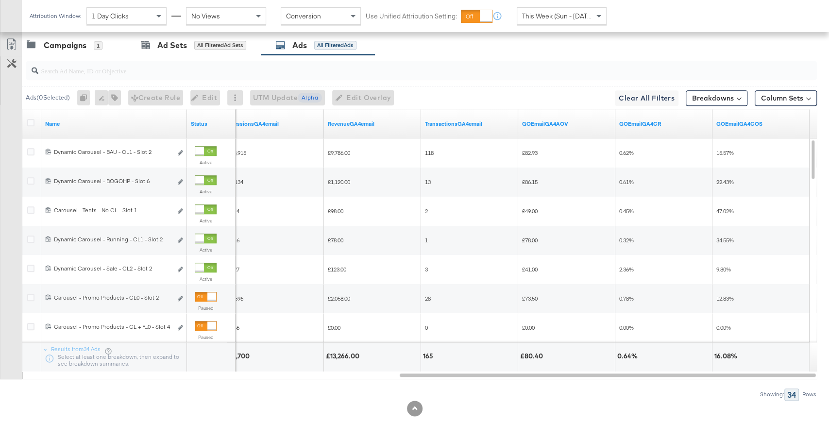
click at [570, 16] on span "This Week (Sun - [DATE])" at bounding box center [558, 16] width 73 height 9
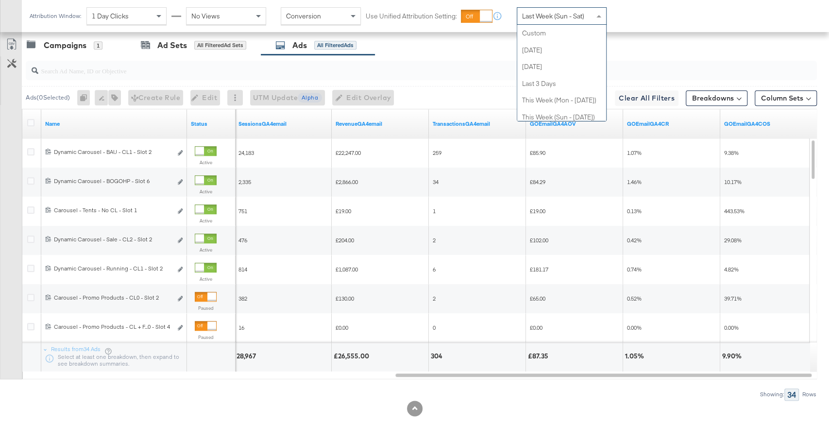
click at [549, 21] on div "Last Week (Sun - Sat)" at bounding box center [561, 16] width 89 height 17
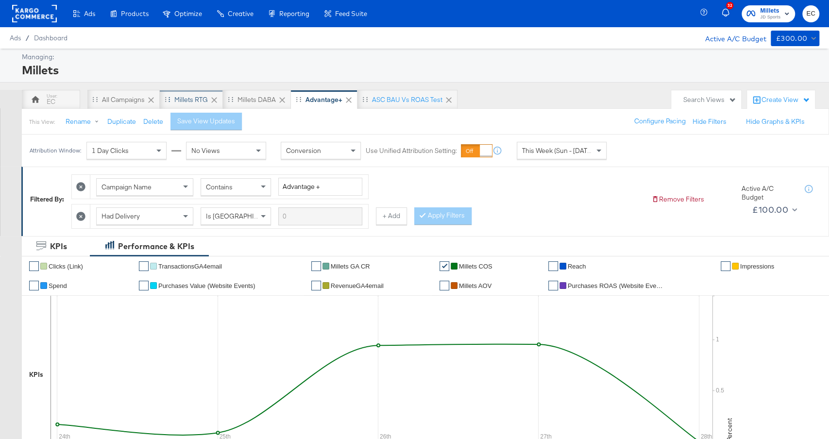
click at [199, 97] on div "Millets RTG" at bounding box center [190, 99] width 33 height 9
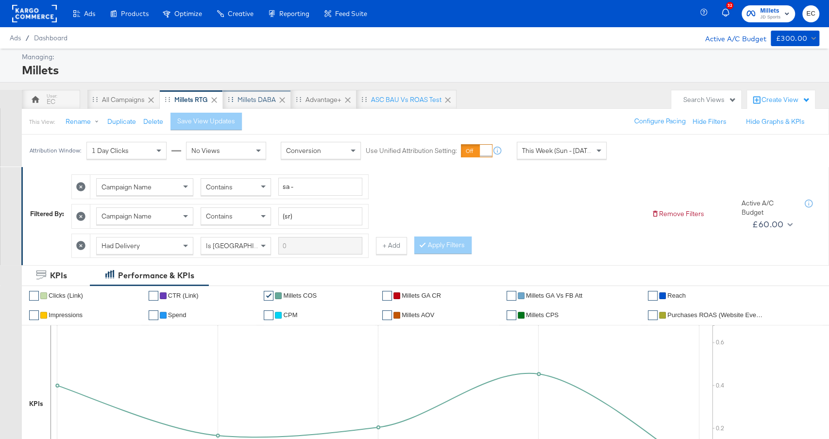
click at [260, 102] on div "Millets DABA" at bounding box center [256, 99] width 38 height 9
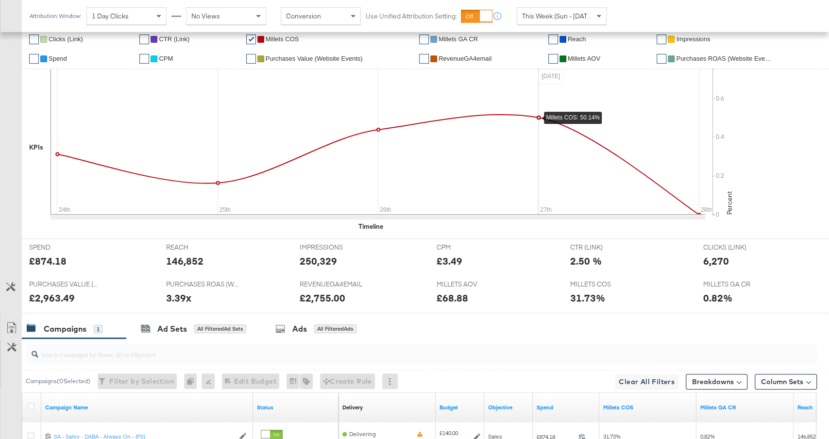
scroll to position [365, 0]
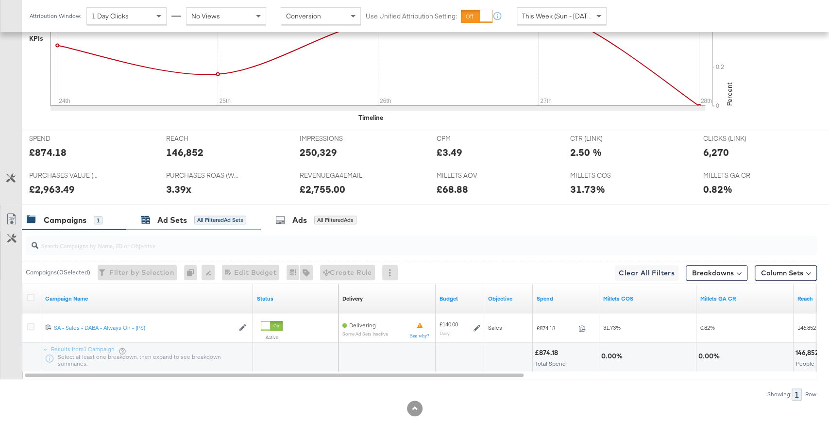
click at [207, 221] on div "Ad Sets All Filtered Ad Sets" at bounding box center [193, 220] width 105 height 11
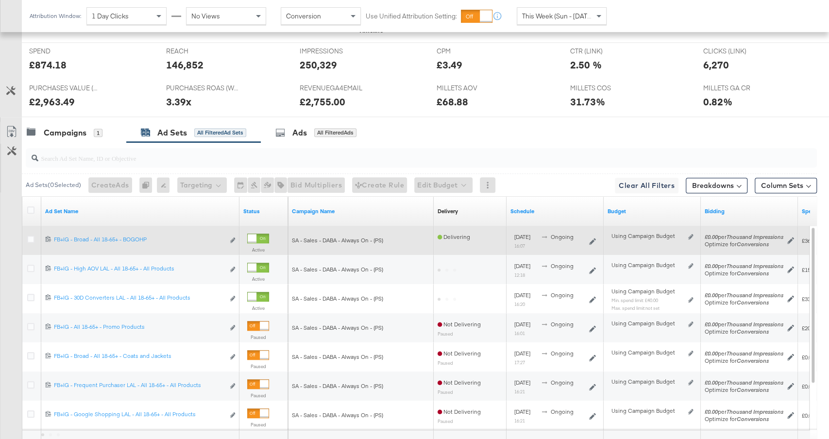
scroll to position [454, 0]
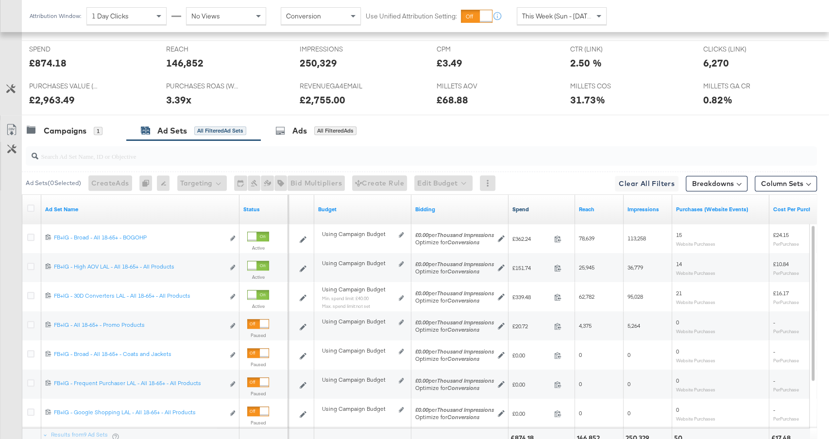
click at [544, 205] on link "Spend" at bounding box center [541, 209] width 59 height 8
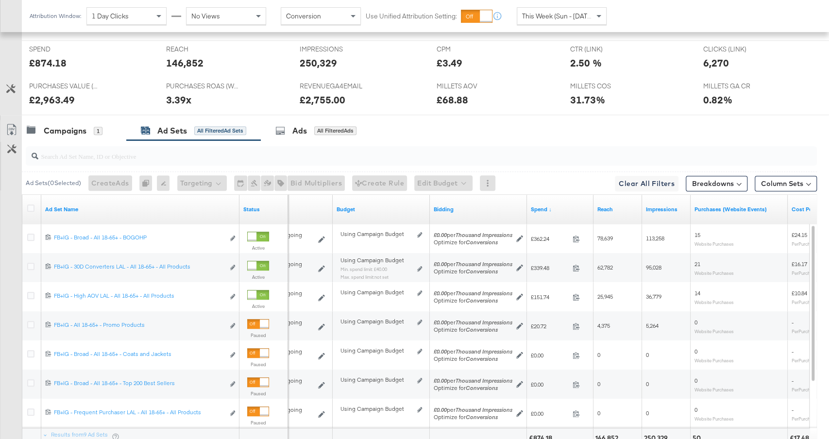
scroll to position [0, 0]
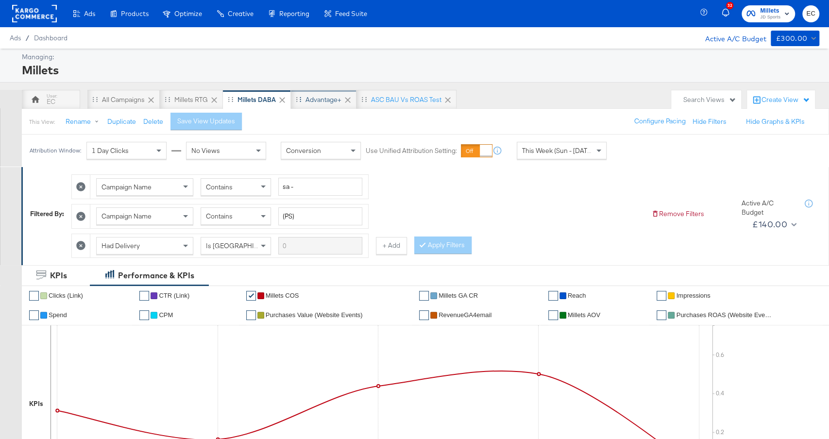
click at [325, 99] on div "Advantage+" at bounding box center [323, 99] width 36 height 9
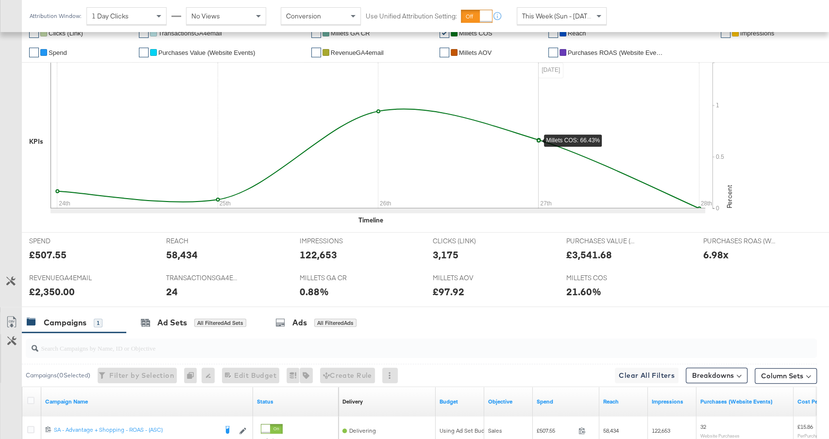
scroll to position [336, 0]
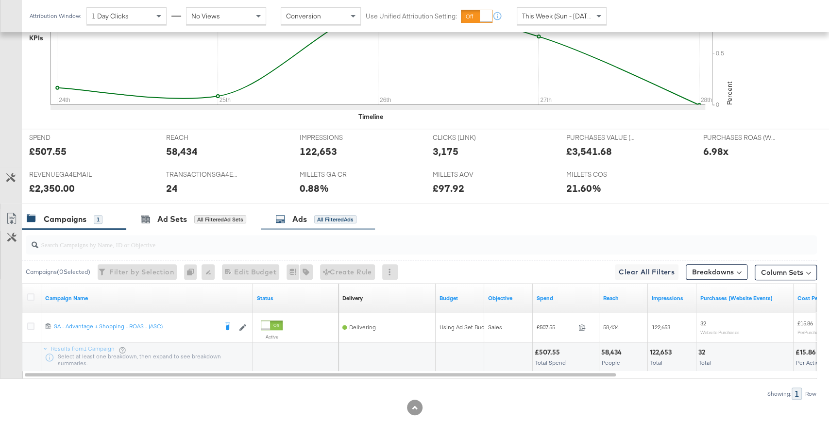
click at [325, 223] on div "Ads All Filtered Ads" at bounding box center [318, 219] width 114 height 21
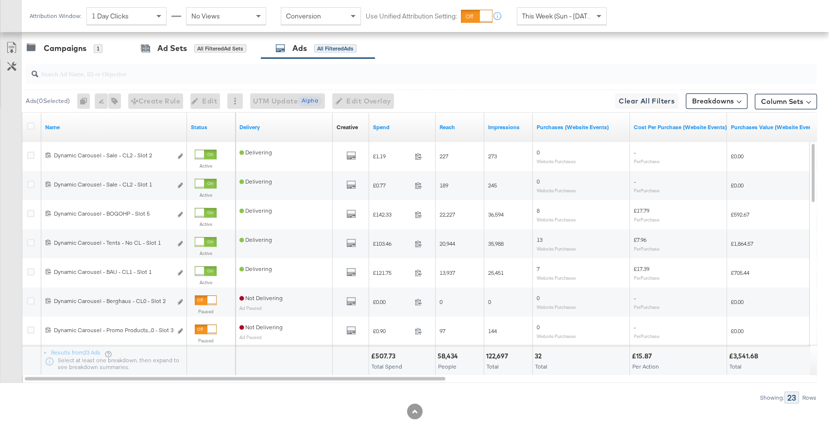
scroll to position [511, 0]
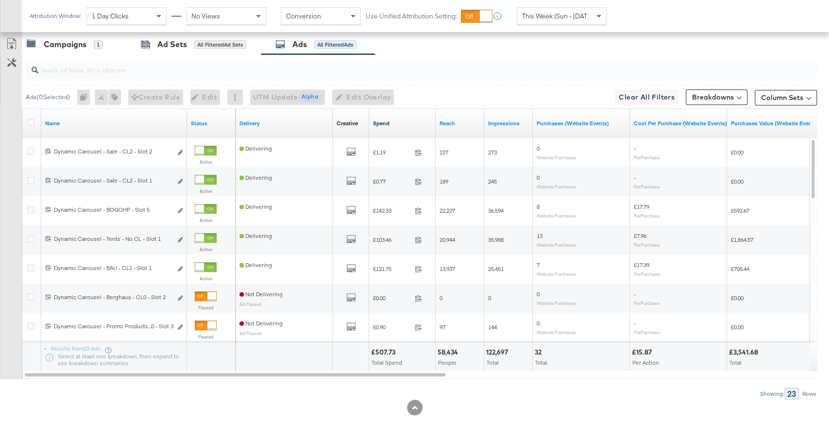
click at [398, 123] on link "Spend" at bounding box center [402, 123] width 59 height 8
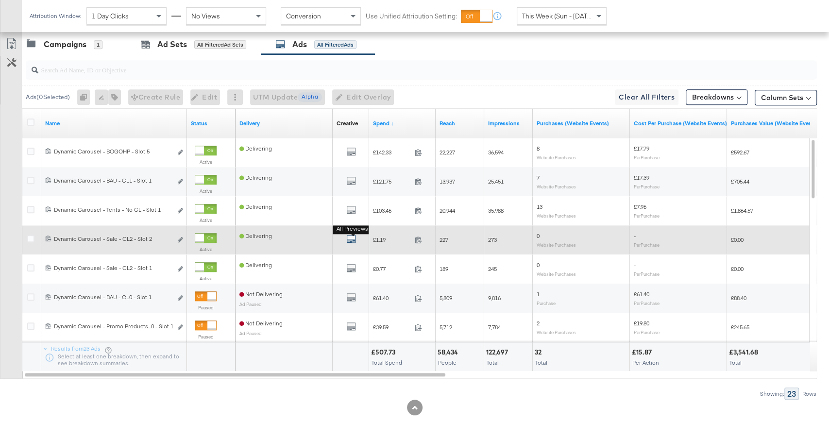
click at [353, 234] on icon "default" at bounding box center [351, 239] width 10 height 10
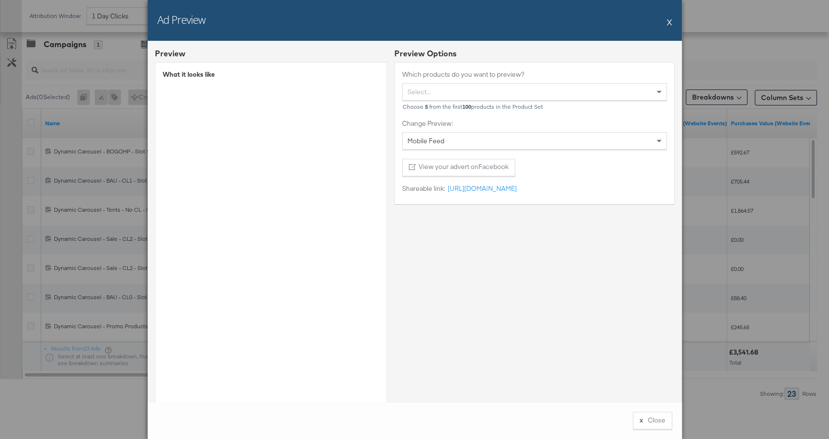
click at [670, 23] on button "X" at bounding box center [668, 21] width 5 height 19
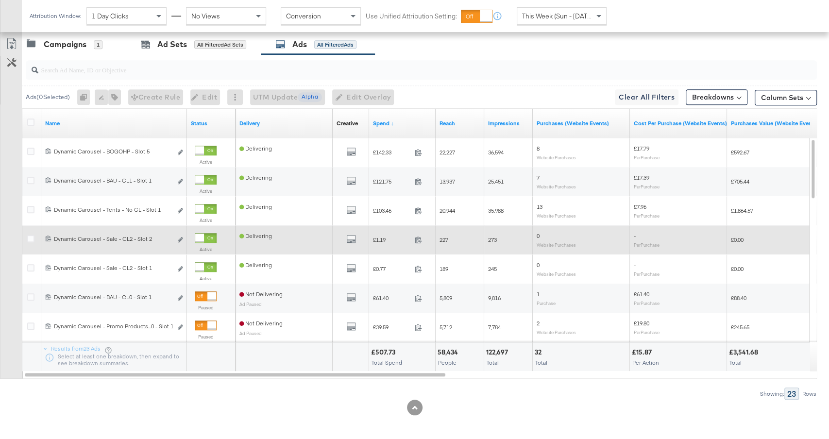
click at [177, 235] on div "Edit ad" at bounding box center [177, 240] width 11 height 10
click at [181, 237] on icon "link" at bounding box center [180, 239] width 5 height 5
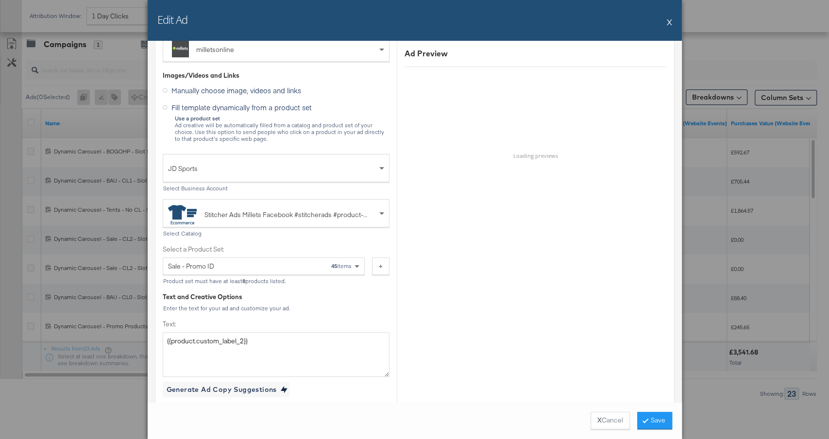
scroll to position [235, 0]
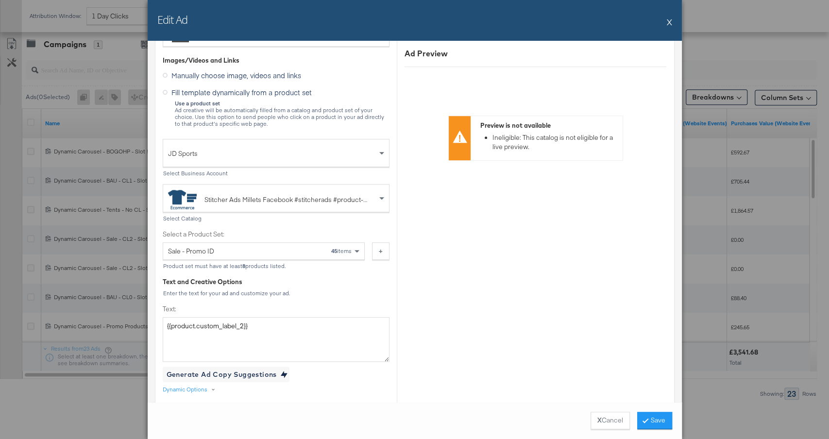
click at [668, 24] on button "X" at bounding box center [668, 21] width 5 height 19
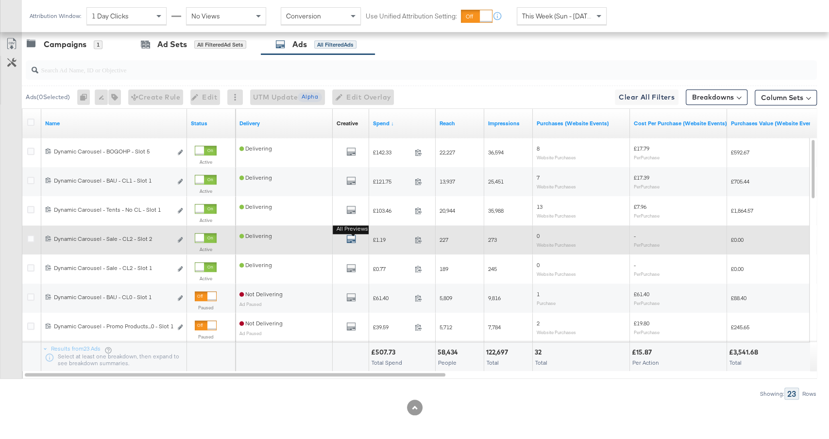
click at [350, 235] on icon "default" at bounding box center [351, 239] width 10 height 10
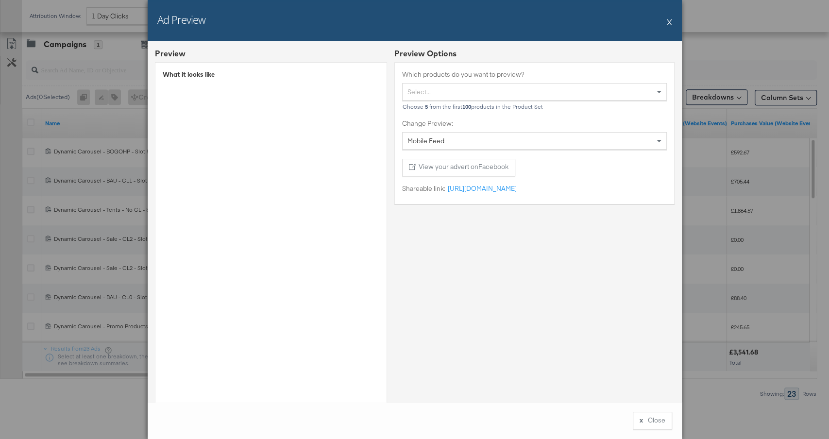
click at [670, 22] on button "X" at bounding box center [668, 21] width 5 height 19
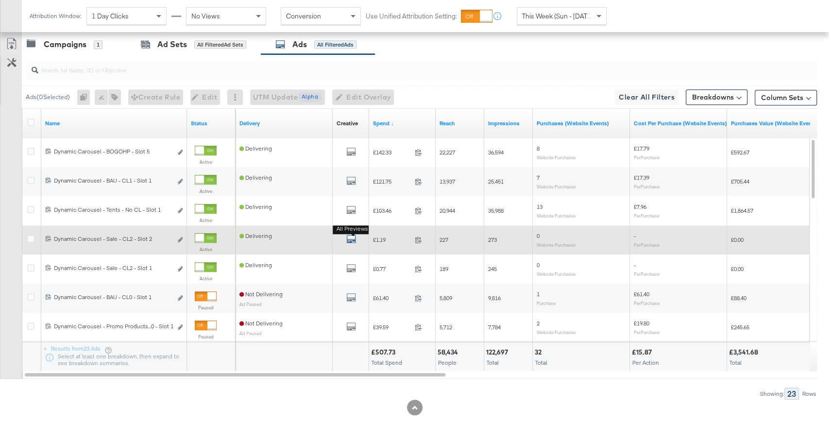
click at [349, 237] on icon "default" at bounding box center [351, 239] width 10 height 10
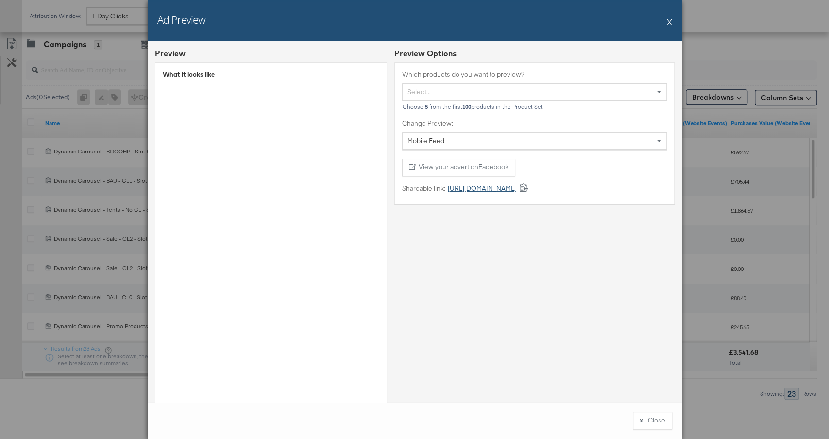
click at [481, 189] on link "https://fb.me/20H1NQFqWL5NUeb" at bounding box center [480, 188] width 71 height 9
click at [668, 24] on button "X" at bounding box center [668, 21] width 5 height 19
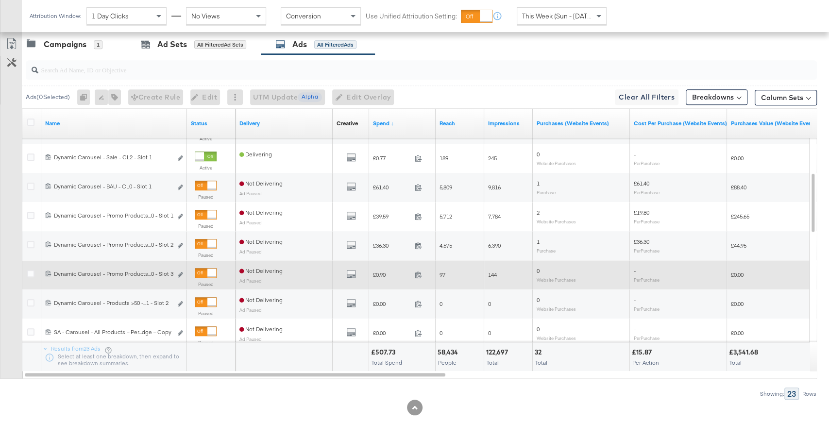
scroll to position [417, 0]
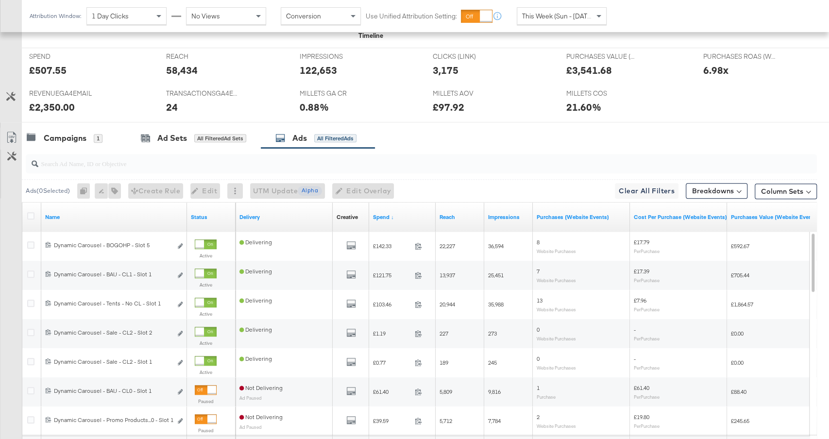
click at [139, 159] on input "search" at bounding box center [391, 159] width 706 height 19
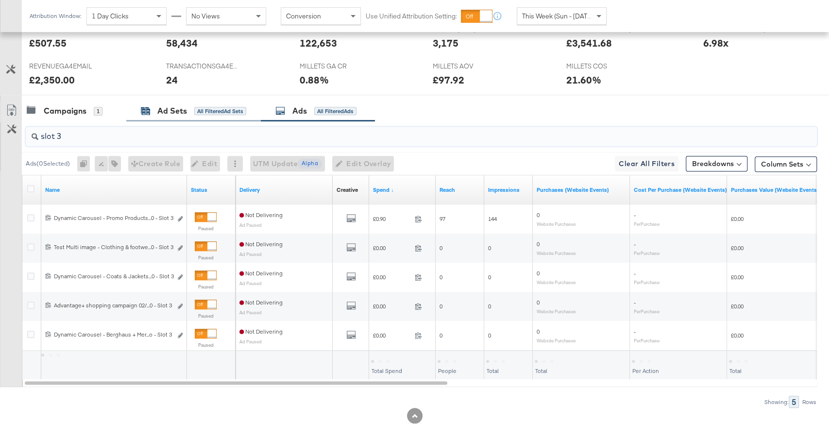
scroll to position [453, 0]
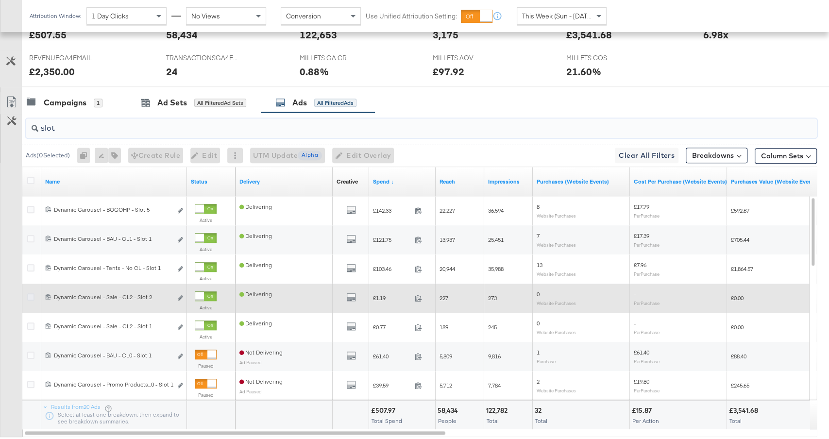
type input "slot"
click at [33, 293] on icon at bounding box center [30, 296] width 7 height 7
click at [0, 0] on input "checkbox" at bounding box center [0, 0] width 0 height 0
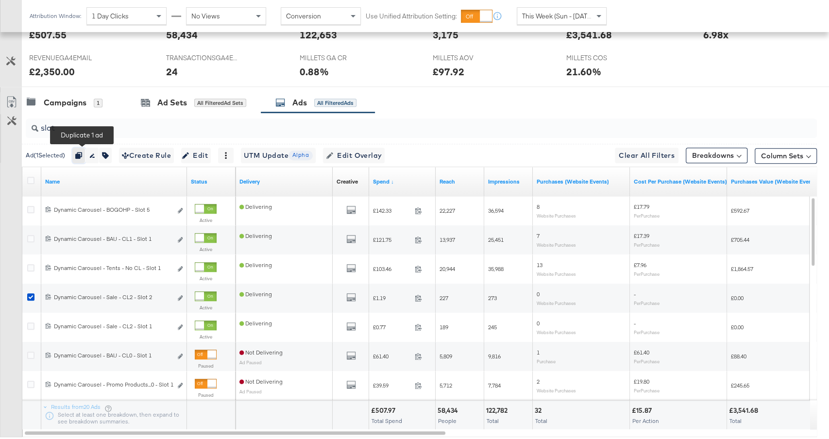
click at [82, 152] on icon "button" at bounding box center [78, 155] width 7 height 7
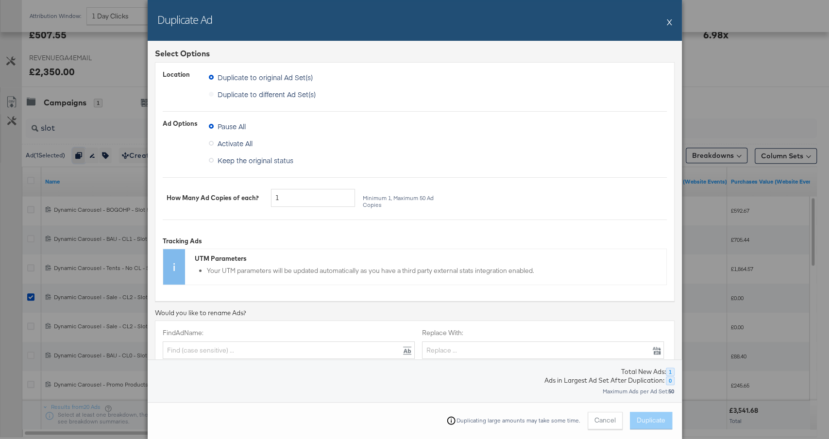
scroll to position [198, 0]
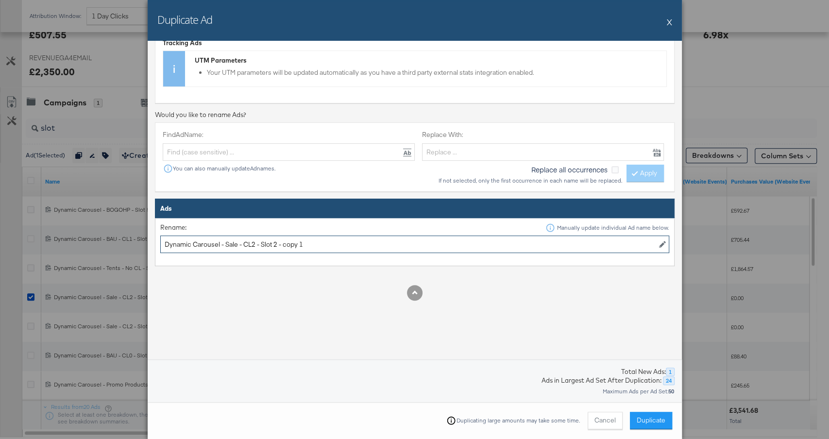
click at [243, 241] on input "Dynamic Carousel - Sale - CL2 - Slot 2 - copy 1" at bounding box center [414, 244] width 509 height 18
drag, startPoint x: 304, startPoint y: 238, endPoint x: 368, endPoint y: 238, distance: 64.1
click at [368, 238] on input "Dynamic Carousel - Sale - CL+ FW - CL2 - Slot 2 - copy 1" at bounding box center [414, 244] width 509 height 18
type input "Dynamic Carousel - Sale - CL+ FW - CL2 - Slot 3"
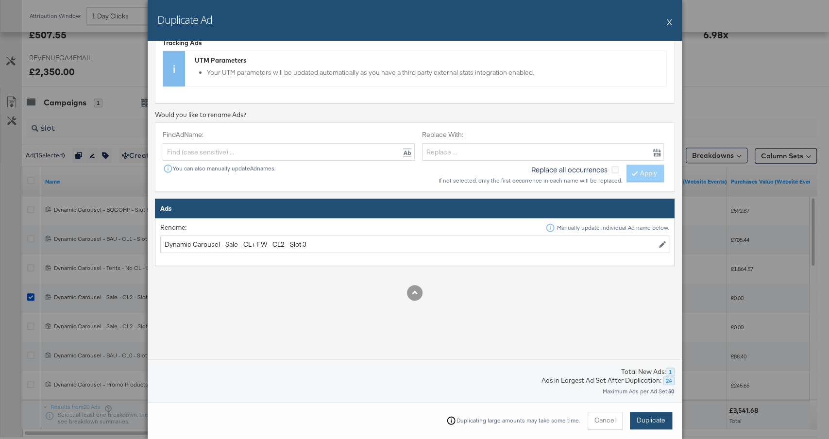
click at [655, 420] on span "Duplicate" at bounding box center [650, 419] width 29 height 9
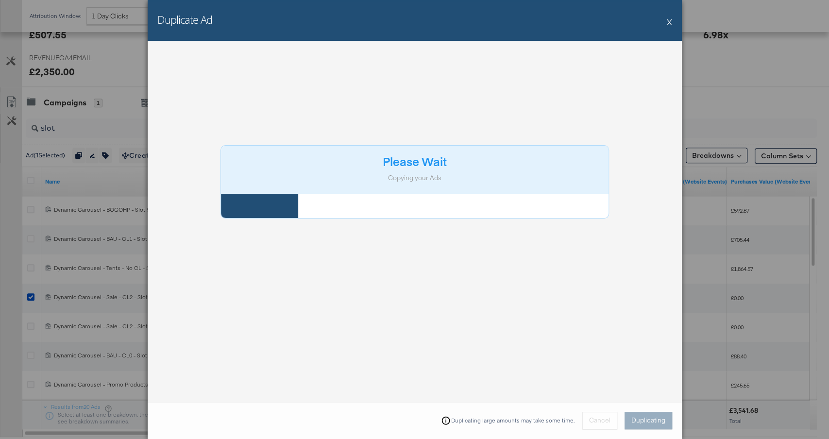
scroll to position [0, 0]
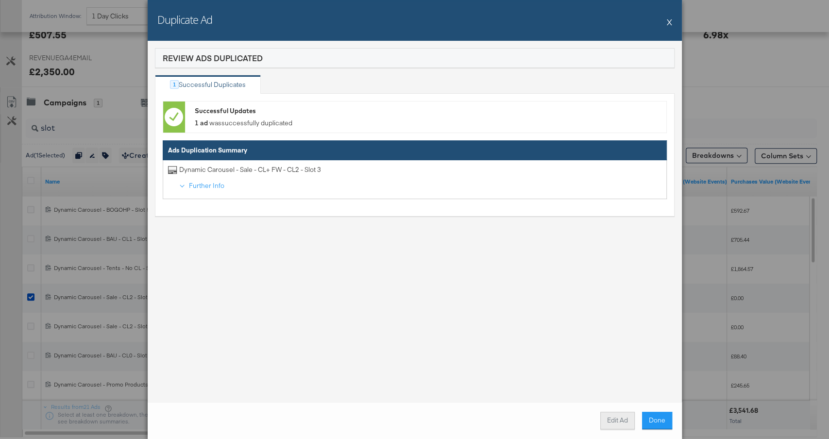
click at [616, 420] on button "Edit Ad" at bounding box center [617, 420] width 34 height 17
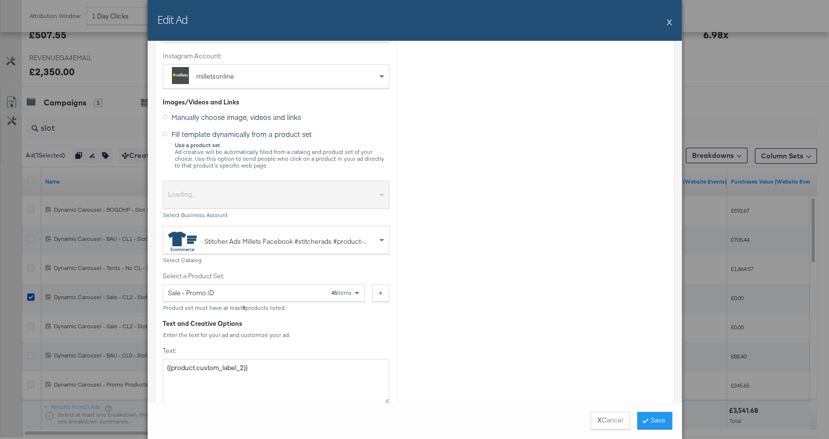
scroll to position [201, 0]
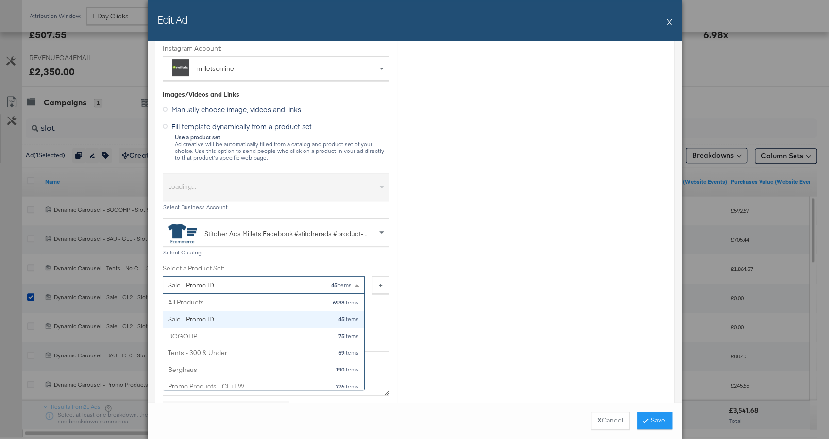
click at [306, 284] on div "Sale - Promo ID 45 items" at bounding box center [260, 285] width 184 height 17
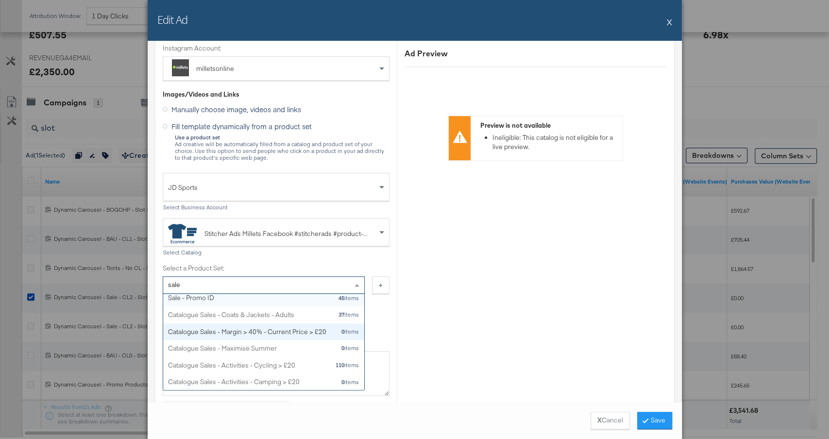
scroll to position [0, 0]
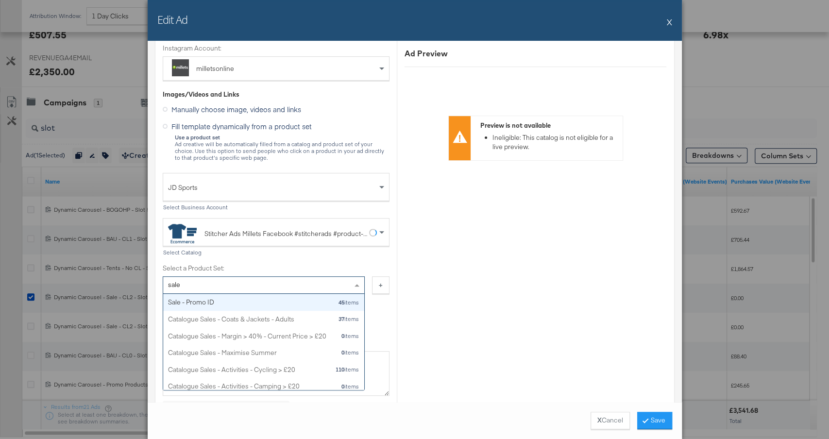
type input "sale"
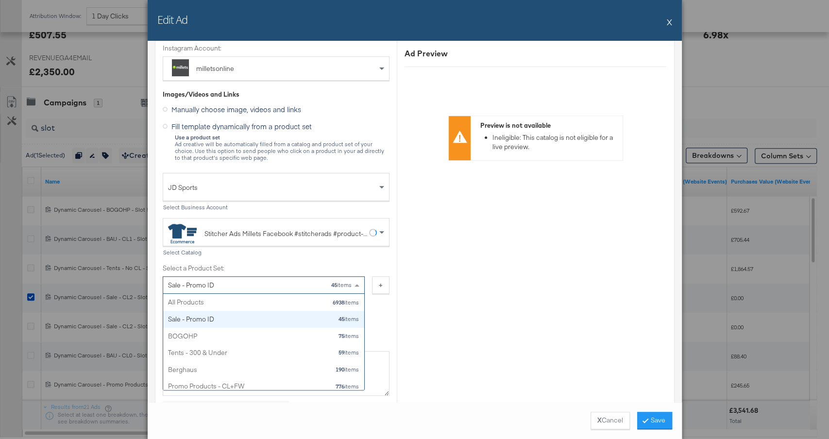
click at [245, 282] on div "Sale - Promo ID 45 items" at bounding box center [260, 285] width 184 height 17
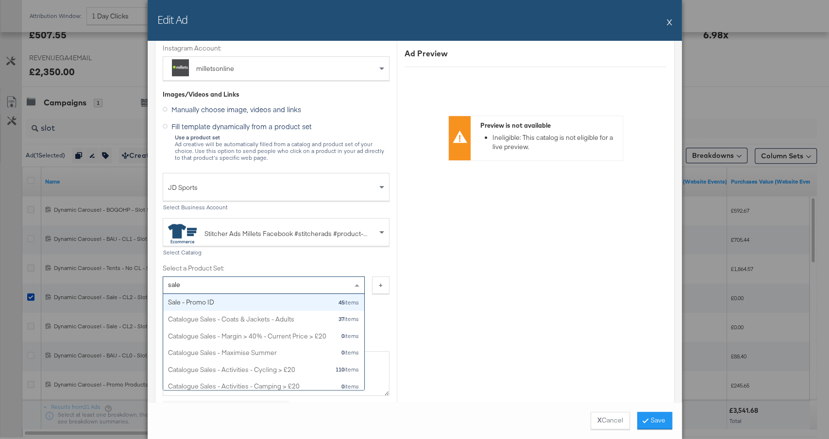
type input "sale"
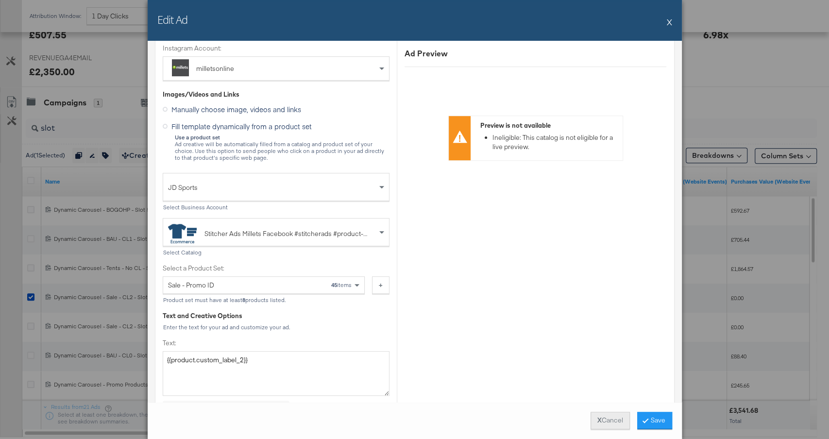
click at [600, 415] on button "X Cancel" at bounding box center [609, 420] width 39 height 17
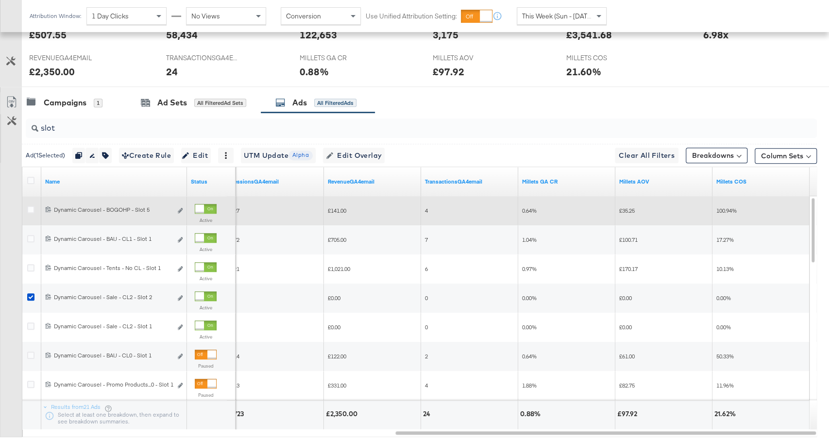
click at [205, 206] on div at bounding box center [206, 209] width 22 height 10
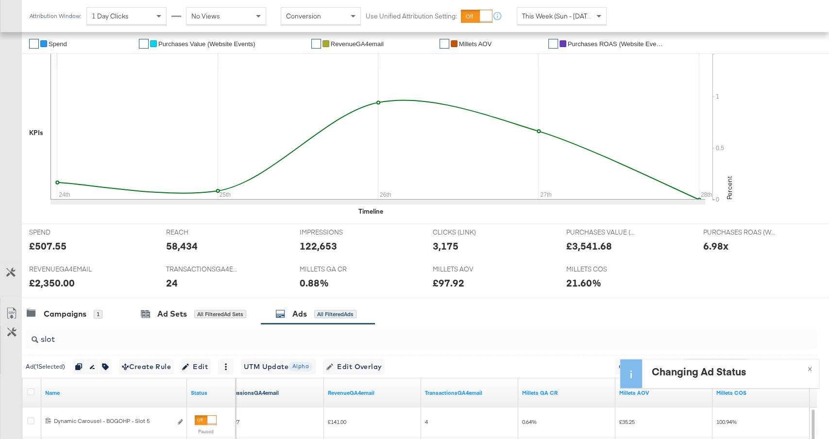
scroll to position [18, 0]
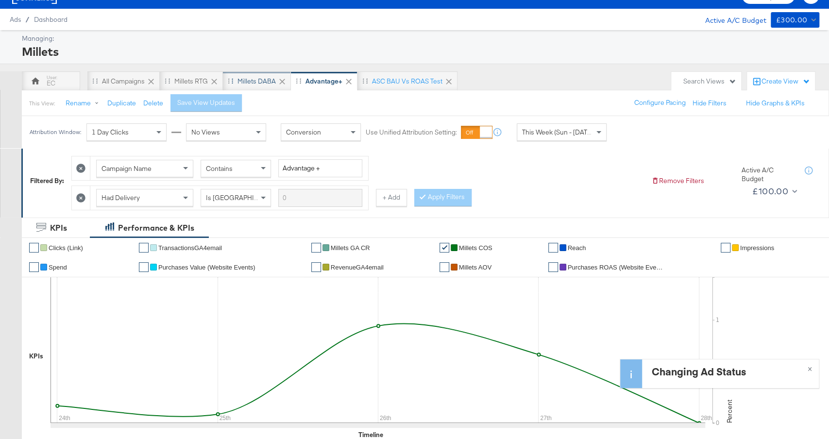
click at [268, 87] on div "Millets DABA" at bounding box center [257, 80] width 68 height 19
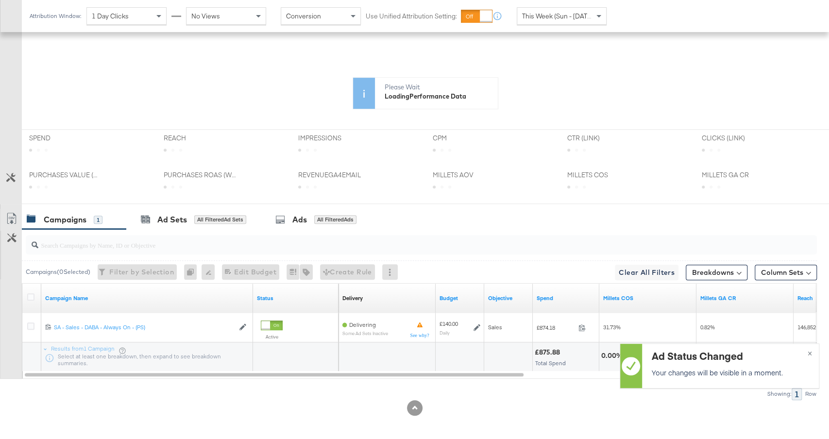
scroll to position [272, 0]
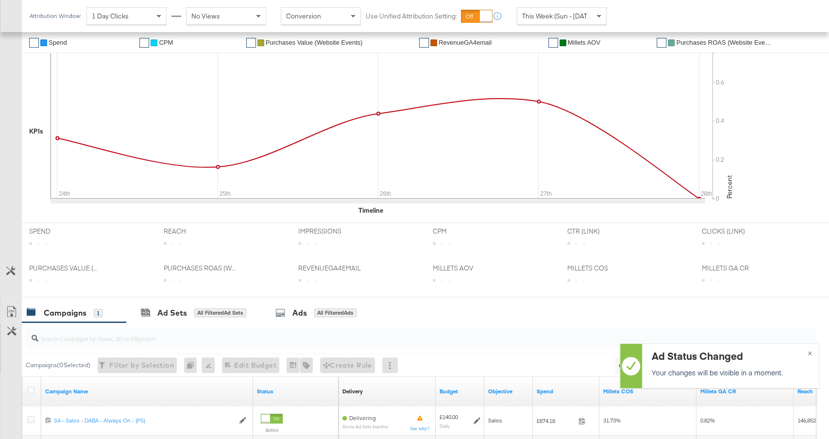
click at [226, 223] on div "REACH REACH" at bounding box center [223, 241] width 134 height 37
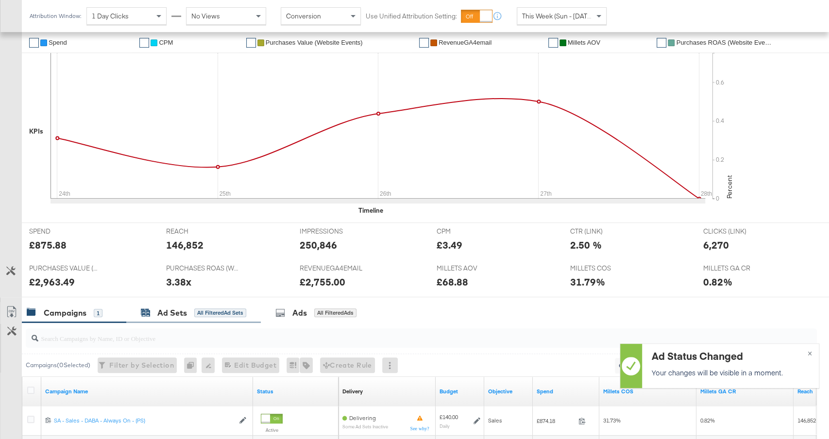
click at [208, 311] on div "All Filtered Ad Sets" at bounding box center [220, 312] width 52 height 9
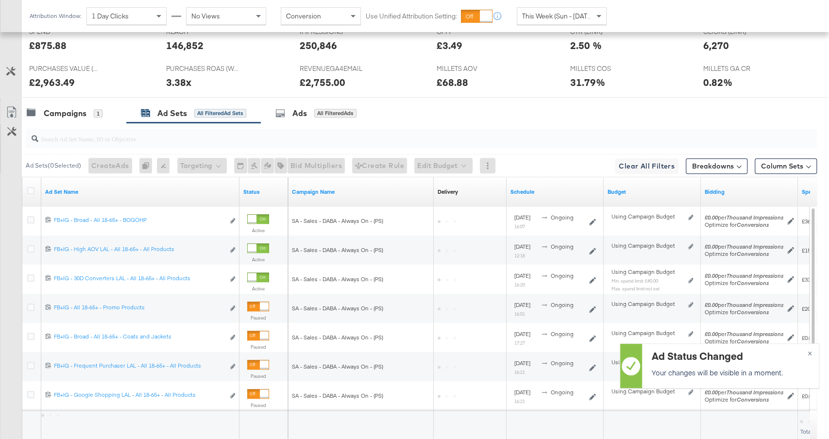
scroll to position [540, 0]
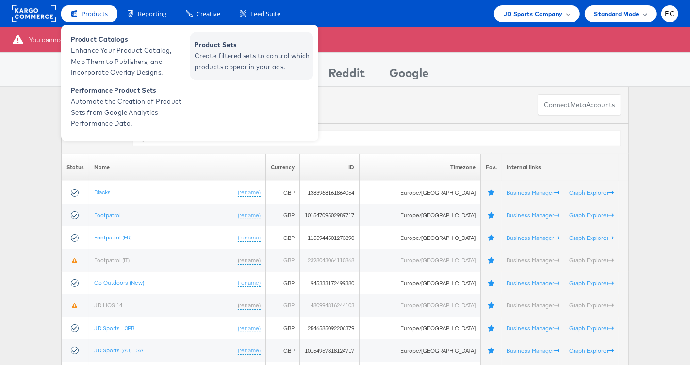
click at [254, 59] on span "Create filtered sets to control which products appear in your ads." at bounding box center [253, 61] width 116 height 22
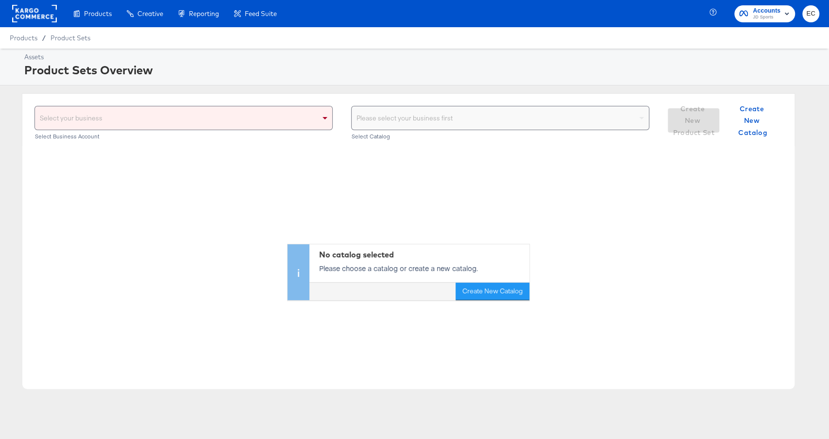
click at [251, 125] on div "Select your business" at bounding box center [183, 117] width 297 height 23
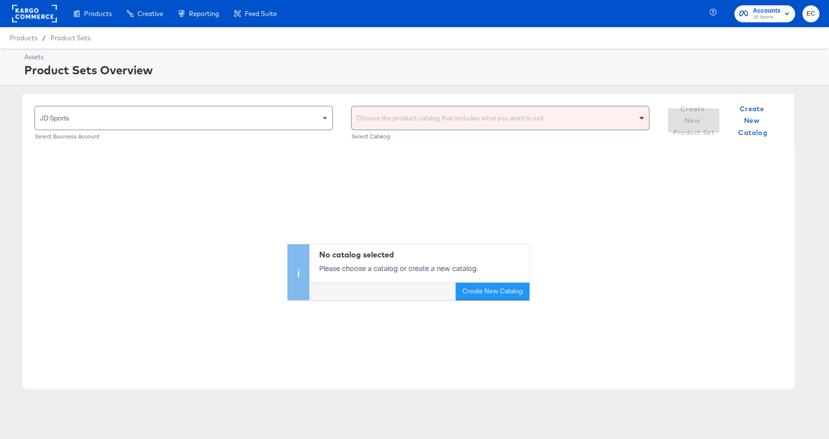
click at [383, 120] on div "Choose the product catalog that includes what you want to sell" at bounding box center [499, 117] width 297 height 23
type input "go"
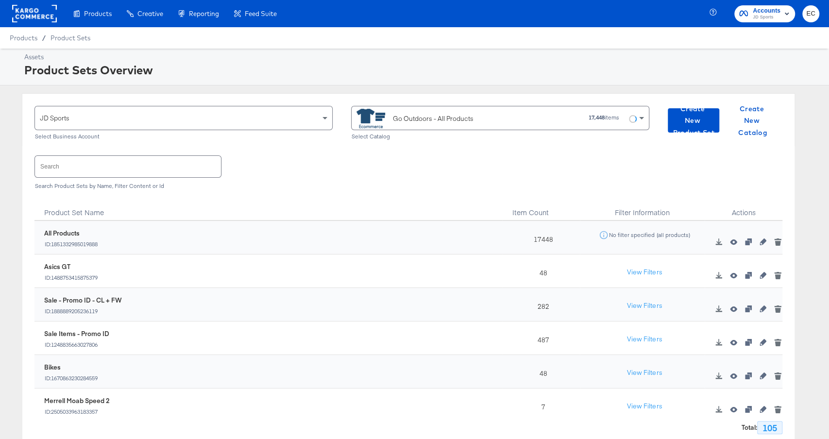
click at [344, 343] on div "Sale Items - Promo ID ID: 1248835663027806" at bounding box center [273, 338] width 458 height 19
click at [736, 345] on icon "button" at bounding box center [733, 342] width 7 height 7
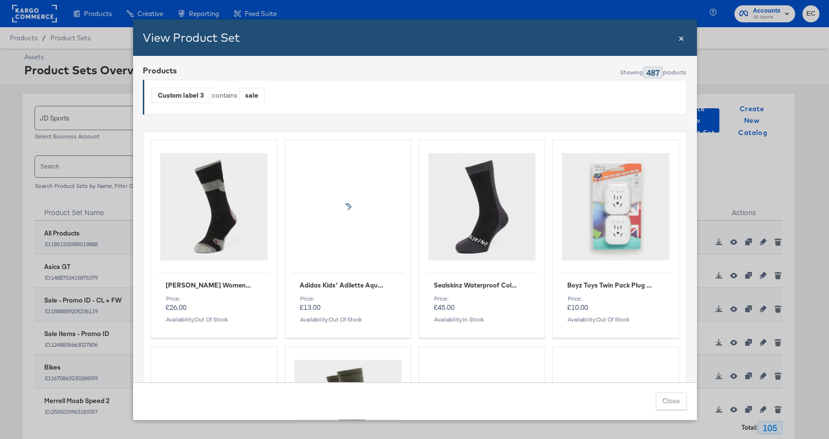
click at [681, 36] on span "×" at bounding box center [681, 37] width 6 height 13
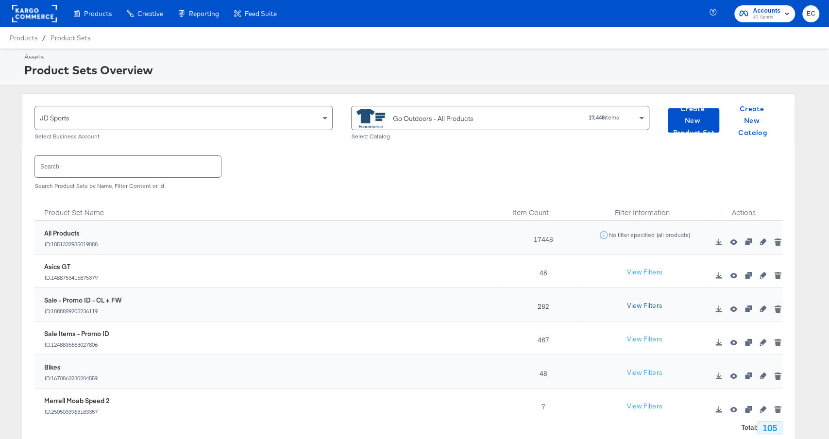
click at [651, 303] on button "View Filters" at bounding box center [644, 305] width 49 height 17
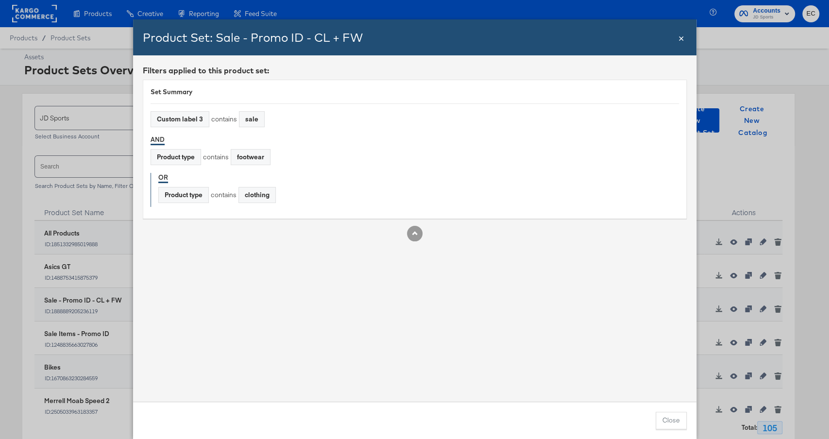
click at [682, 39] on span "×" at bounding box center [681, 37] width 6 height 13
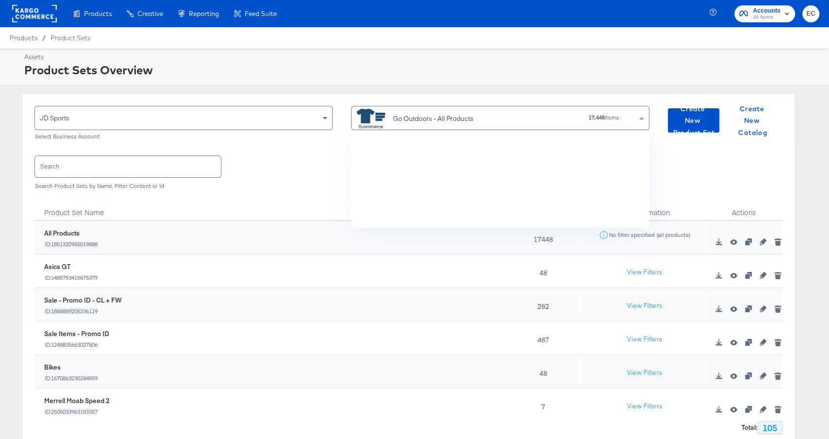
click at [401, 114] on div "Go Outdoors - All Products" at bounding box center [433, 119] width 81 height 10
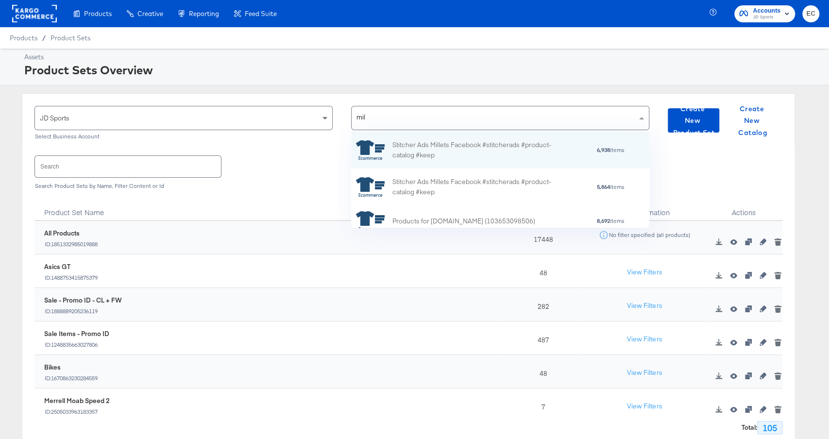
type input "mill"
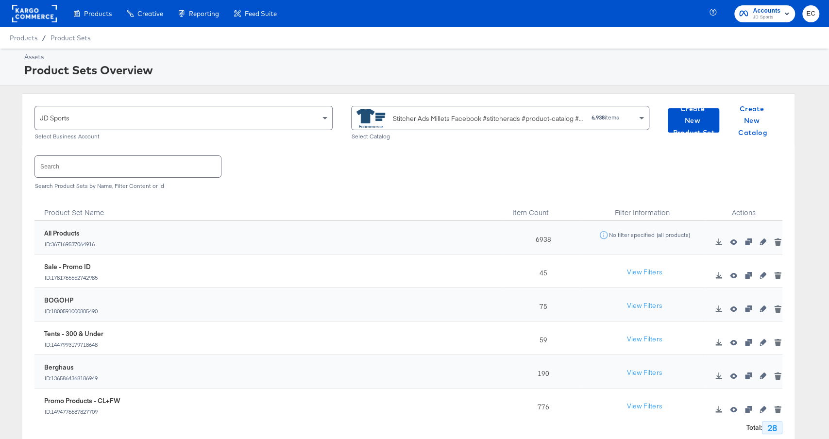
click at [543, 272] on div "45" at bounding box center [541, 270] width 78 height 33
click at [405, 117] on div "Stitcher Ads Millets Facebook #stitcherads #product-catalog #keep" at bounding box center [488, 119] width 191 height 10
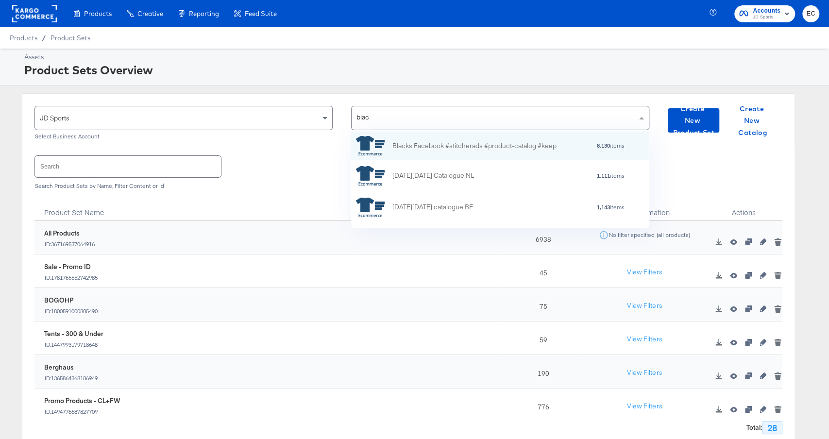
type input "black"
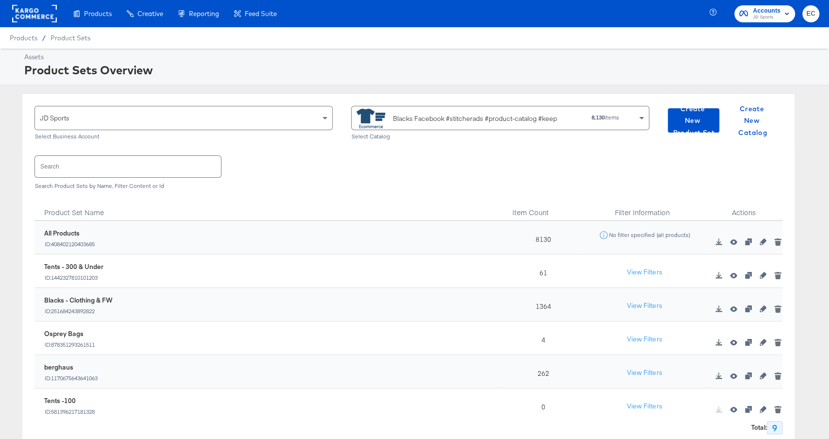
click at [456, 110] on div "Blacks Facebook #stitcherads #product-catalog #keep" at bounding box center [463, 118] width 214 height 19
type input "blac"
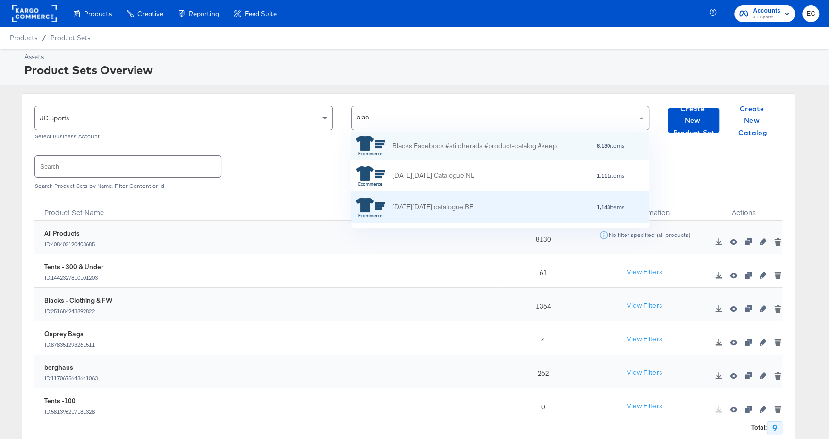
scroll to position [66, 0]
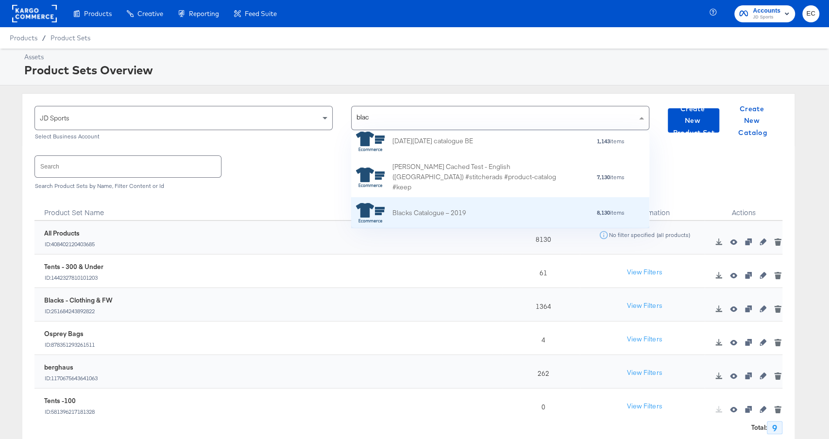
click at [431, 210] on div "Blacks Catalogue – 2019" at bounding box center [429, 213] width 74 height 10
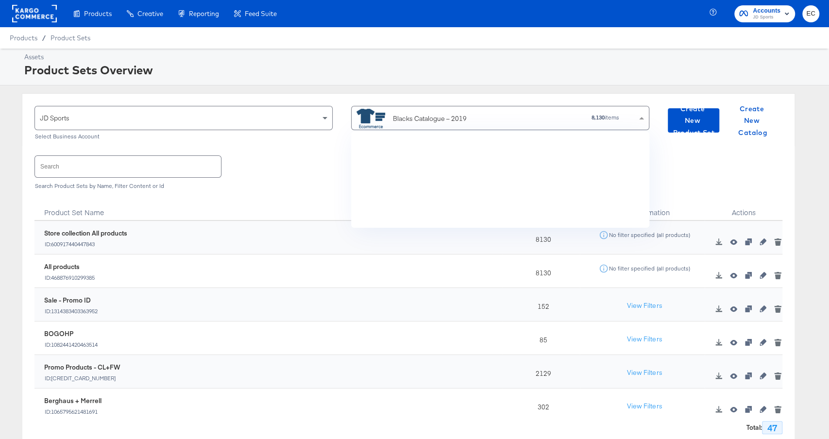
scroll to position [4277, 0]
click at [256, 212] on div "Product Set Name" at bounding box center [267, 209] width 467 height 24
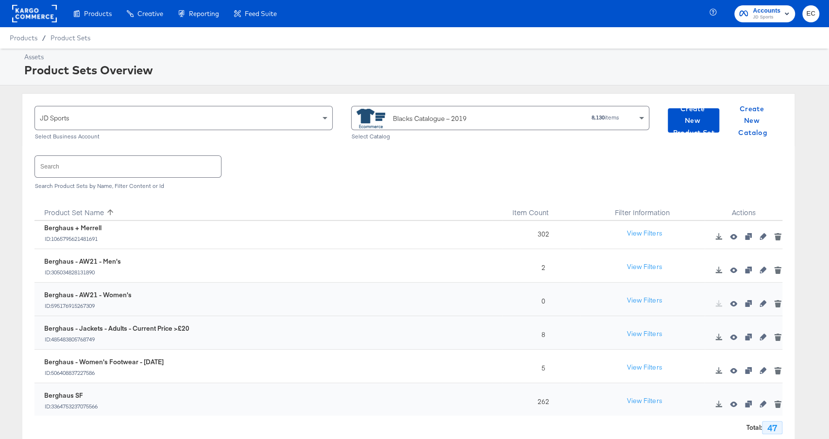
scroll to position [0, 0]
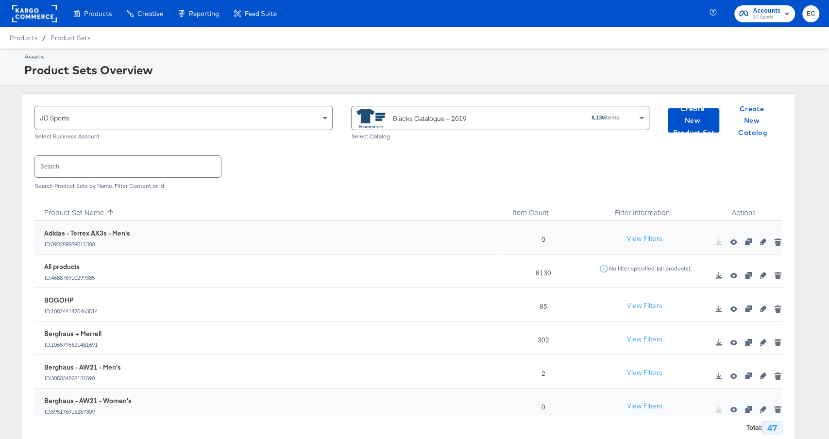
click at [650, 210] on div "Filter Information" at bounding box center [642, 209] width 125 height 24
click at [732, 210] on div "Actions" at bounding box center [743, 209] width 78 height 24
click at [108, 208] on icon at bounding box center [110, 212] width 9 height 9
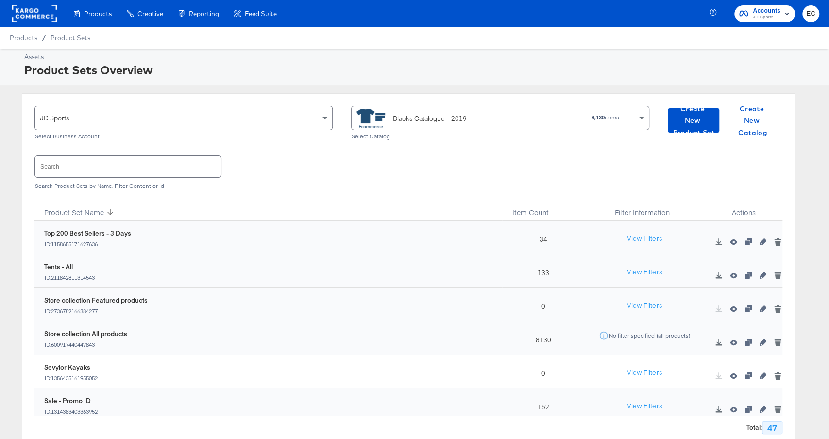
click at [114, 211] on span at bounding box center [110, 212] width 13 height 9
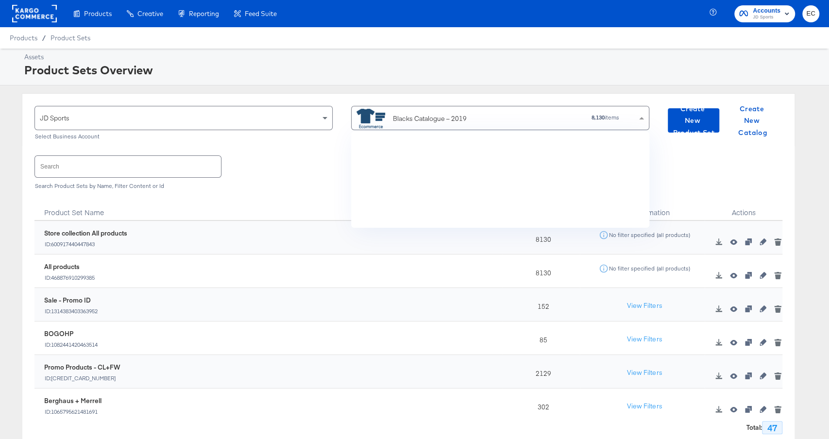
click at [446, 123] on div "Blacks Catalogue – 2019" at bounding box center [440, 118] width 169 height 19
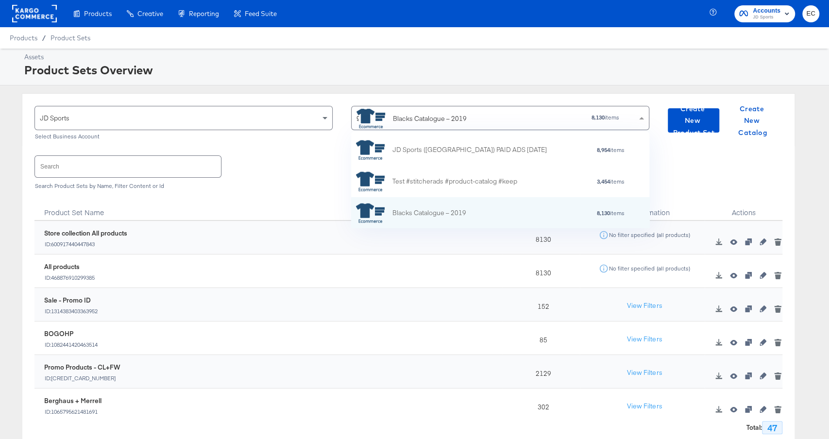
type input "go"
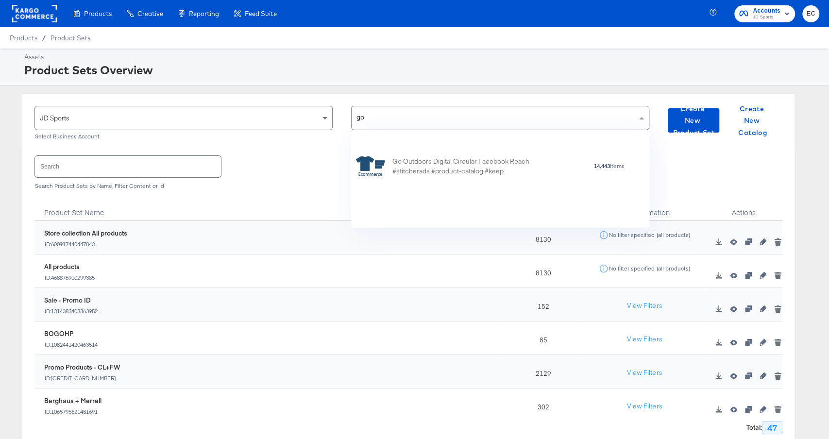
scroll to position [0, 0]
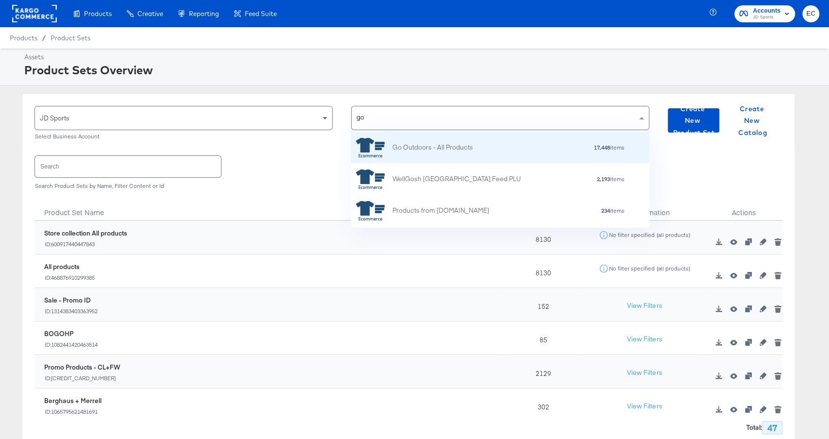
click at [467, 156] on div "Go Outdoors - All Products" at bounding box center [414, 147] width 117 height 19
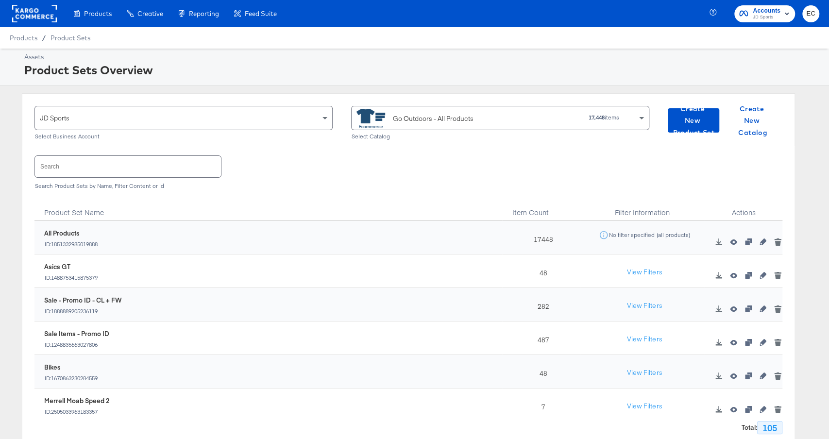
click at [410, 343] on div "Sale Items - Promo ID ID: 1248835663027806" at bounding box center [273, 338] width 458 height 19
click at [543, 341] on div "487" at bounding box center [541, 337] width 78 height 33
copy div "487"
click at [458, 116] on div "Go Outdoors - All Products" at bounding box center [433, 119] width 81 height 10
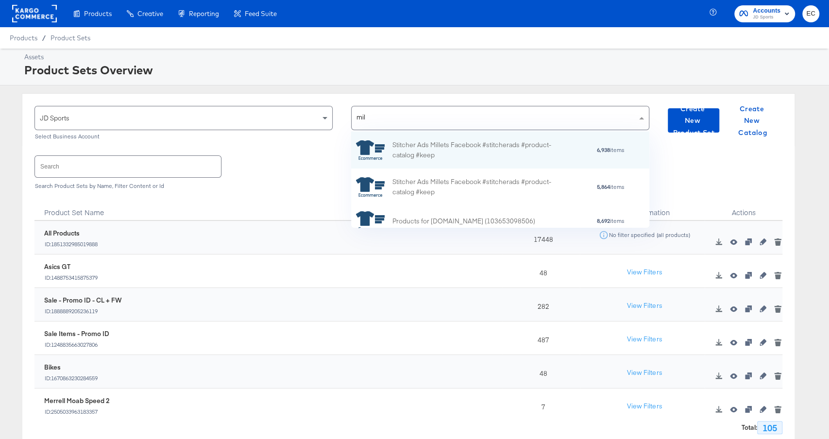
type input "mill"
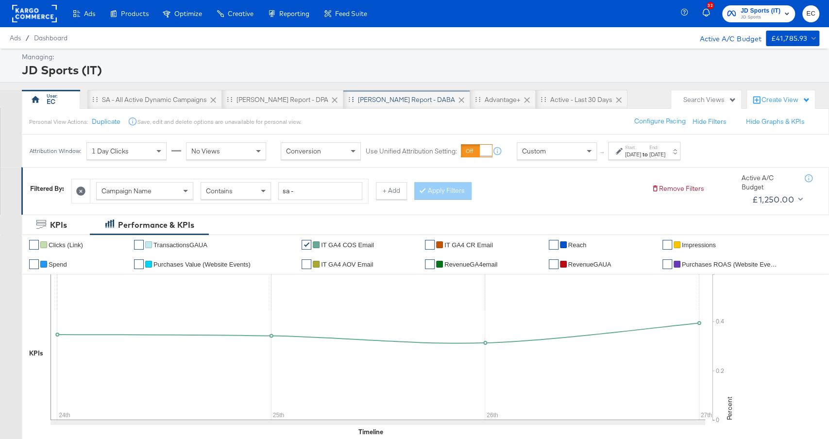
click at [358, 103] on div "[PERSON_NAME] Report - DABA" at bounding box center [406, 99] width 97 height 9
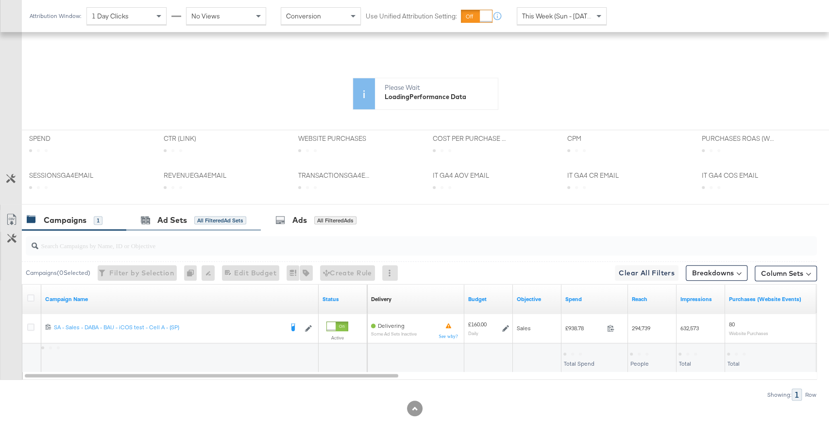
click at [189, 210] on div "Ad Sets All Filtered Ad Sets" at bounding box center [193, 220] width 134 height 21
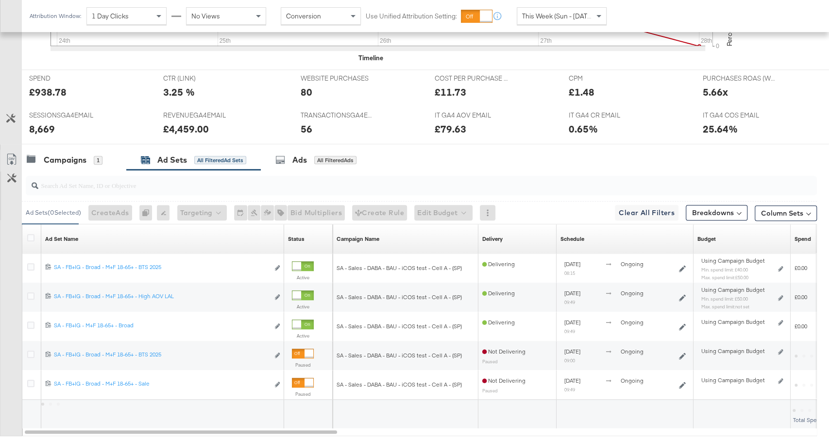
scroll to position [479, 0]
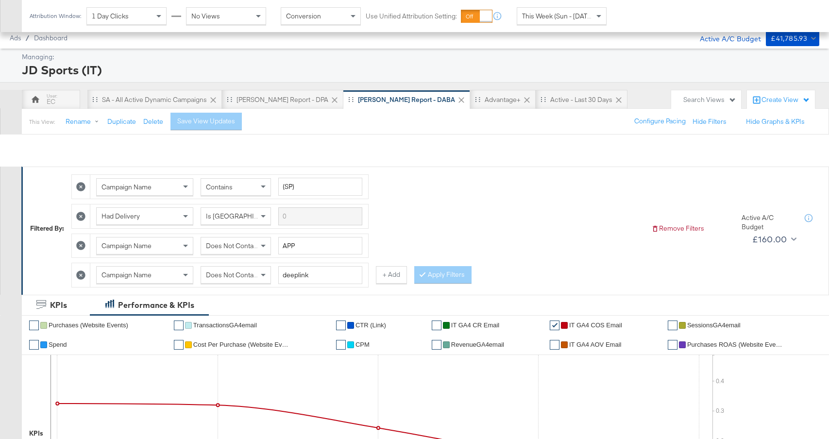
scroll to position [479, 0]
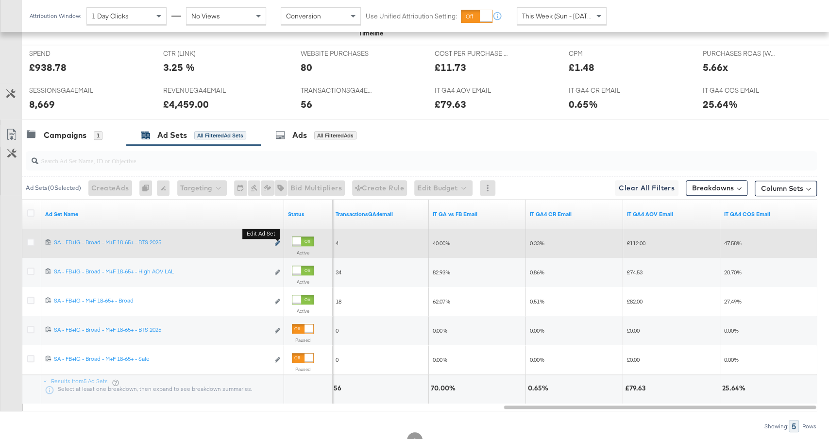
click at [277, 240] on icon "link" at bounding box center [277, 242] width 5 height 5
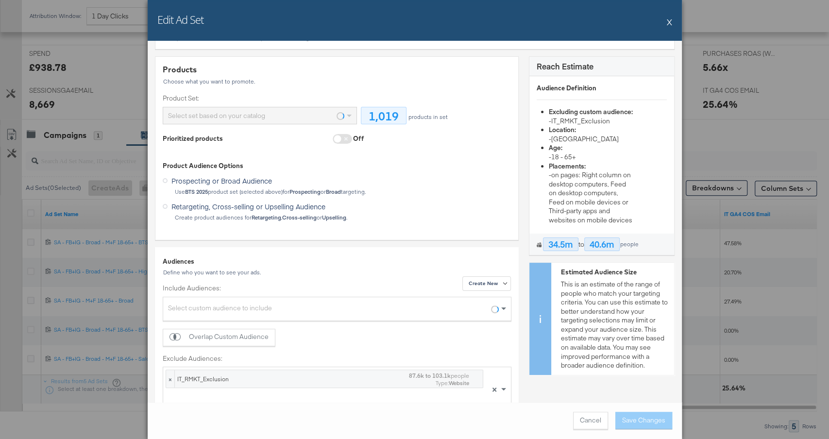
scroll to position [105, 0]
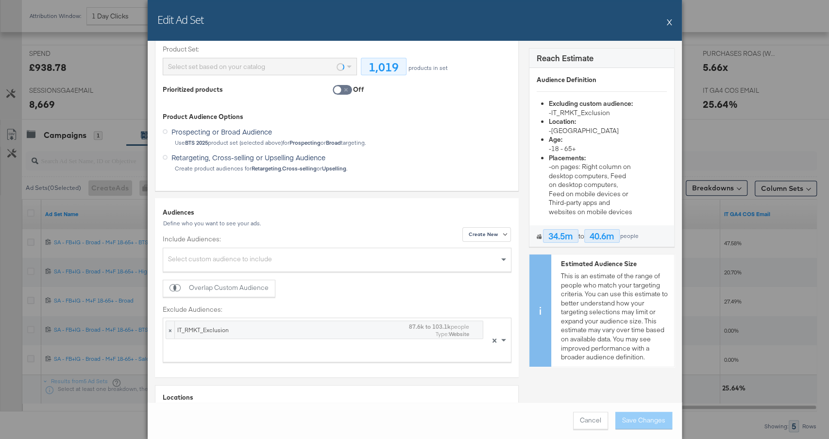
click at [244, 256] on div "Select custom audience to include" at bounding box center [337, 260] width 348 height 21
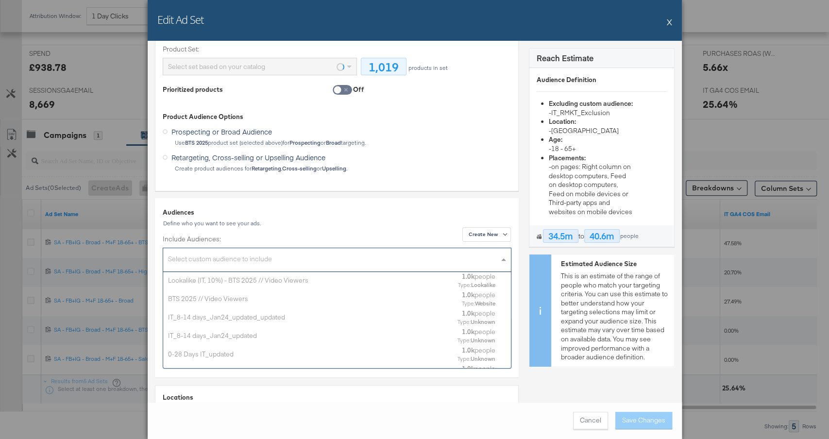
scroll to position [96, 348]
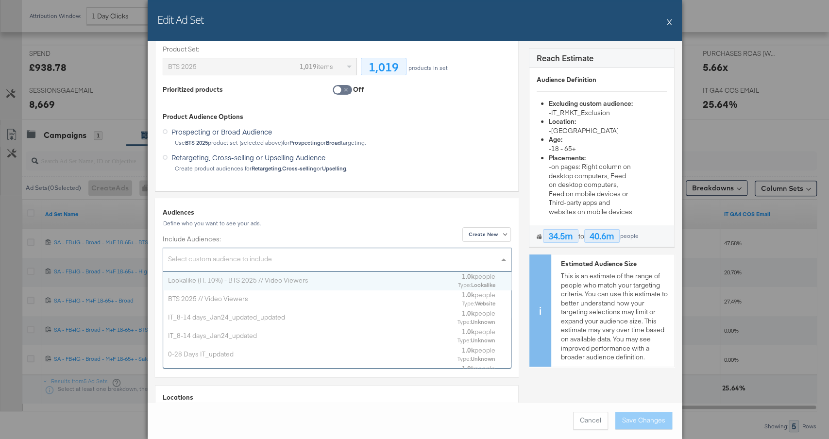
click at [241, 277] on div "Lookalike (IT, 10%) - BTS 2025 // Video Viewers" at bounding box center [309, 279] width 282 height 9
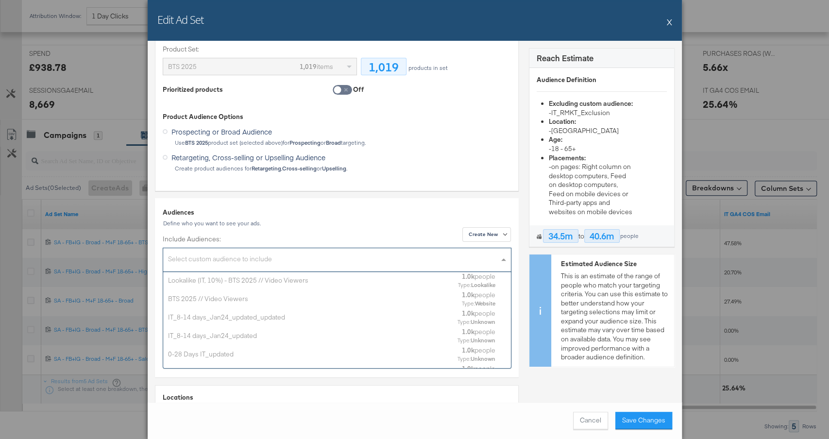
scroll to position [0, 0]
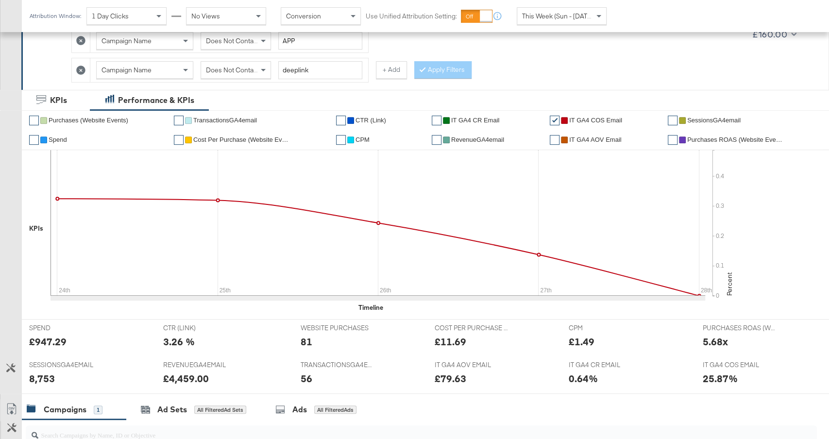
scroll to position [371, 0]
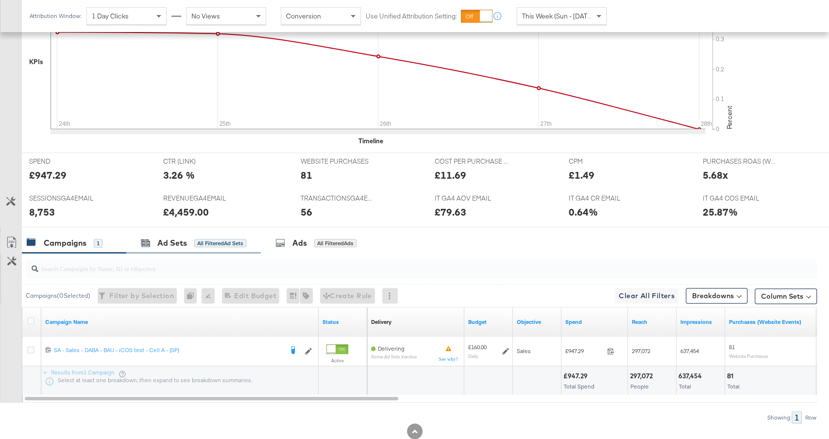
click at [184, 245] on div "Ad Sets All Filtered Ad Sets" at bounding box center [193, 242] width 134 height 21
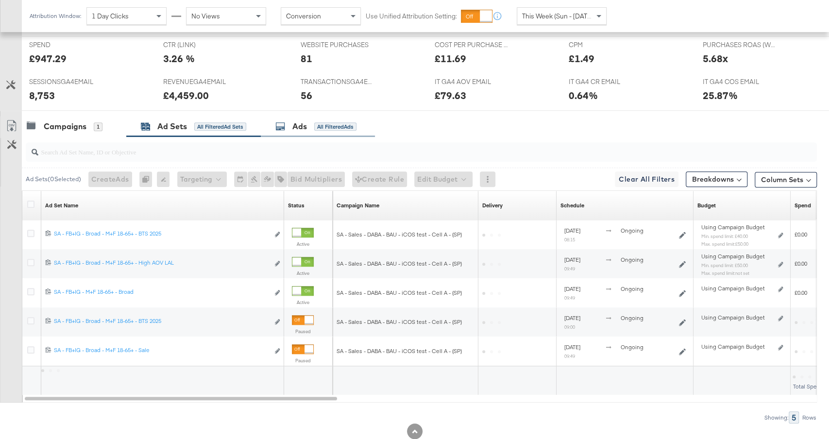
scroll to position [511, 0]
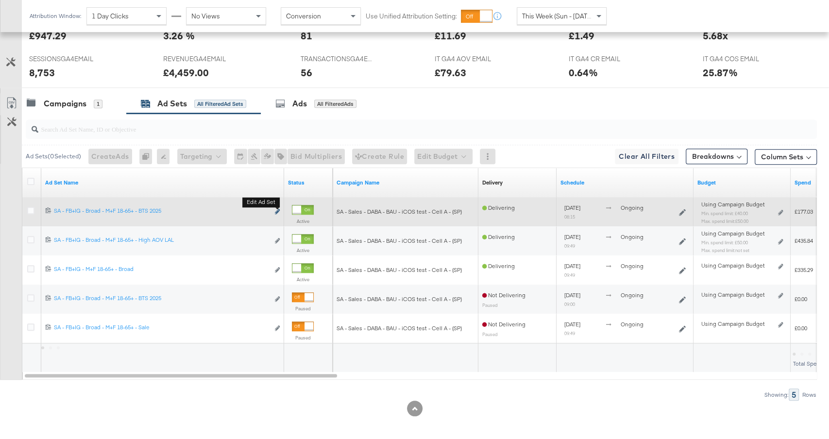
click at [279, 209] on icon "link" at bounding box center [277, 211] width 5 height 5
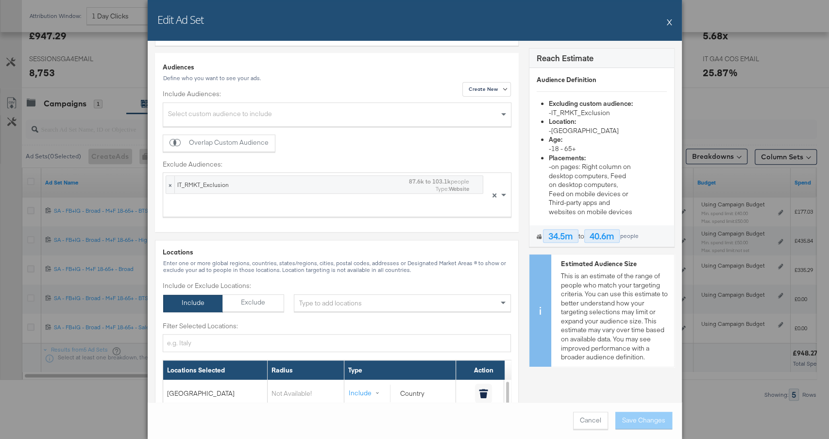
scroll to position [244, 0]
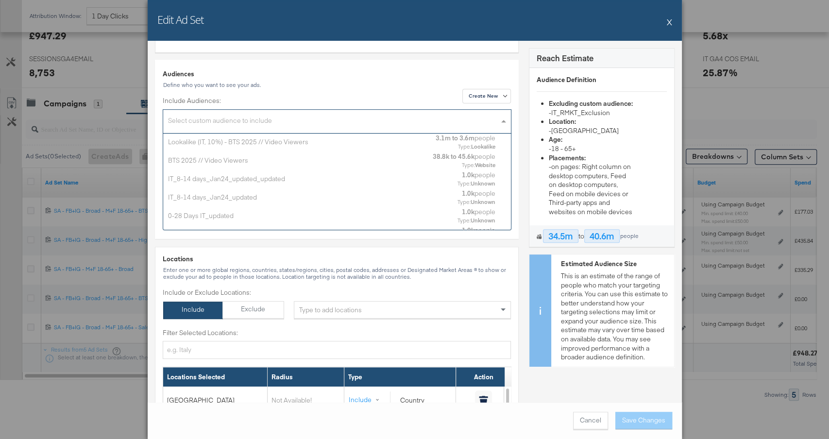
click at [276, 116] on div "Select custom audience to include" at bounding box center [337, 122] width 348 height 21
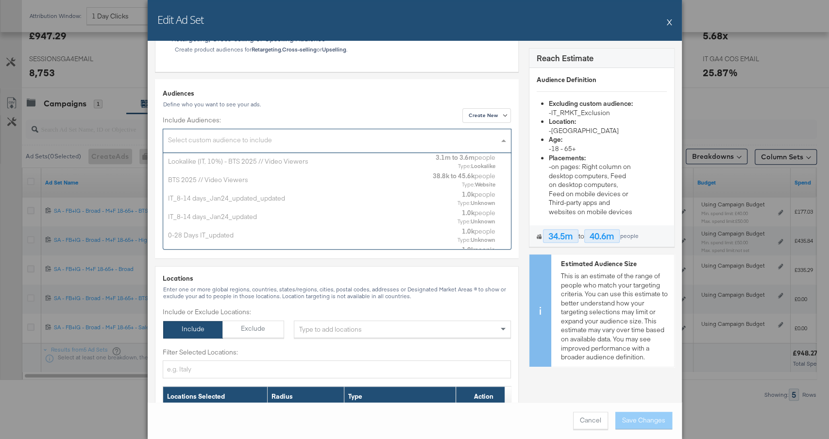
scroll to position [223, 0]
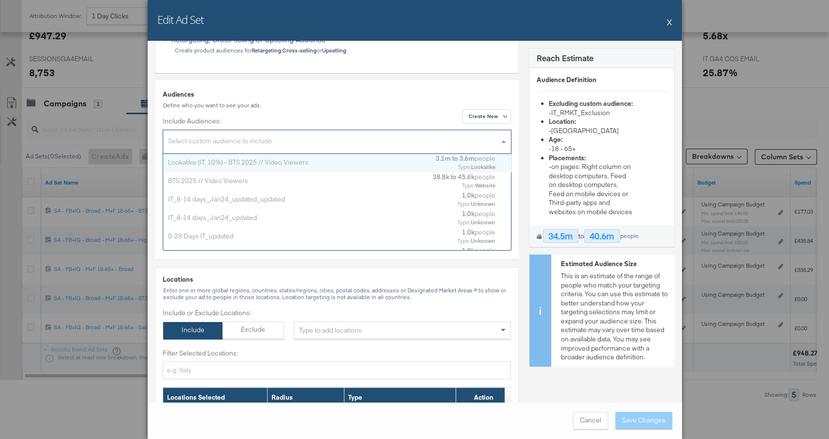
click at [274, 166] on div "Lookalike (IT, 10%) - BTS 2025 // Video Viewers 3.1m to 3.6m people Type: Looka…" at bounding box center [333, 162] width 331 height 17
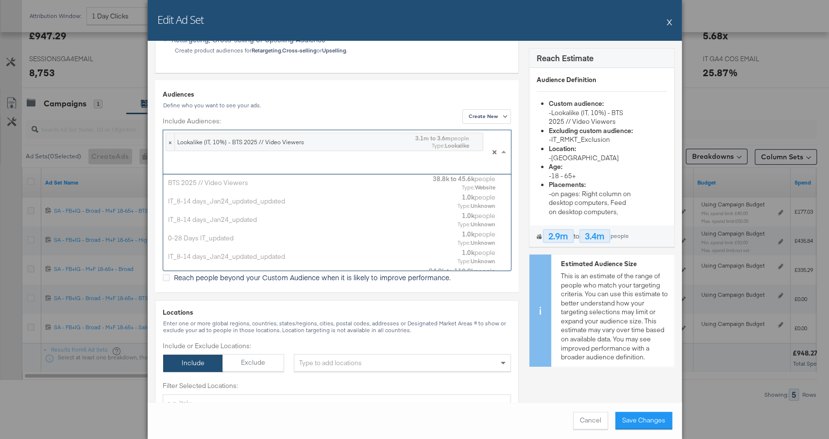
scroll to position [0, 0]
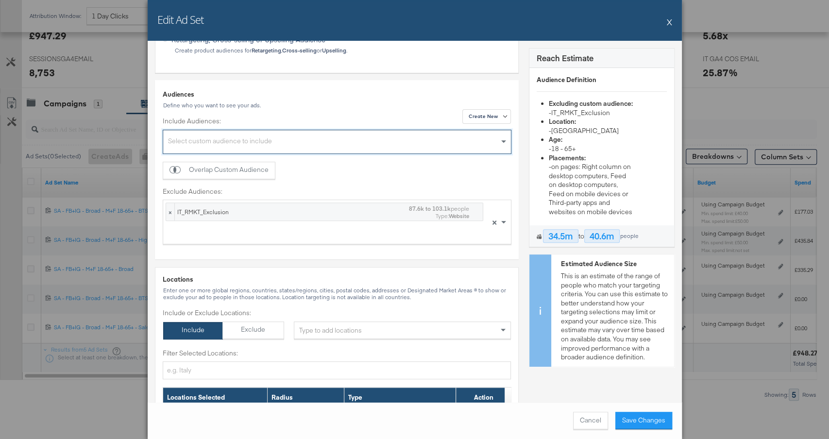
click at [382, 142] on div "Select custom audience to include" at bounding box center [337, 143] width 348 height 21
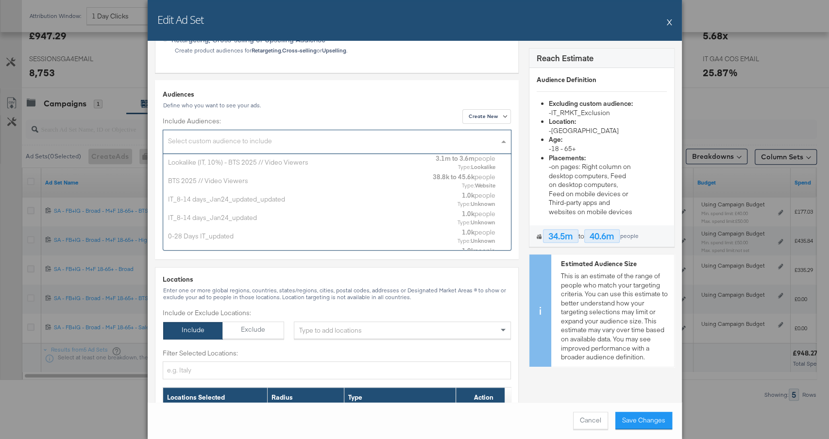
scroll to position [96, 348]
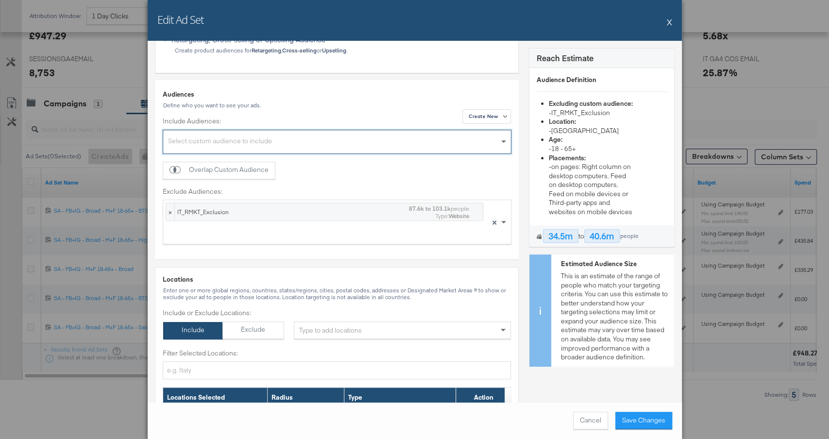
click at [358, 147] on div "Select custom audience to include" at bounding box center [337, 143] width 348 height 21
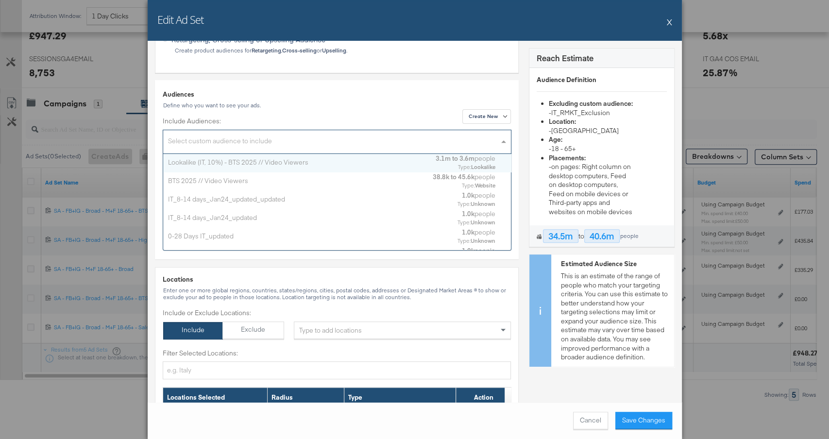
click at [330, 165] on div "Lookalike (IT, 10%) - BTS 2025 // Video Viewers" at bounding box center [298, 161] width 260 height 9
